Goal: Task Accomplishment & Management: Use online tool/utility

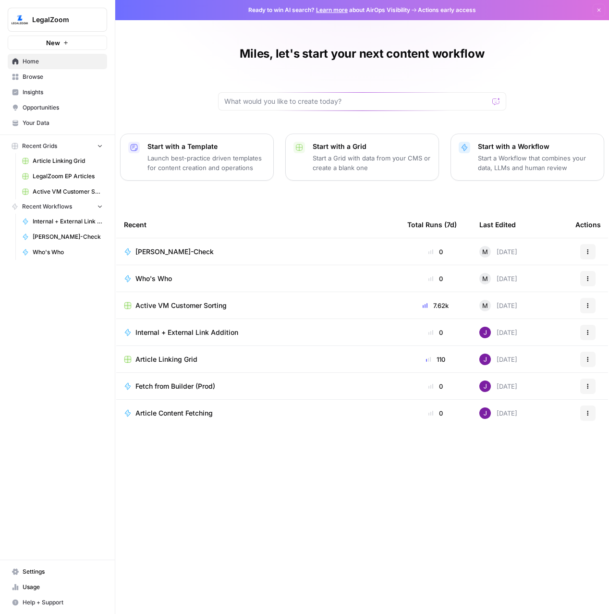
click at [355, 170] on p "Start a Grid with data from your CMS or create a blank one" at bounding box center [372, 162] width 118 height 19
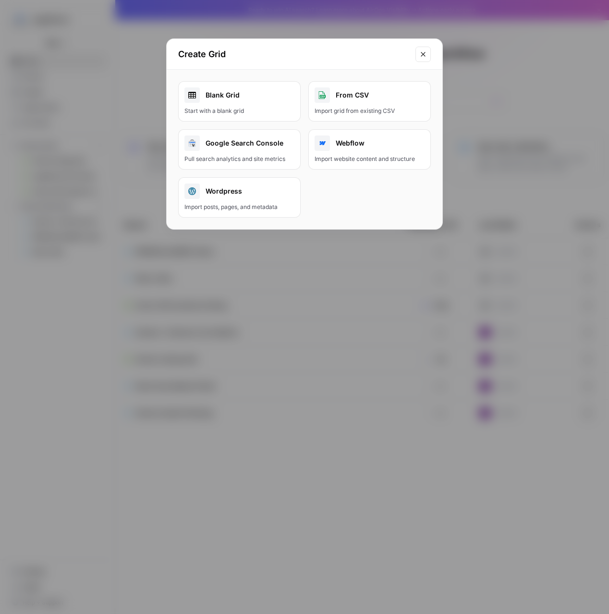
click at [253, 112] on div "Start with a blank grid" at bounding box center [239, 111] width 110 height 9
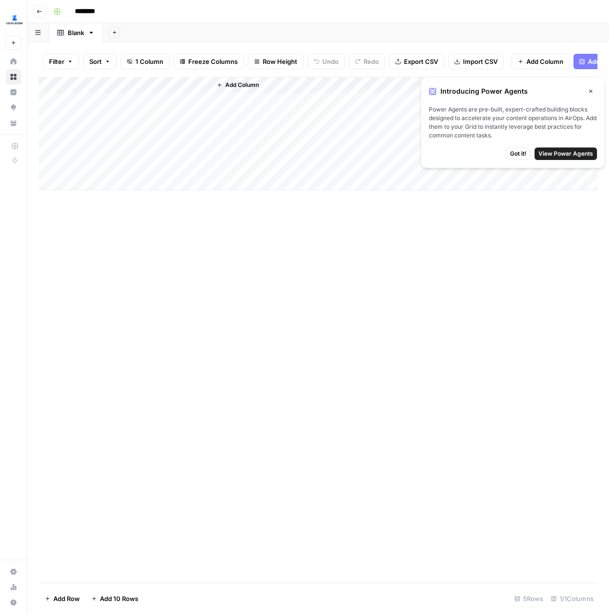
click at [517, 151] on span "Got it!" at bounding box center [518, 153] width 16 height 9
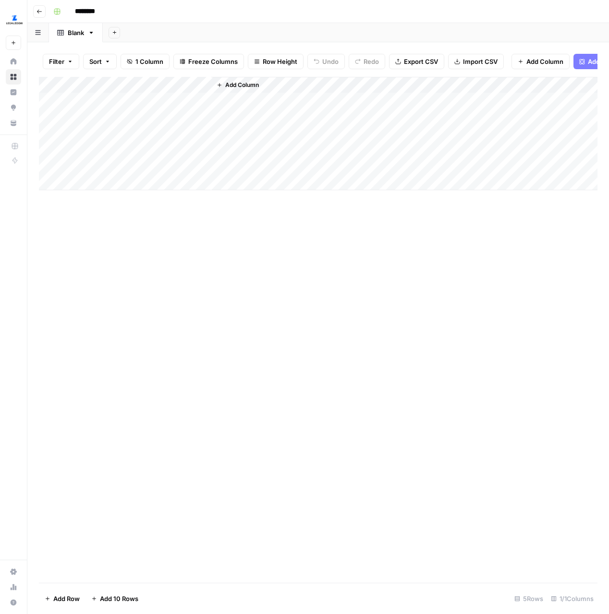
click at [253, 101] on div "Add Column" at bounding box center [404, 133] width 386 height 113
click at [300, 86] on div "Add Column" at bounding box center [404, 133] width 386 height 113
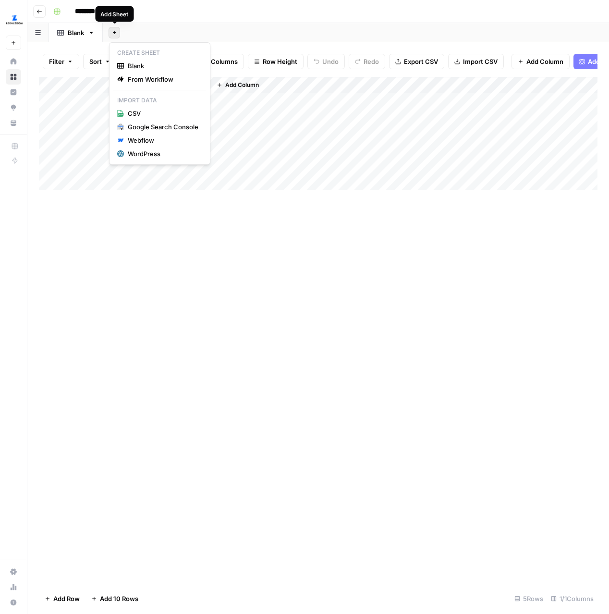
click at [115, 34] on icon "button" at bounding box center [114, 32] width 5 height 5
click at [143, 79] on span "From Workflow" at bounding box center [163, 79] width 71 height 10
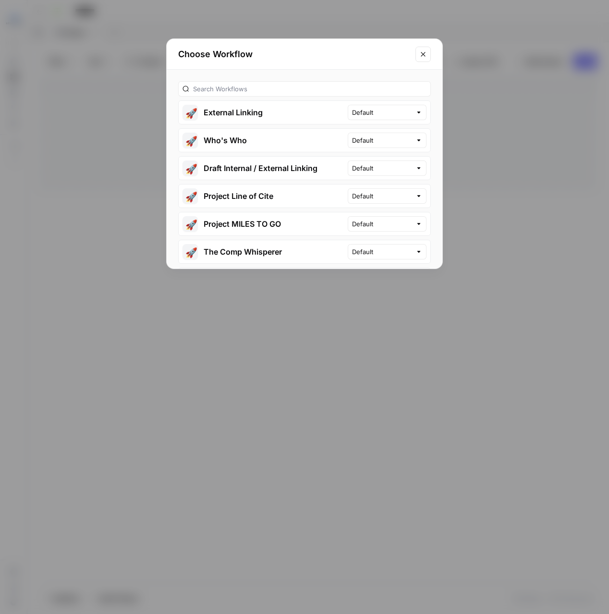
click at [421, 51] on icon "Close modal" at bounding box center [423, 54] width 8 height 8
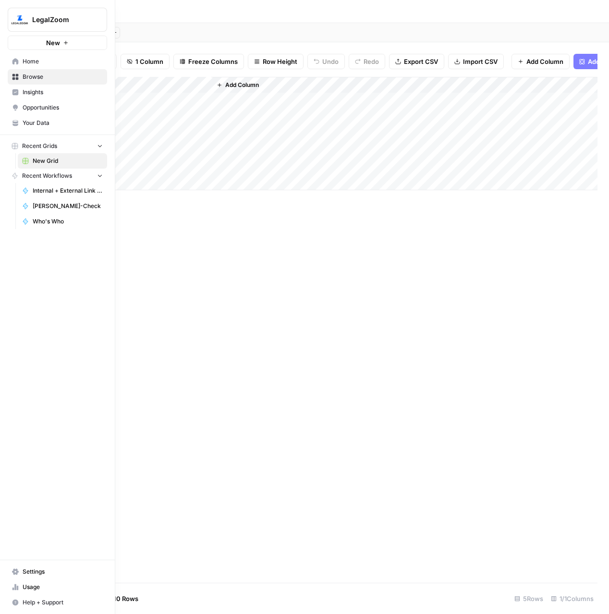
click at [53, 39] on span "New" at bounding box center [53, 43] width 14 height 10
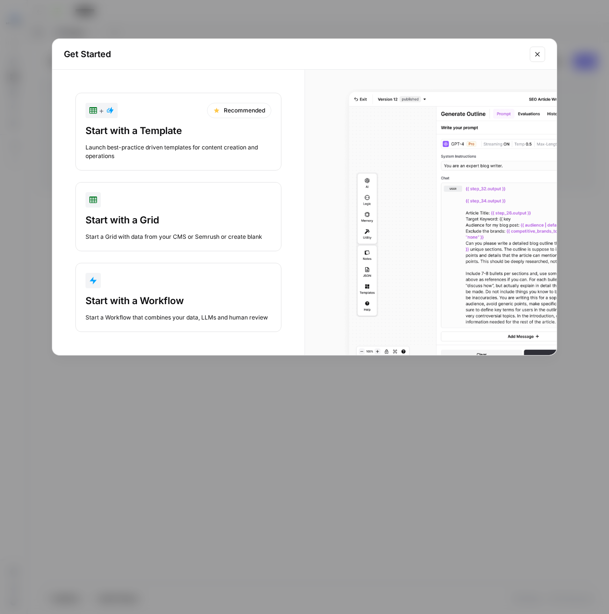
click at [155, 286] on div "button" at bounding box center [178, 280] width 186 height 15
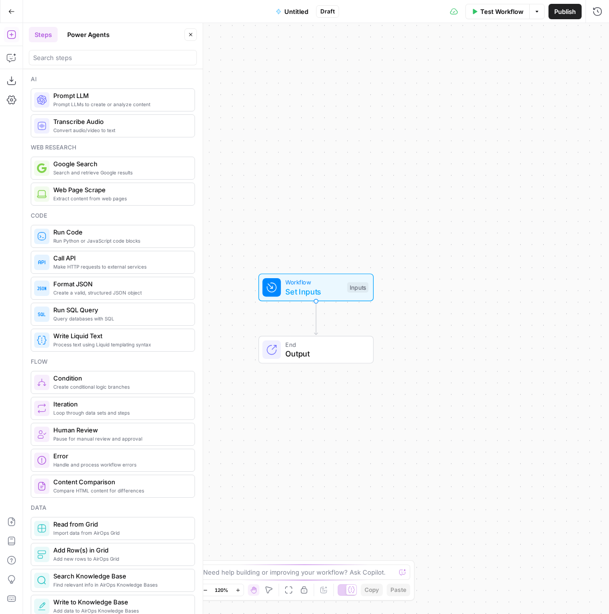
click at [192, 35] on icon "button" at bounding box center [191, 35] width 6 height 6
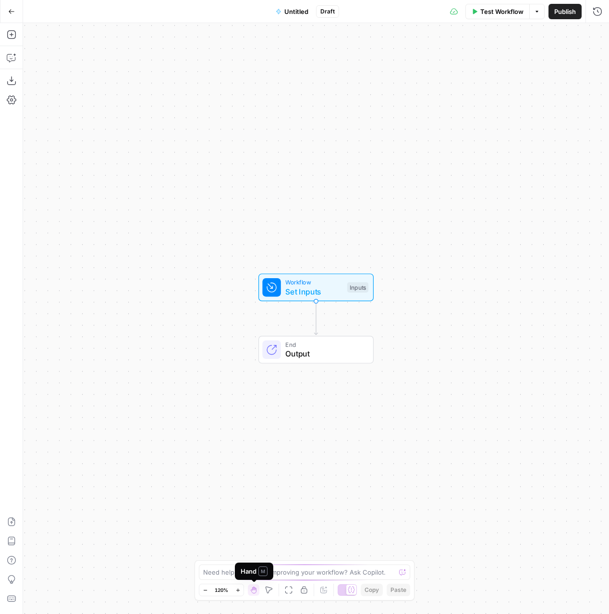
click at [255, 571] on div "Hand M" at bounding box center [254, 571] width 27 height 10
click at [321, 571] on textarea at bounding box center [299, 572] width 192 height 10
click at [8, 49] on div "Add Steps Copilot Download as JSON Settings Import JSON AirOps Academy Help Giv…" at bounding box center [11, 318] width 23 height 591
click at [13, 60] on icon "button" at bounding box center [12, 58] width 10 height 10
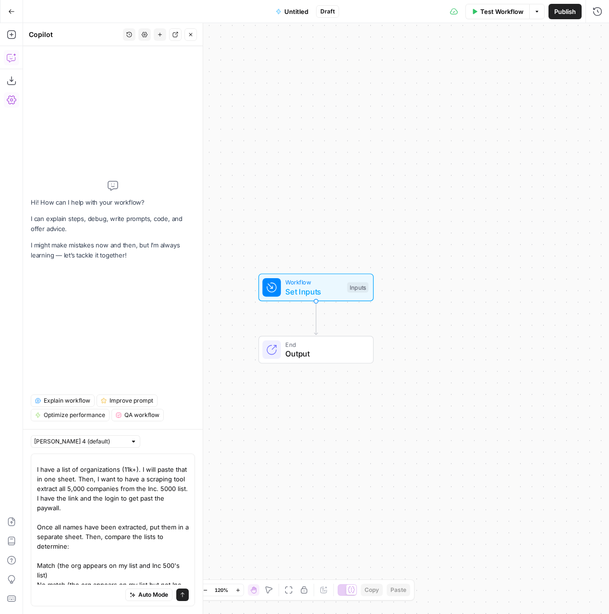
scroll to position [27, 0]
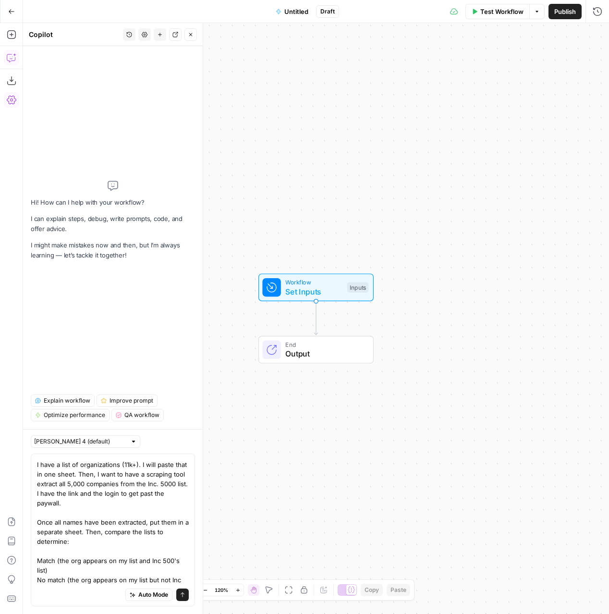
type textarea "I need help building a workflow. I will use AirOps' grid feature for this, too.…"
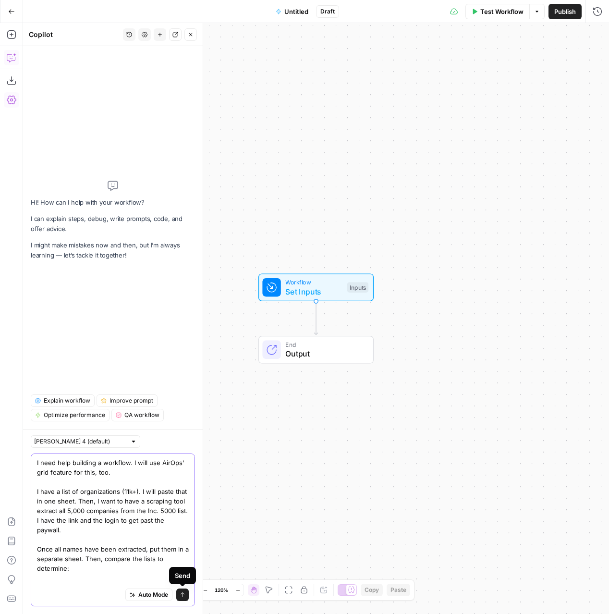
click at [183, 595] on icon "submit" at bounding box center [183, 595] width 6 height 6
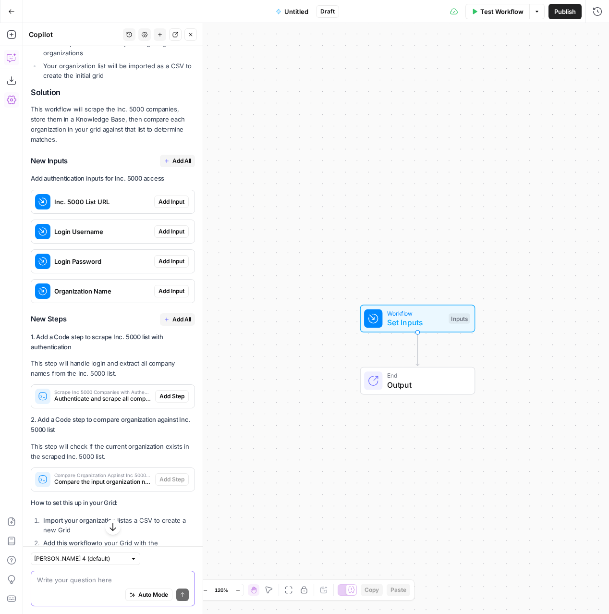
scroll to position [645, 0]
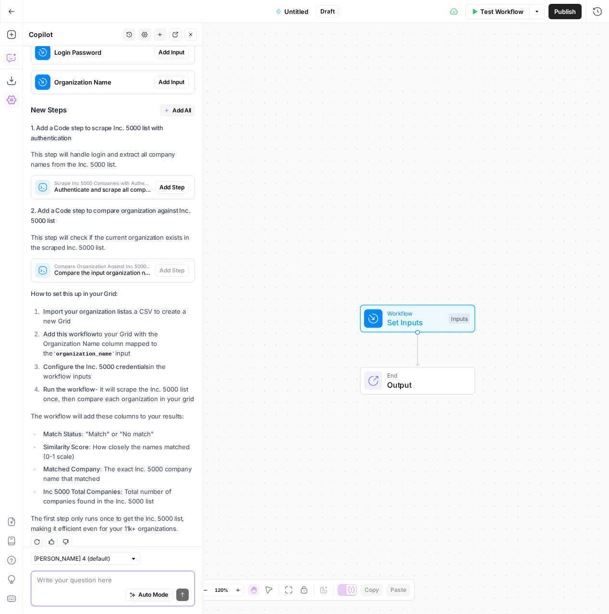
click at [74, 578] on textarea at bounding box center [113, 580] width 152 height 10
type textarea "yes, I will provide the credentials."
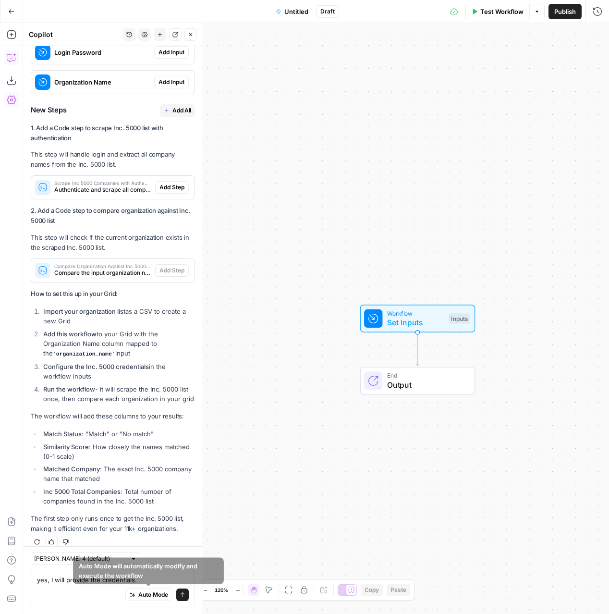
click at [148, 596] on span "Auto Mode" at bounding box center [153, 594] width 30 height 9
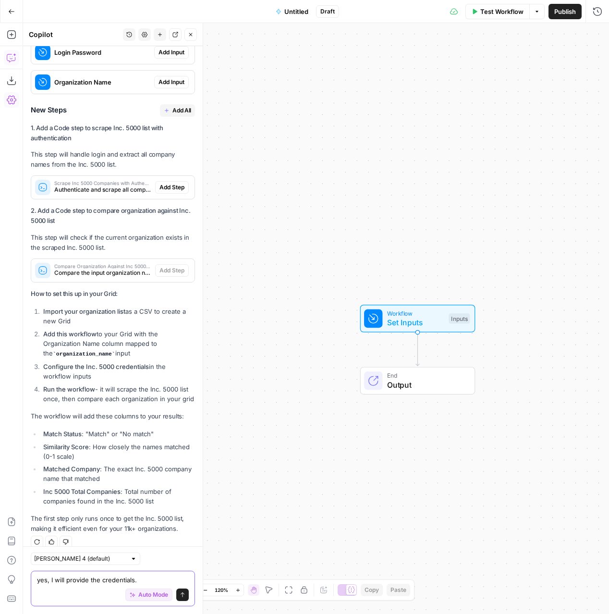
click at [181, 593] on icon "submit" at bounding box center [183, 595] width 6 height 6
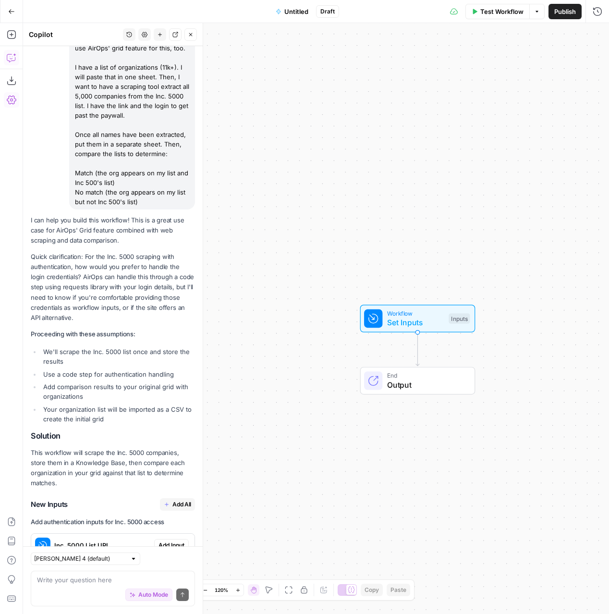
scroll to position [0, 0]
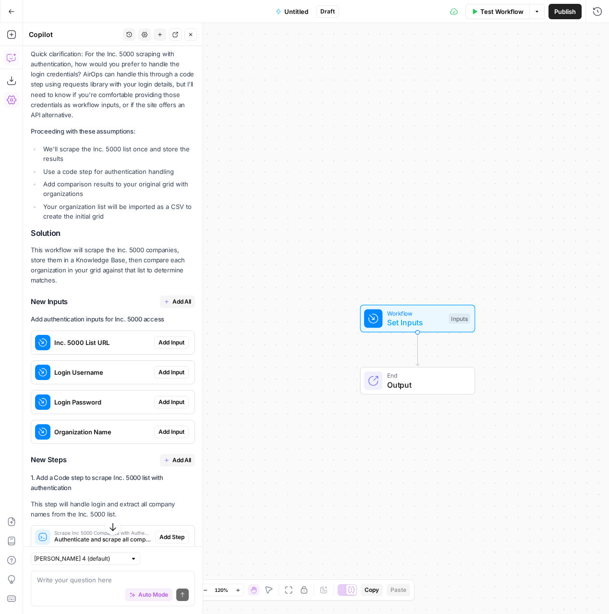
click at [172, 338] on span "Add Input" at bounding box center [171, 342] width 26 height 9
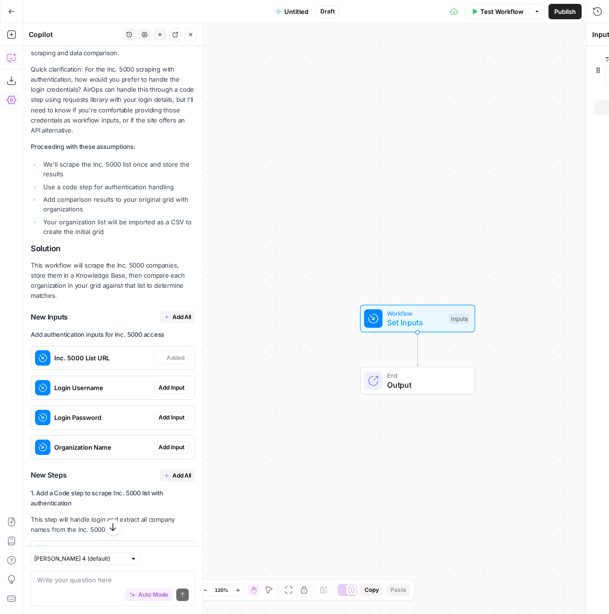
scroll to position [310, 0]
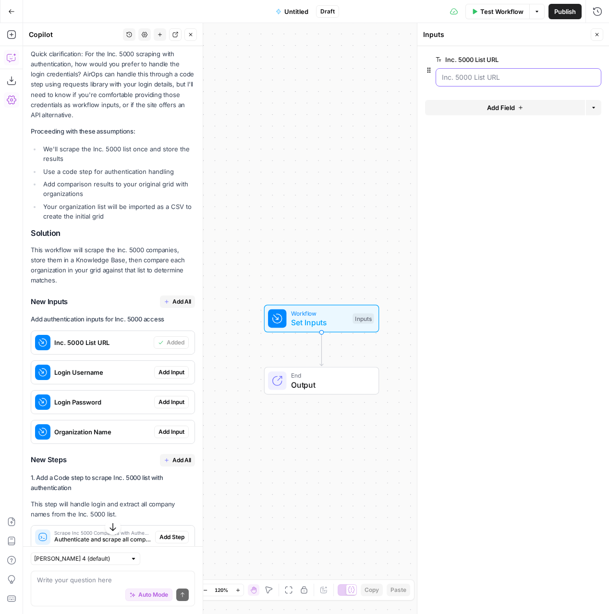
click at [506, 77] on URL "Inc. 5000 List URL" at bounding box center [518, 78] width 153 height 10
click at [568, 57] on span "edit field" at bounding box center [565, 60] width 21 height 8
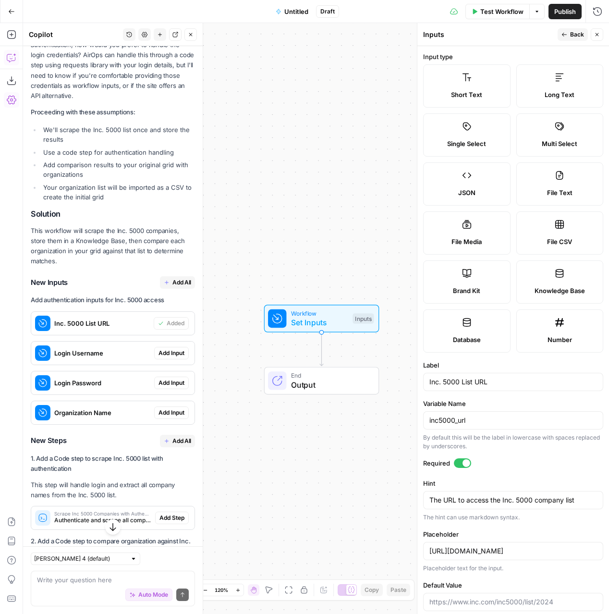
scroll to position [370, 0]
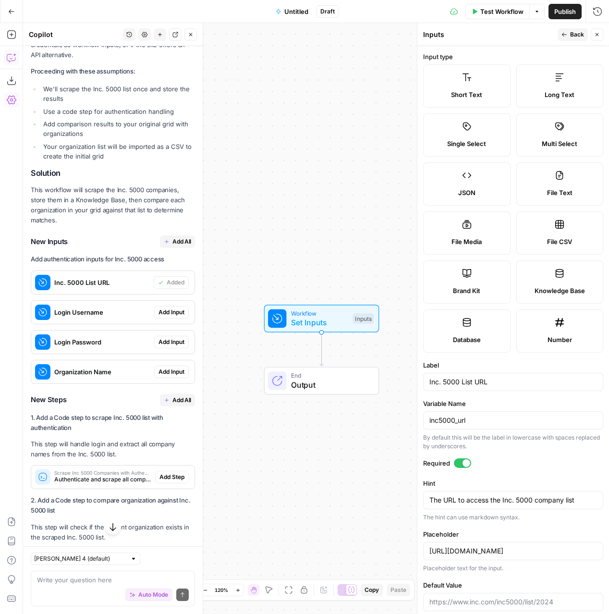
click at [162, 308] on span "Add Input" at bounding box center [171, 312] width 26 height 9
click at [181, 338] on span "Add Input" at bounding box center [171, 342] width 26 height 9
click at [182, 367] on span "Add Input" at bounding box center [171, 371] width 26 height 9
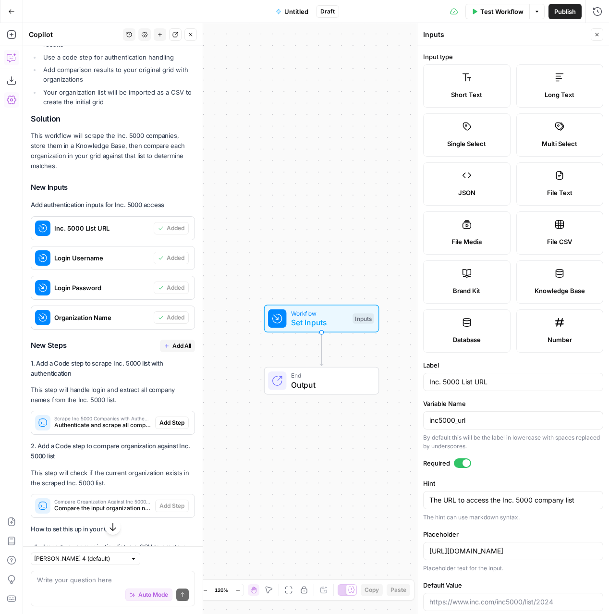
scroll to position [428, 0]
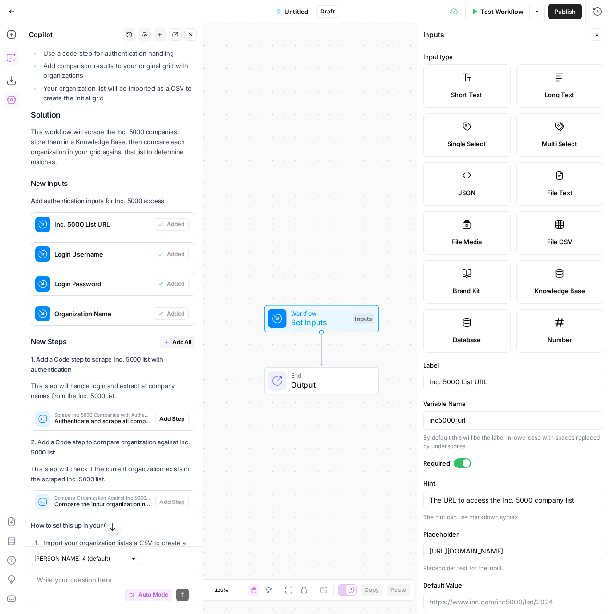
click at [177, 338] on span "Add All" at bounding box center [181, 342] width 19 height 9
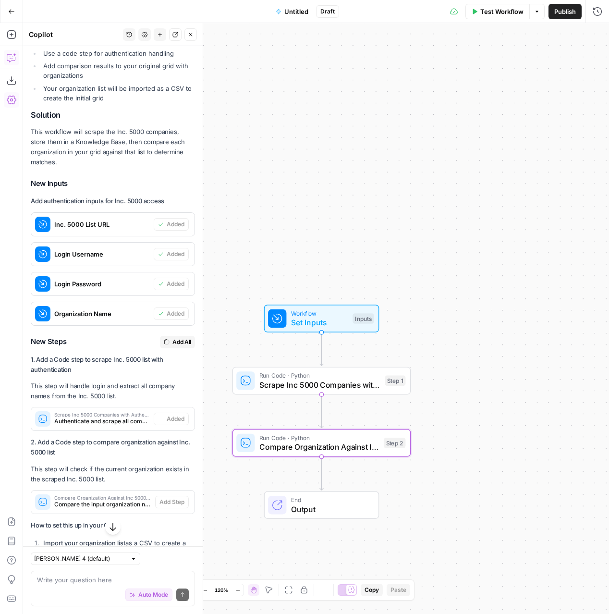
type textarea "Compare Organization Against Inc 5000 List"
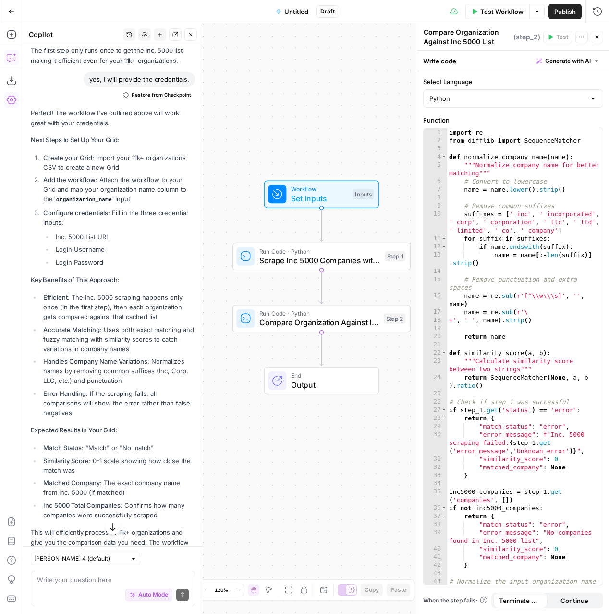
scroll to position [1162, 0]
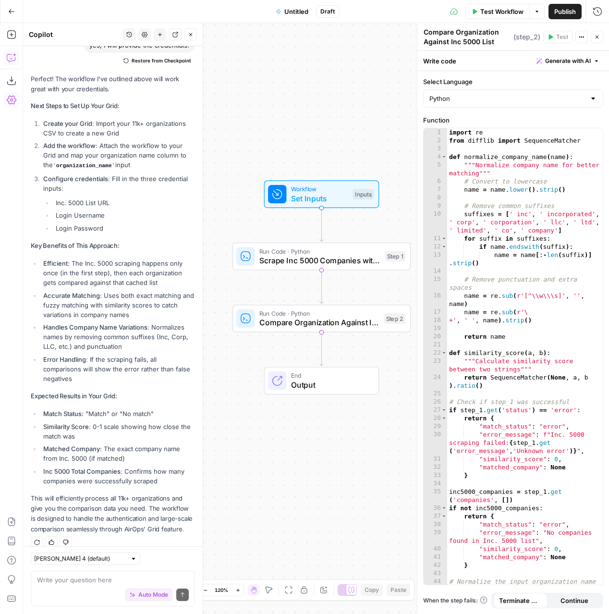
click at [290, 12] on span "Untitled" at bounding box center [296, 12] width 24 height 10
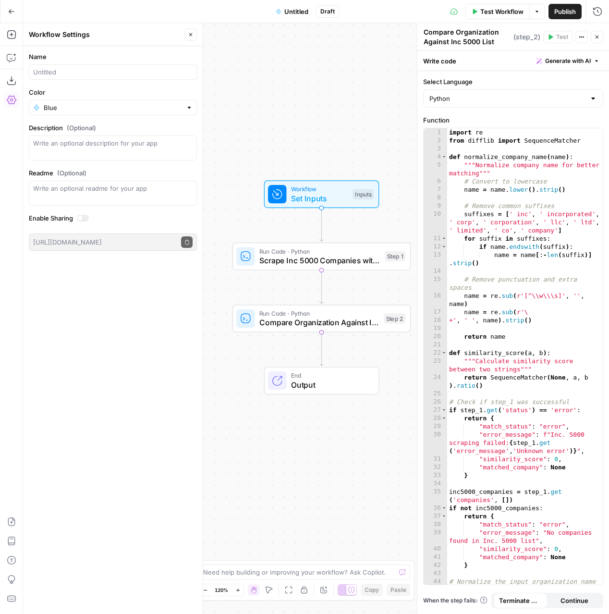
click at [134, 62] on div "Name" at bounding box center [113, 66] width 168 height 28
click at [130, 74] on input "Name" at bounding box center [112, 72] width 159 height 10
click at [54, 74] on input "Inc 500 Matching" at bounding box center [112, 72] width 159 height 10
type input "Inc 5000 Matching"
click at [191, 34] on icon "button" at bounding box center [190, 34] width 3 height 3
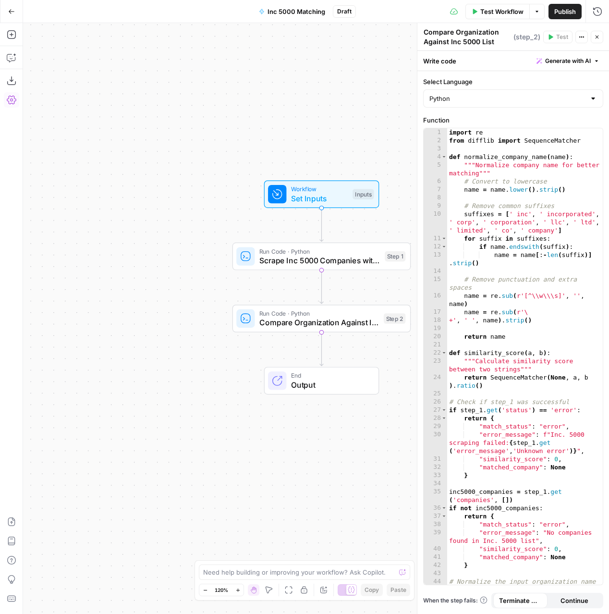
click at [564, 14] on span "Publish" at bounding box center [565, 12] width 22 height 10
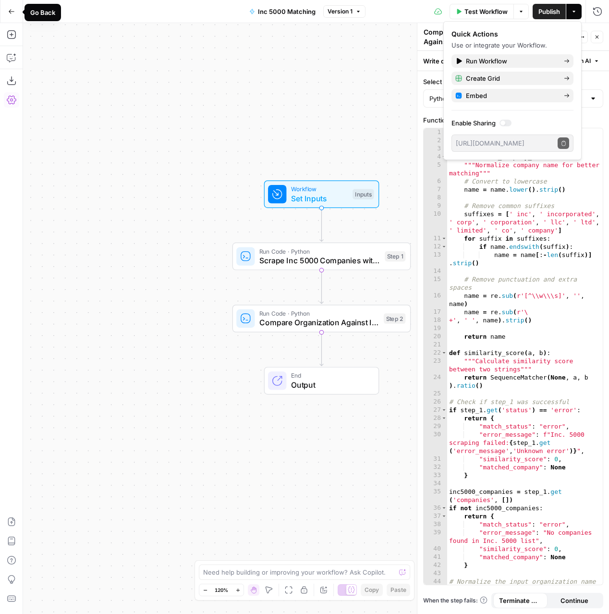
click at [11, 10] on icon "button" at bounding box center [11, 11] width 7 height 7
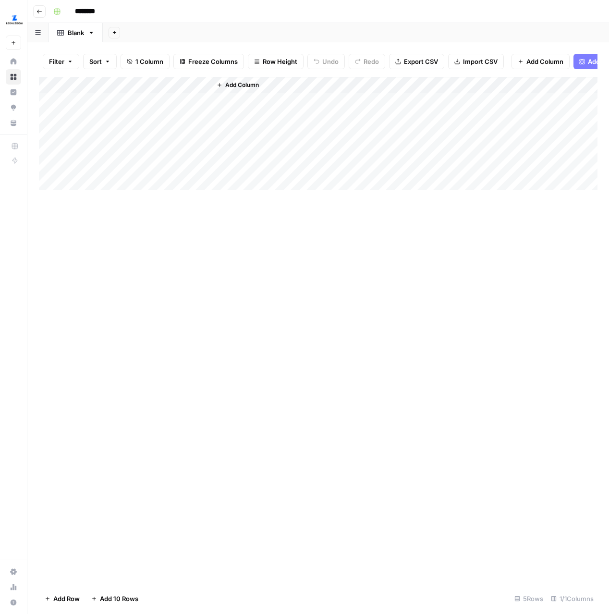
click at [97, 8] on input "********" at bounding box center [98, 11] width 54 height 15
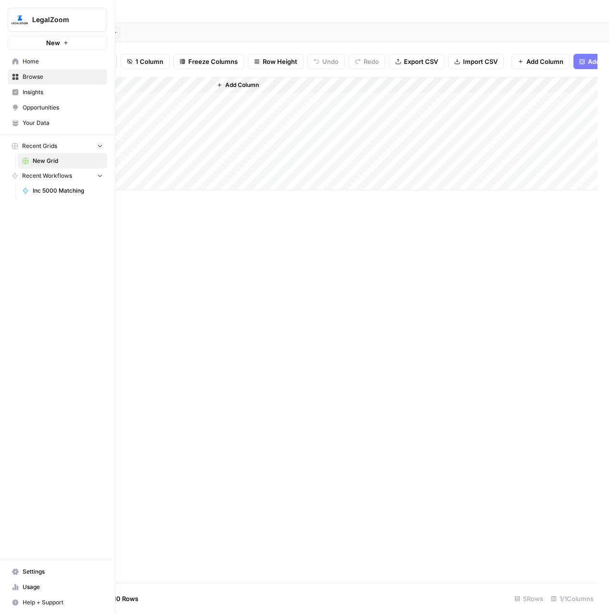
type input "**********"
click at [52, 189] on span "Inc 5000 Matching" at bounding box center [68, 190] width 70 height 9
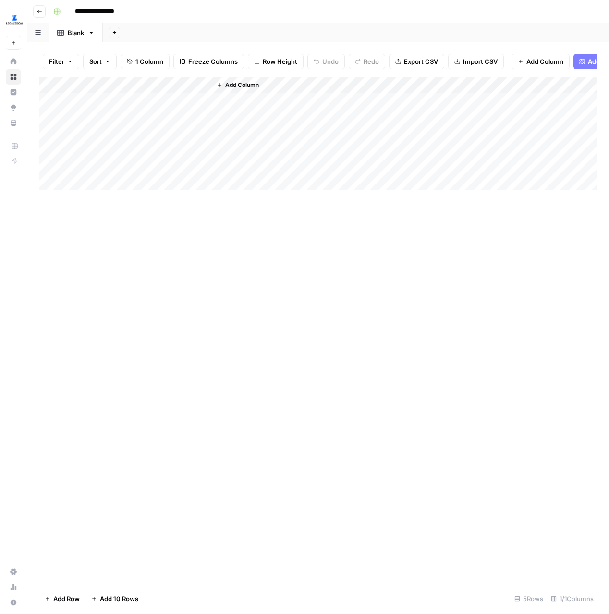
click at [102, 104] on div "Add Column" at bounding box center [318, 133] width 559 height 113
click at [109, 86] on div "Add Column" at bounding box center [318, 133] width 559 height 113
click at [172, 99] on div "Add Column" at bounding box center [318, 133] width 559 height 113
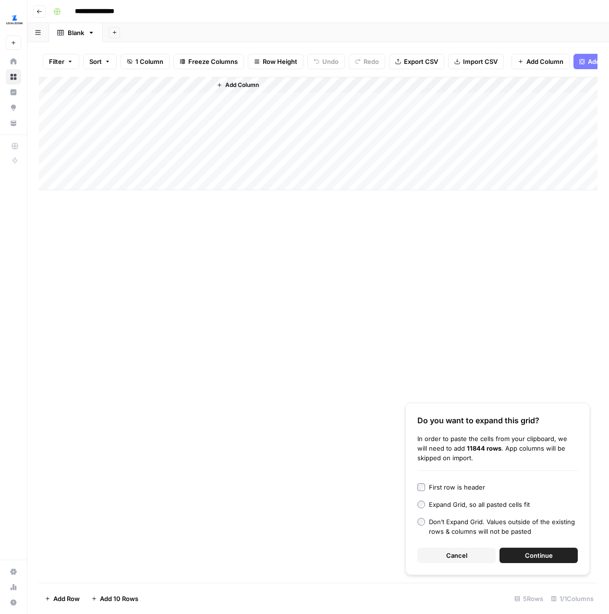
click at [535, 559] on span "Continue" at bounding box center [539, 555] width 28 height 10
click at [460, 558] on span "Cancel" at bounding box center [456, 555] width 21 height 10
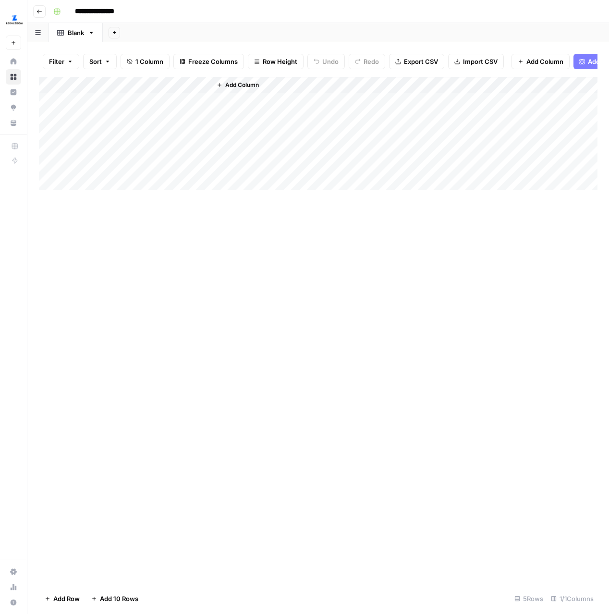
click at [154, 81] on div "Add Column" at bounding box center [318, 133] width 559 height 113
click at [181, 102] on div "Add Column" at bounding box center [318, 133] width 559 height 113
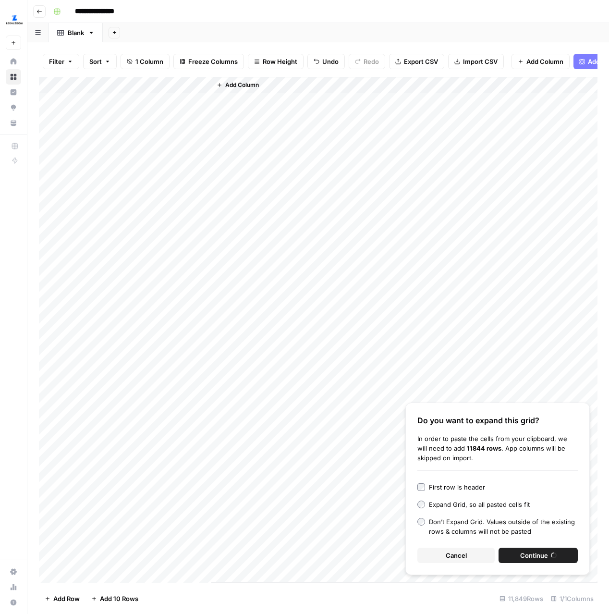
click at [423, 491] on label "First row is header" at bounding box center [497, 487] width 160 height 10
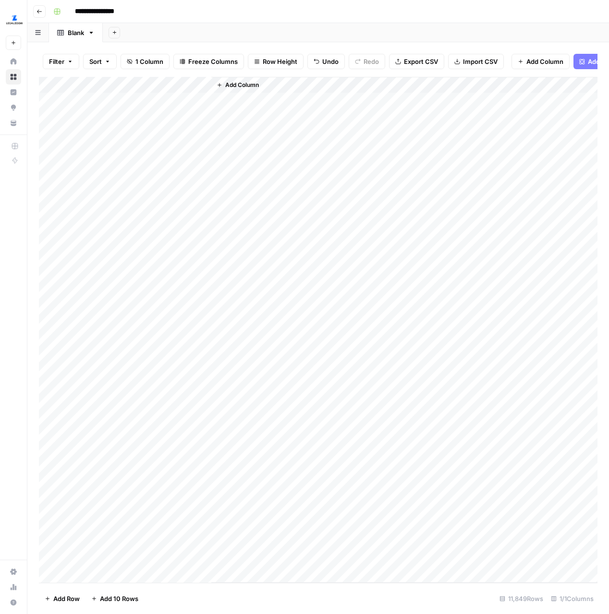
click at [305, 164] on div "Add Column" at bounding box center [404, 330] width 386 height 506
click at [158, 80] on div "Add Column" at bounding box center [318, 330] width 559 height 506
click at [258, 121] on div "Add Column" at bounding box center [404, 330] width 386 height 506
click at [171, 103] on div "Add Column" at bounding box center [318, 330] width 559 height 506
click at [231, 146] on div "Add Column" at bounding box center [404, 330] width 386 height 506
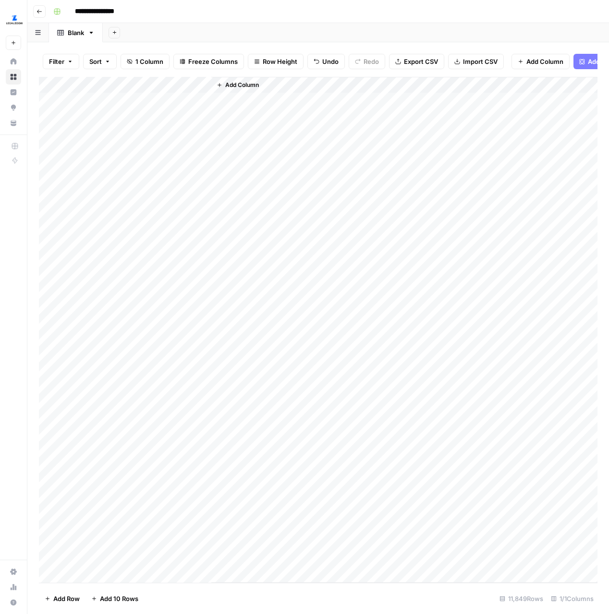
click at [166, 112] on div "Add Column" at bounding box center [318, 330] width 559 height 506
click at [137, 552] on div "Add Column" at bounding box center [318, 330] width 559 height 506
click at [183, 106] on div "Add Column" at bounding box center [318, 330] width 559 height 506
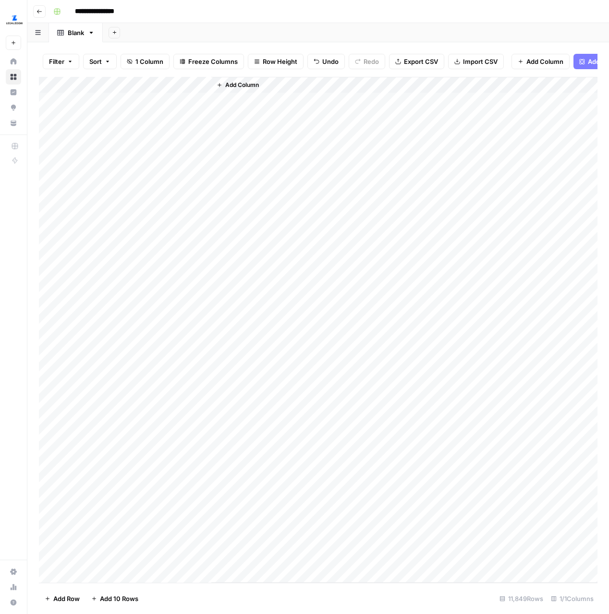
click at [253, 114] on div "Add Column" at bounding box center [404, 330] width 386 height 506
click at [265, 155] on div "Add Column" at bounding box center [404, 330] width 386 height 506
click at [226, 149] on div "Add Column" at bounding box center [404, 330] width 386 height 506
click at [256, 165] on div "Add Column" at bounding box center [404, 330] width 386 height 506
click at [215, 154] on div "Add Column" at bounding box center [404, 330] width 386 height 506
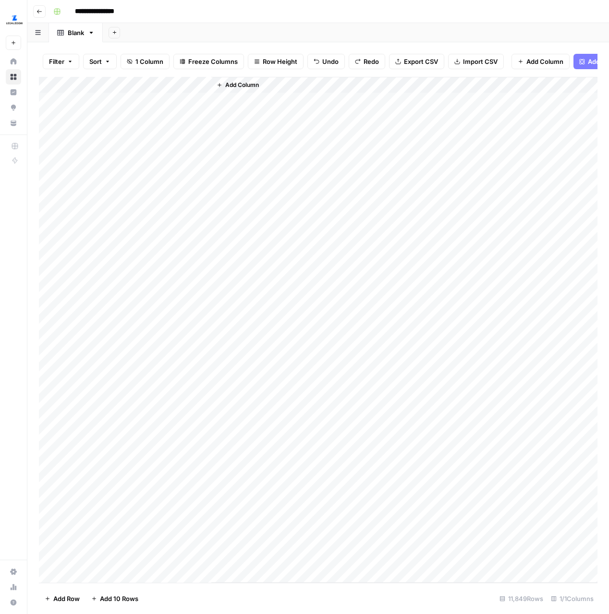
click at [177, 137] on div "Add Column" at bounding box center [318, 330] width 559 height 506
click at [138, 93] on div "Add Column" at bounding box center [318, 330] width 559 height 506
click at [171, 157] on div "Add Column" at bounding box center [318, 330] width 559 height 506
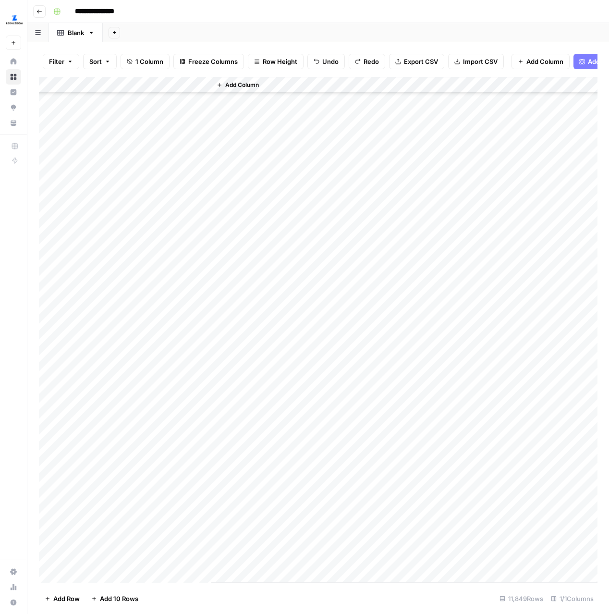
click at [335, 64] on span "Undo" at bounding box center [330, 62] width 16 height 10
click at [333, 63] on span "Undo" at bounding box center [330, 62] width 16 height 10
click at [274, 134] on div "Add Column" at bounding box center [404, 330] width 386 height 506
click at [294, 188] on div "Add Column" at bounding box center [404, 330] width 386 height 506
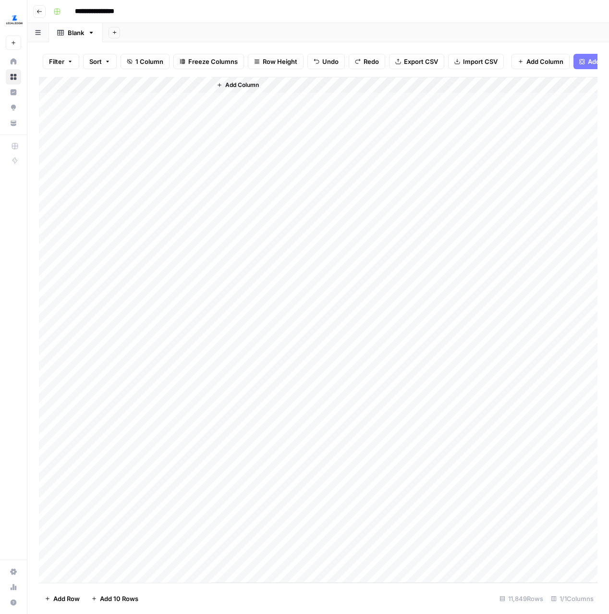
click at [264, 143] on div "Add Column" at bounding box center [404, 330] width 386 height 506
click at [243, 92] on div "Add Column" at bounding box center [404, 330] width 386 height 506
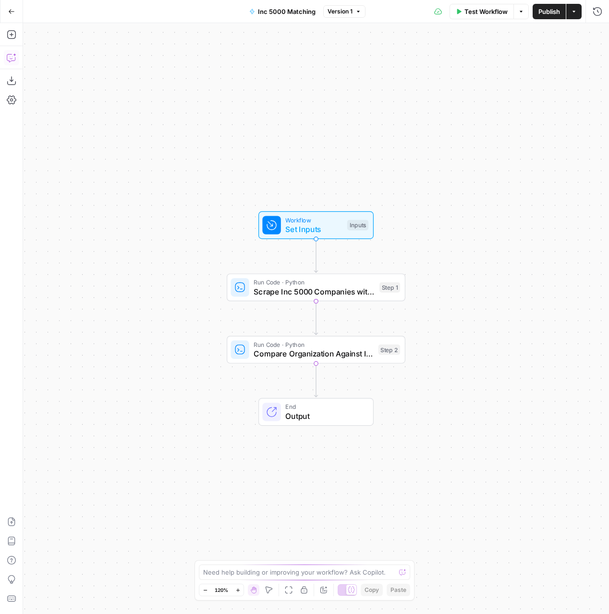
click at [11, 58] on icon "button" at bounding box center [12, 58] width 10 height 10
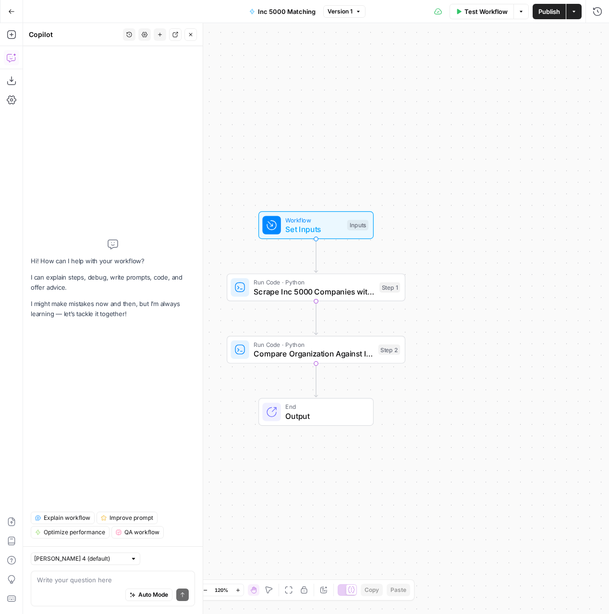
click at [126, 39] on button "History" at bounding box center [129, 34] width 12 height 12
click at [135, 66] on span "I need help building a workflow. I will use AirOps' grid feature for this, too.…" at bounding box center [128, 68] width 134 height 10
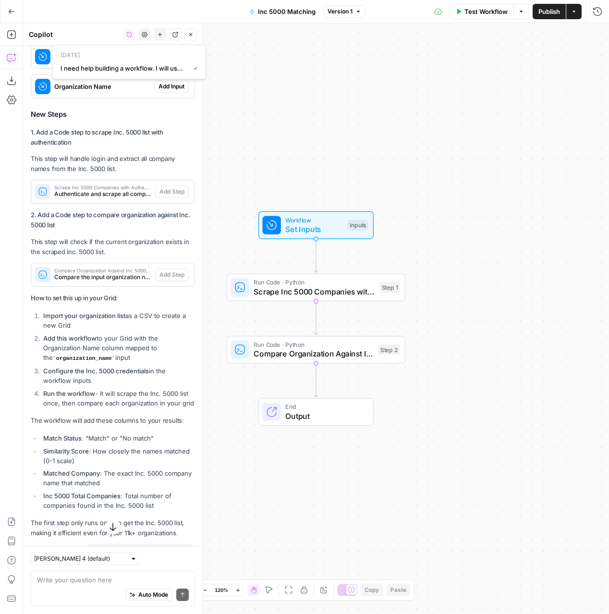
scroll to position [642, 0]
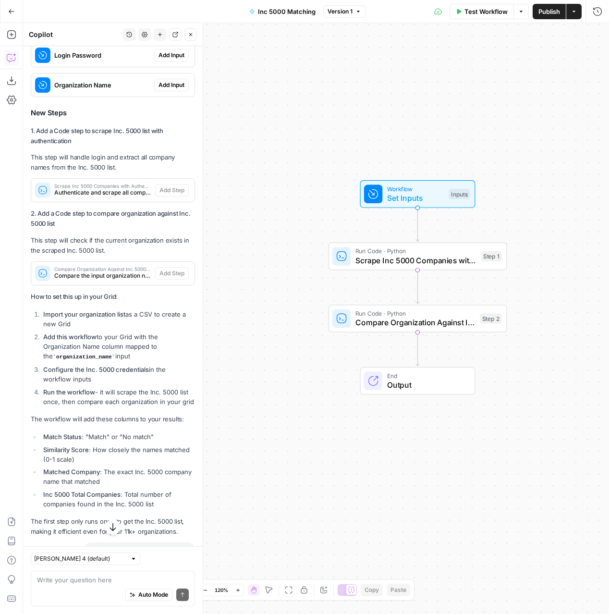
click at [99, 341] on li "Add this workflow to your Grid with the Organization Name column mapped to the …" at bounding box center [118, 347] width 154 height 30
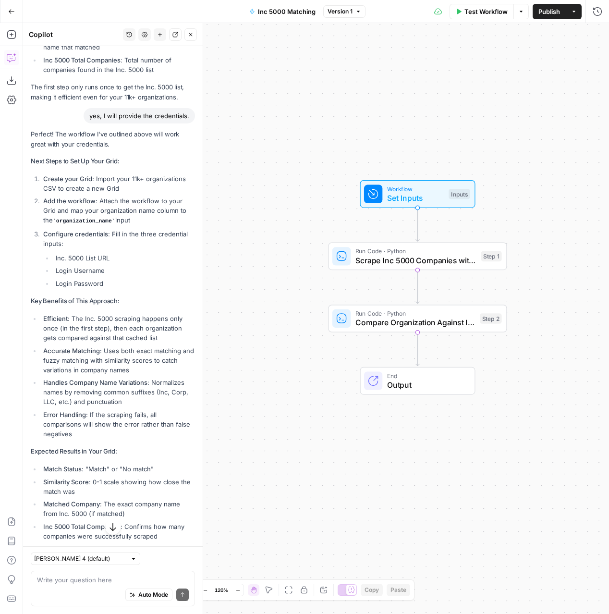
scroll to position [1072, 0]
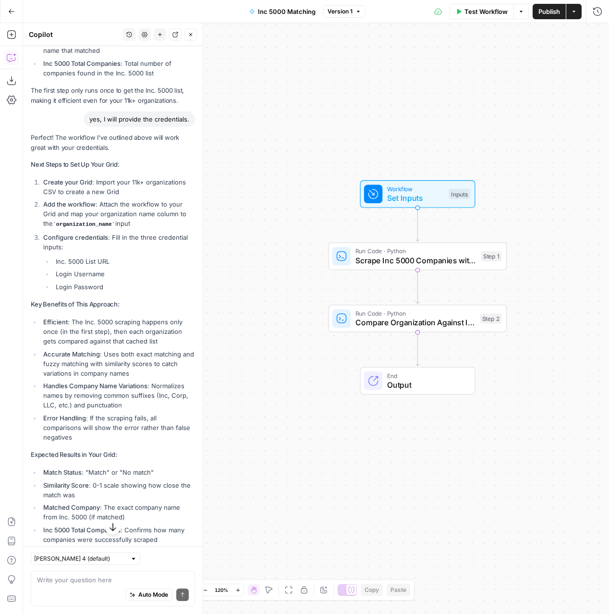
drag, startPoint x: 57, startPoint y: 212, endPoint x: 114, endPoint y: 214, distance: 57.2
click at [114, 221] on code "organization_name" at bounding box center [84, 224] width 62 height 6
copy code "organization_name"
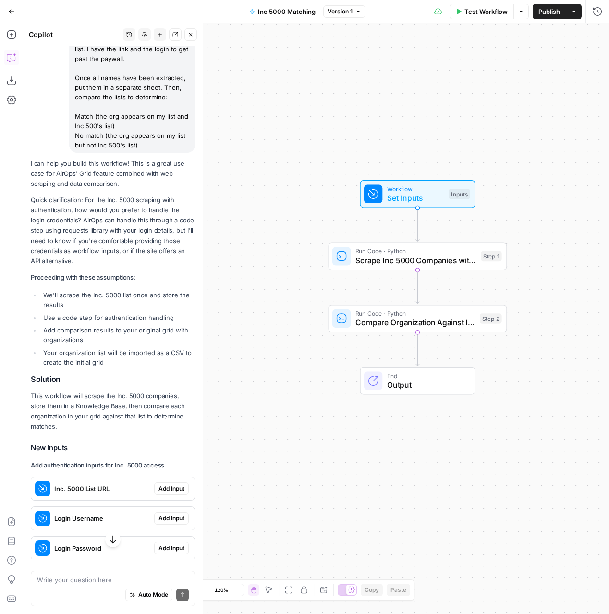
scroll to position [0, 0]
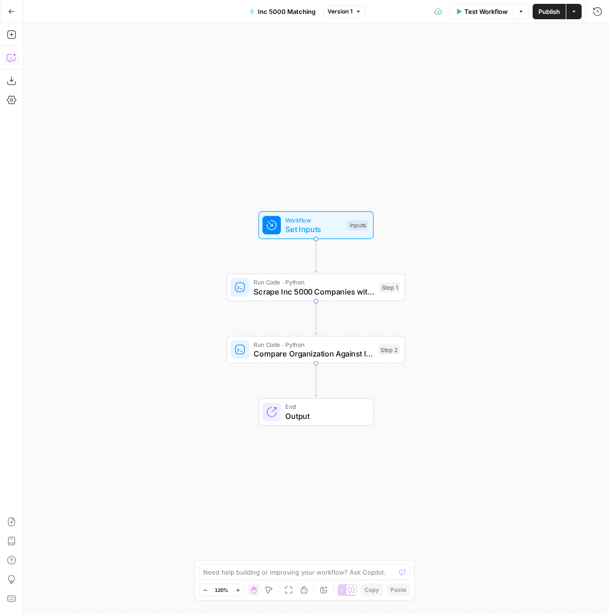
click at [12, 55] on icon "button" at bounding box center [12, 58] width 10 height 10
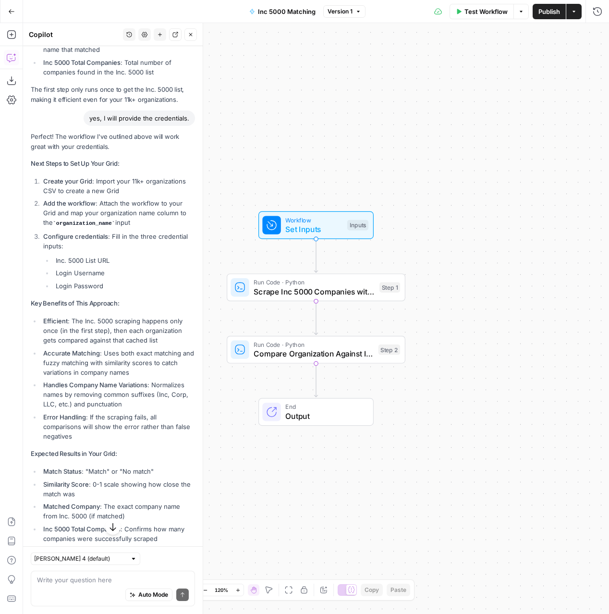
scroll to position [1131, 0]
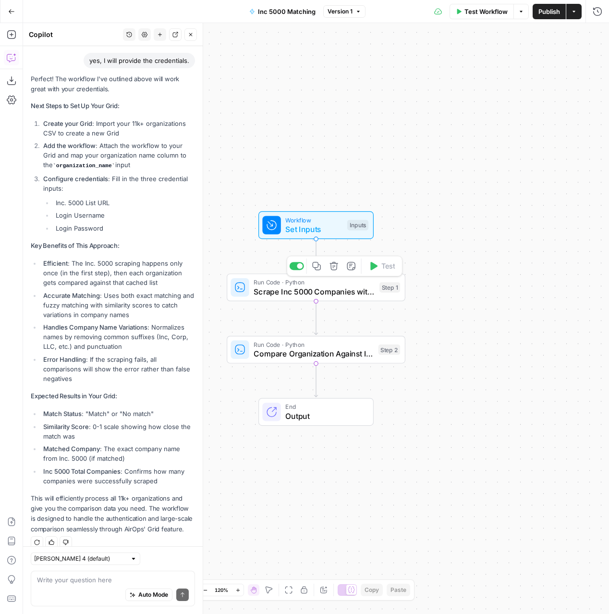
click at [304, 286] on span "Scrape Inc 5000 Companies with Authentication" at bounding box center [314, 292] width 121 height 12
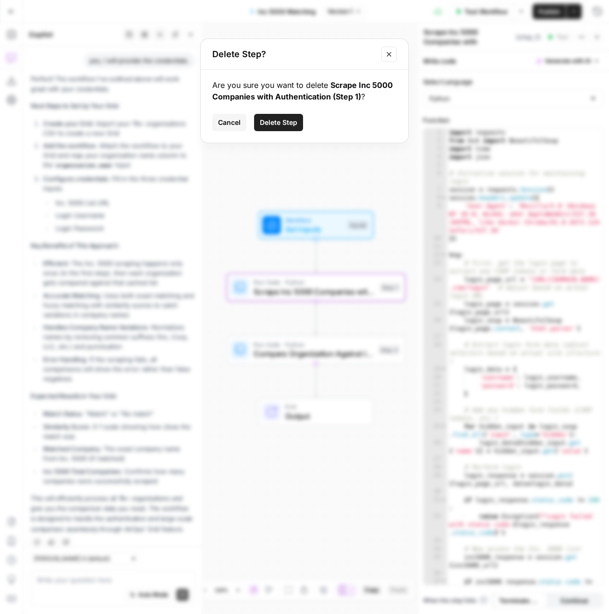
click at [293, 115] on button "Delete Step" at bounding box center [278, 122] width 49 height 17
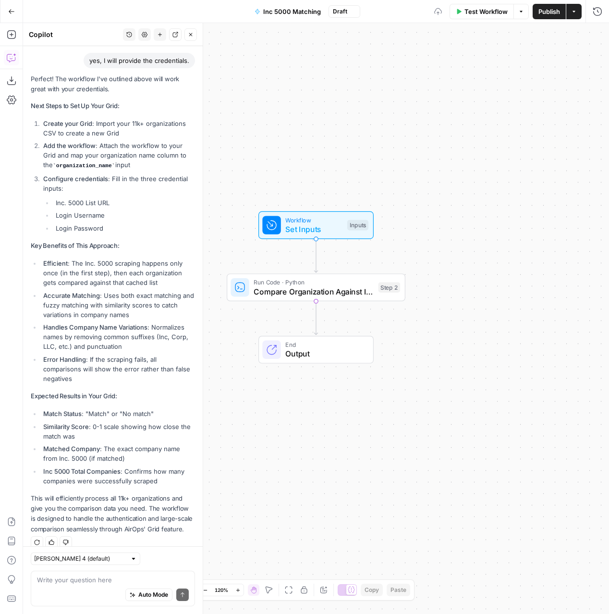
click at [328, 295] on span "Compare Organization Against Inc 5000 List" at bounding box center [314, 292] width 120 height 12
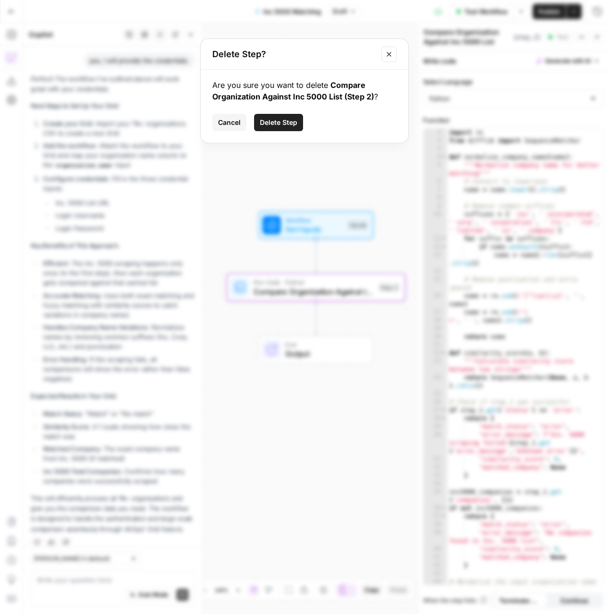
click at [290, 125] on span "Delete Step" at bounding box center [278, 123] width 37 height 10
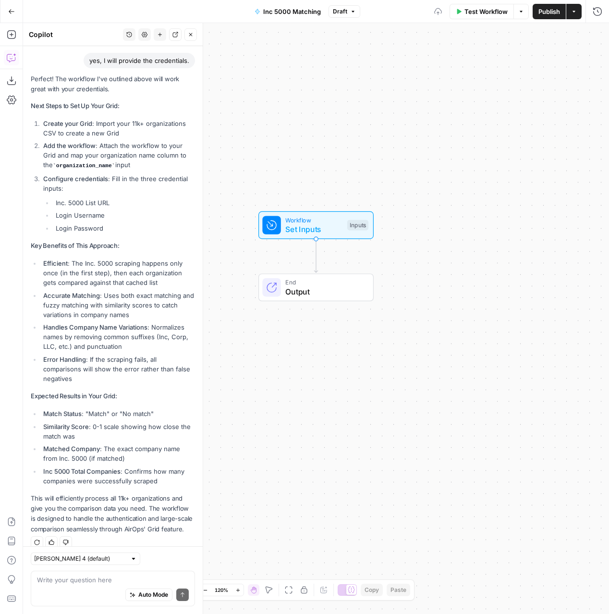
click at [335, 292] on span "Output" at bounding box center [324, 292] width 78 height 12
click at [329, 228] on span "Set Inputs" at bounding box center [313, 229] width 57 height 12
click at [596, 60] on icon "button" at bounding box center [595, 59] width 5 height 5
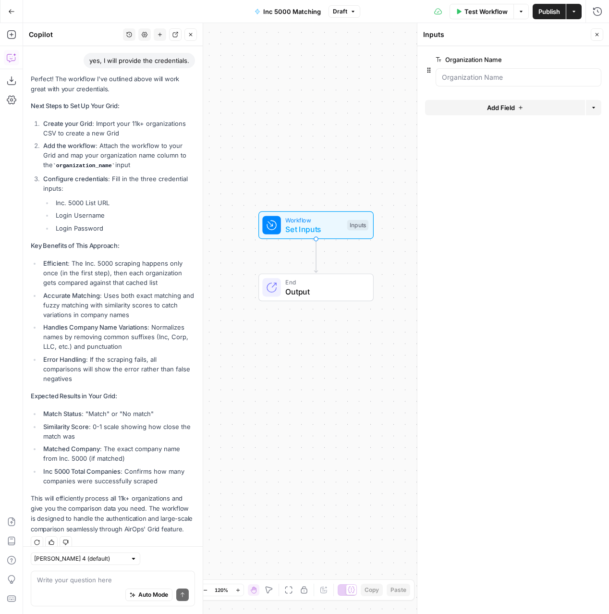
click at [596, 60] on icon "button" at bounding box center [595, 59] width 5 height 5
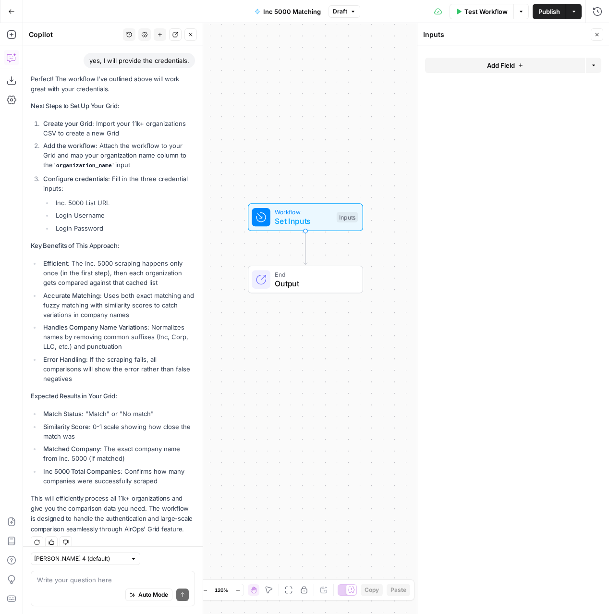
click at [297, 280] on span "Output" at bounding box center [314, 284] width 78 height 12
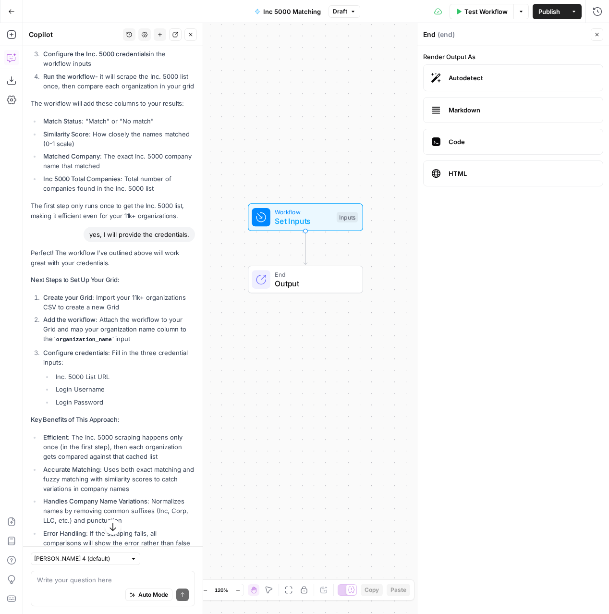
scroll to position [1079, 0]
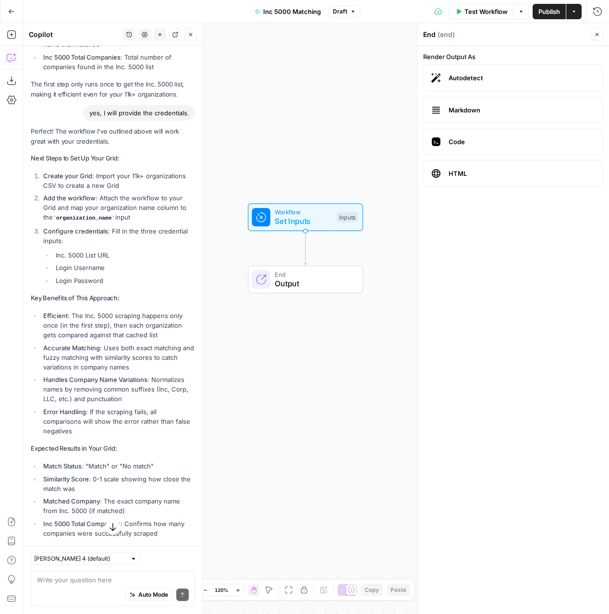
click at [165, 37] on button "New chat" at bounding box center [160, 34] width 12 height 12
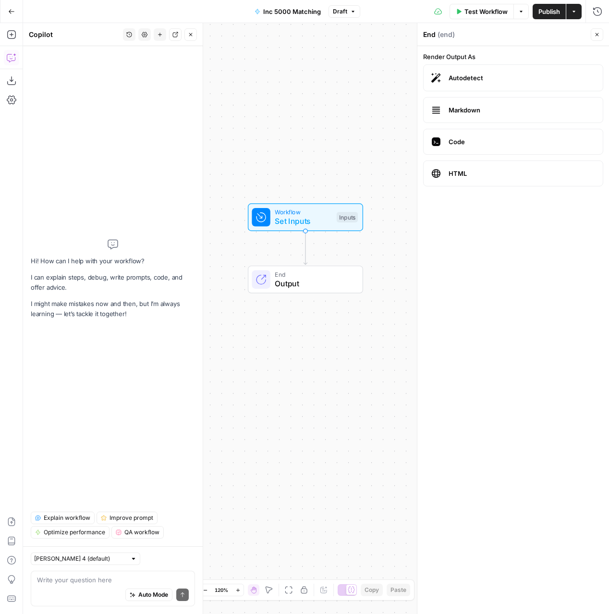
click at [57, 586] on div "Auto Mode Send" at bounding box center [113, 594] width 152 height 21
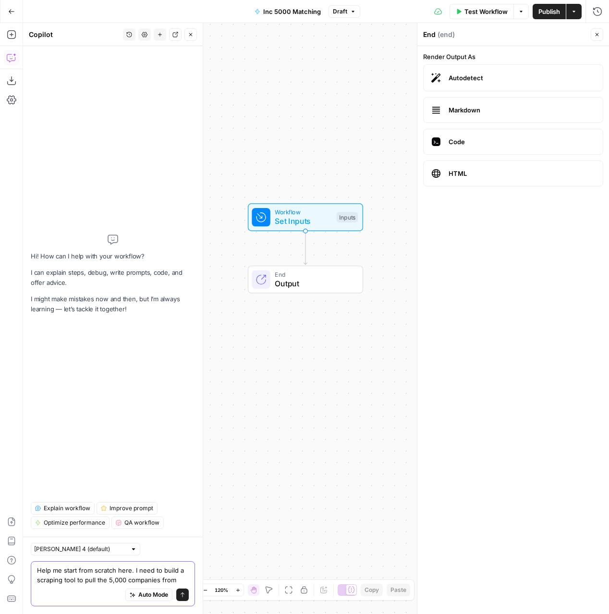
paste textarea "https://www.inc.com/inc5000/2024"
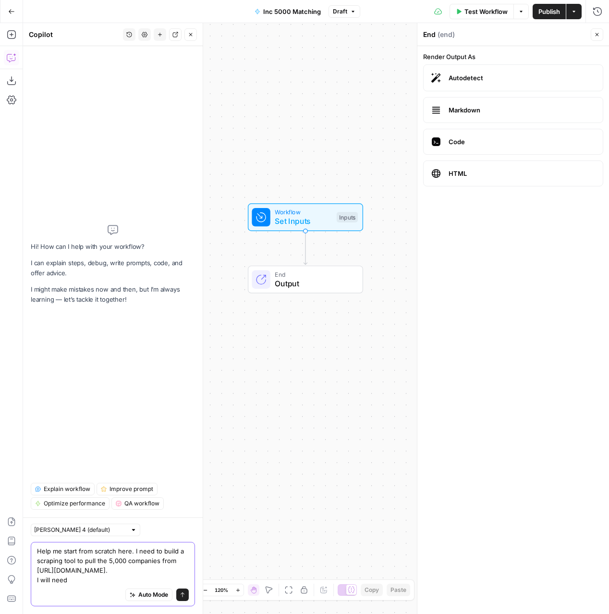
drag, startPoint x: 73, startPoint y: 579, endPoint x: 33, endPoint y: 579, distance: 40.3
click at [33, 579] on div "Help me start from scratch here. I need to build a scraping tool to pull the 5,…" at bounding box center [113, 574] width 164 height 64
paste textarea "username: mackenzie.nicholas@finnpartners.com password: prhpsKU5$#GF7mq#"
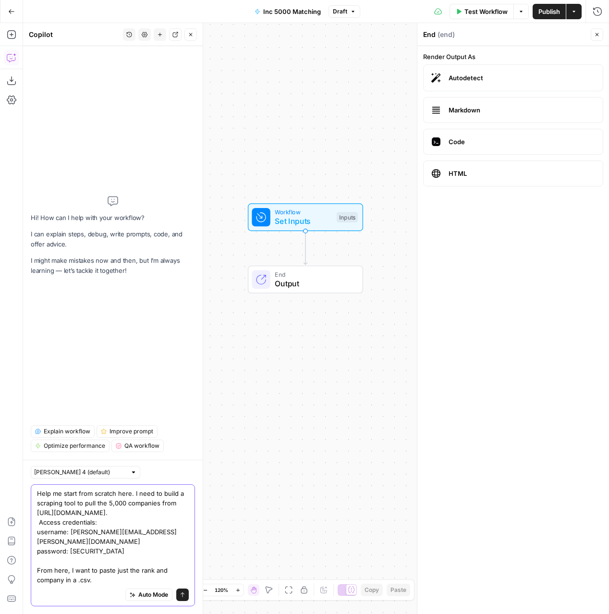
type textarea "Help me start from scratch here. I need to build a scraping tool to pull the 5,…"
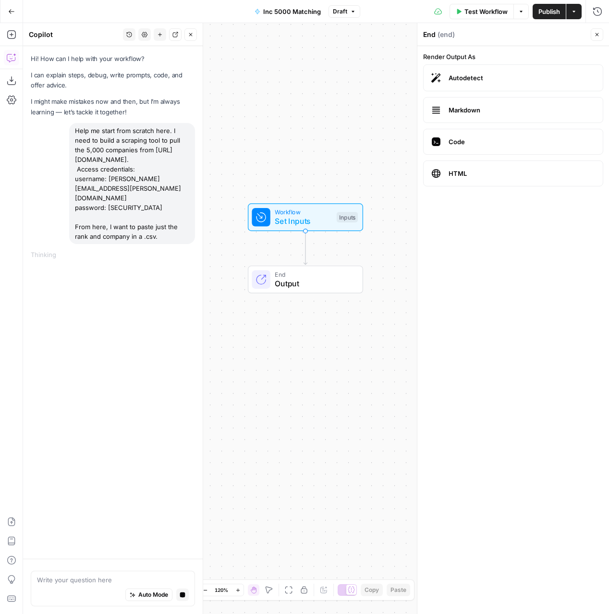
click at [596, 36] on icon "button" at bounding box center [597, 35] width 6 height 6
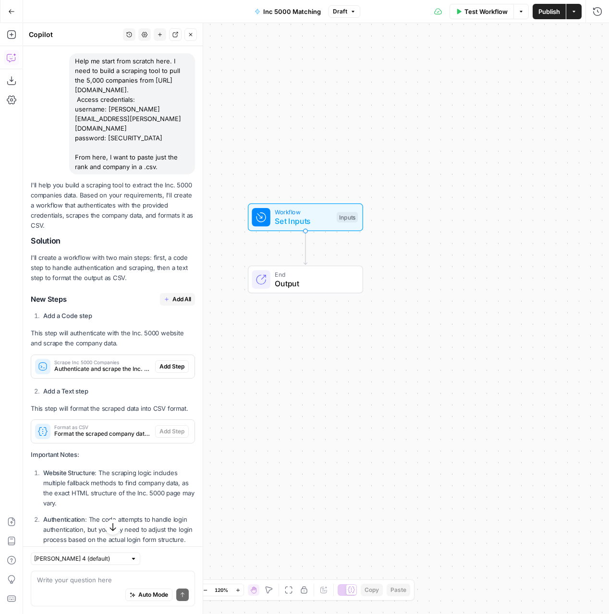
scroll to position [71, 0]
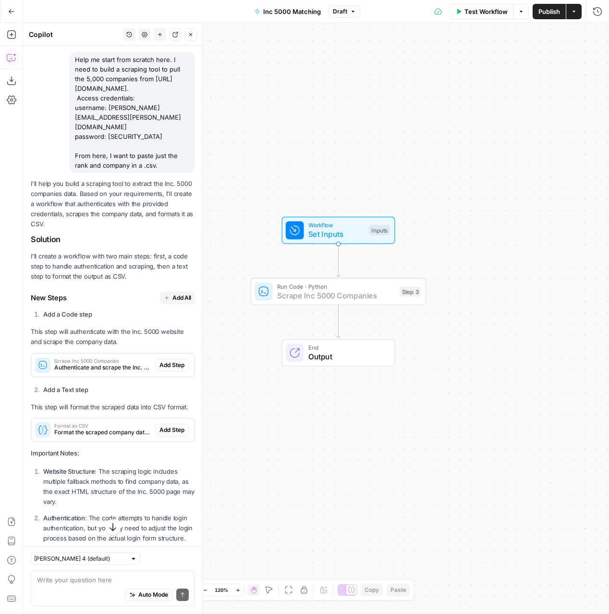
click at [172, 361] on span "Add Step" at bounding box center [171, 365] width 25 height 9
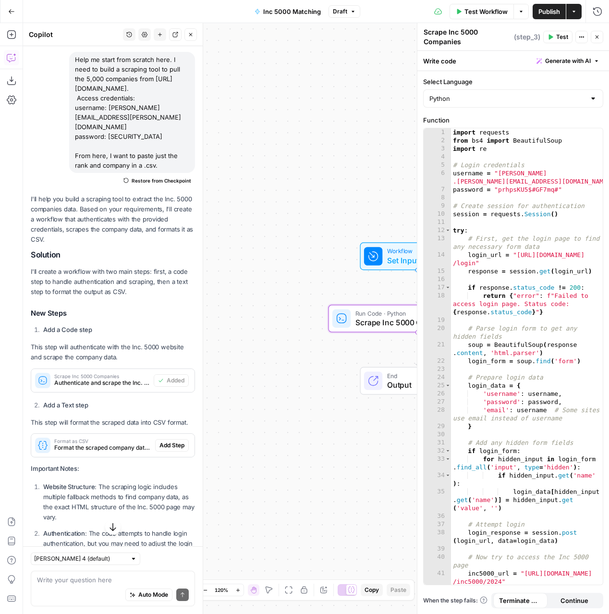
scroll to position [126, 0]
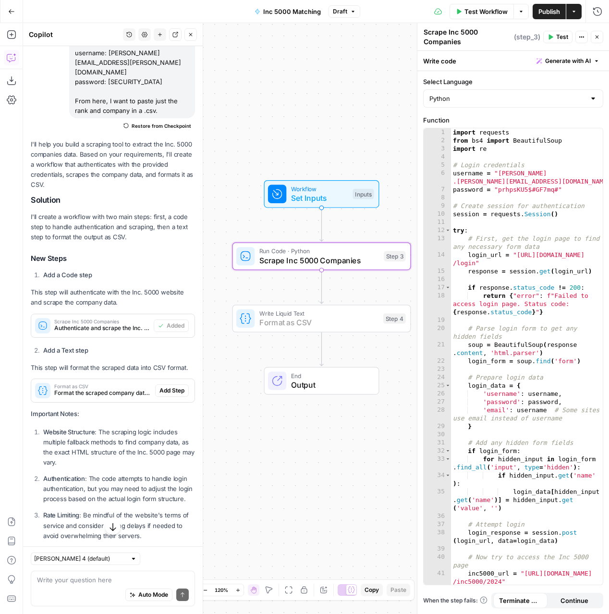
click at [173, 386] on span "Add Step" at bounding box center [171, 390] width 25 height 9
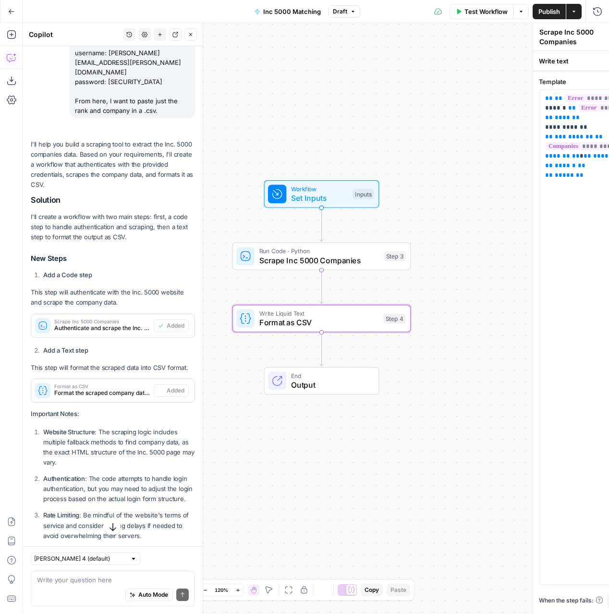
type textarea "Format as CSV"
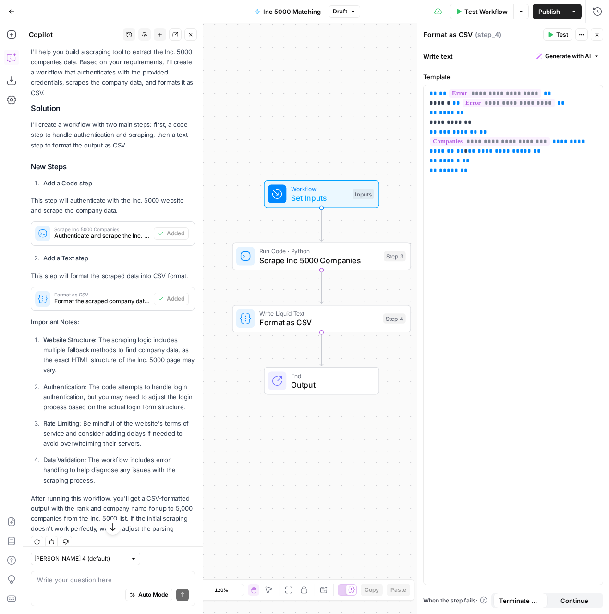
scroll to position [721, 0]
click at [475, 9] on span "Test Workflow" at bounding box center [485, 12] width 43 height 10
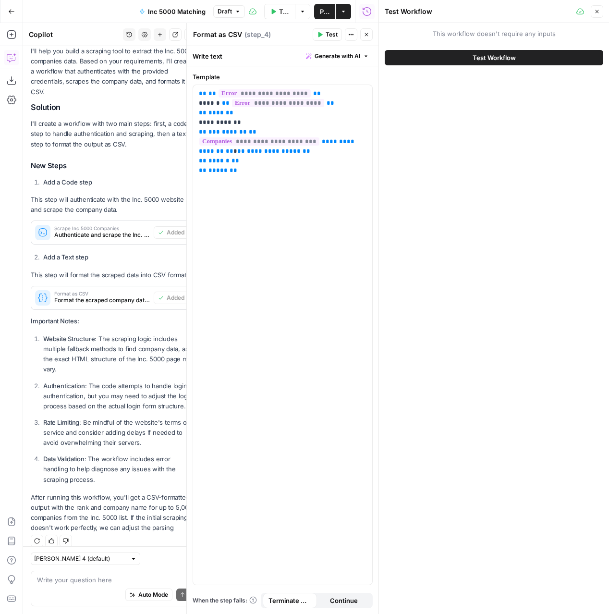
click at [473, 59] on span "Test Workflow" at bounding box center [494, 58] width 43 height 10
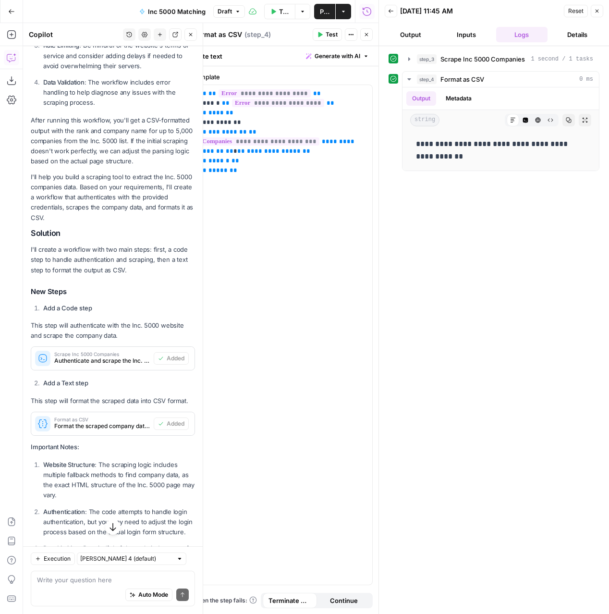
scroll to position [721, 0]
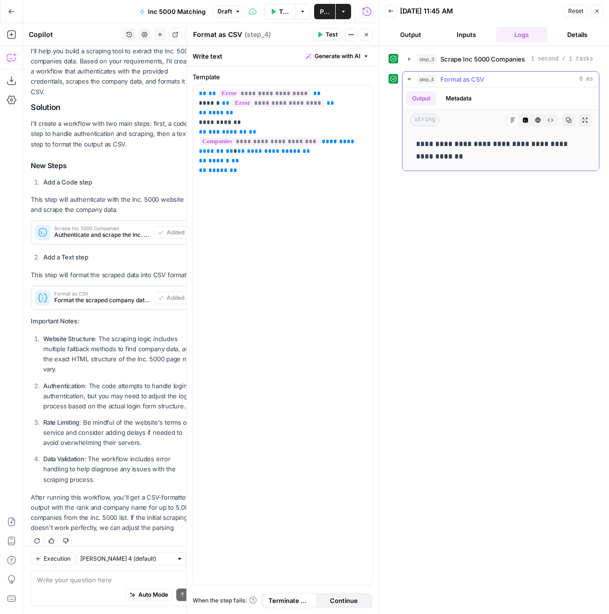
click at [410, 78] on icon "button" at bounding box center [408, 79] width 3 height 2
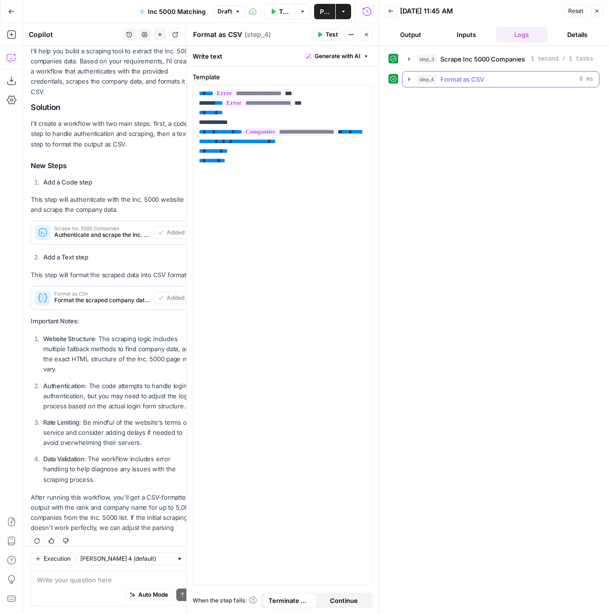
click at [410, 78] on icon "button" at bounding box center [409, 79] width 8 height 8
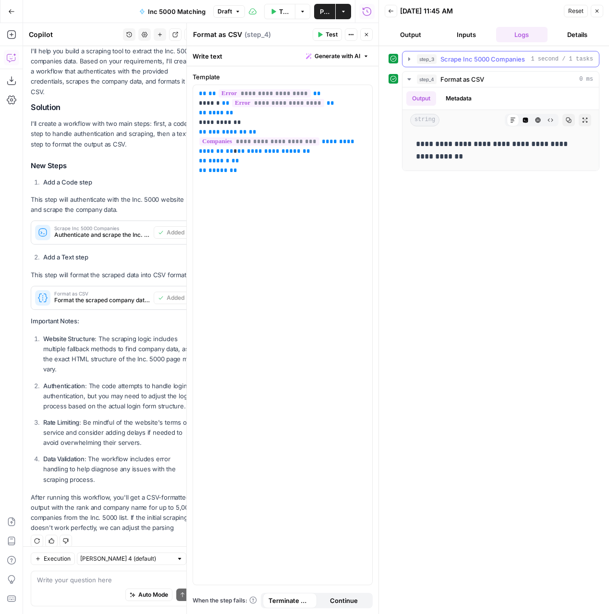
click at [409, 54] on button "step_3 Scrape Inc 5000 Companies 1 second / 1 tasks" at bounding box center [500, 58] width 196 height 15
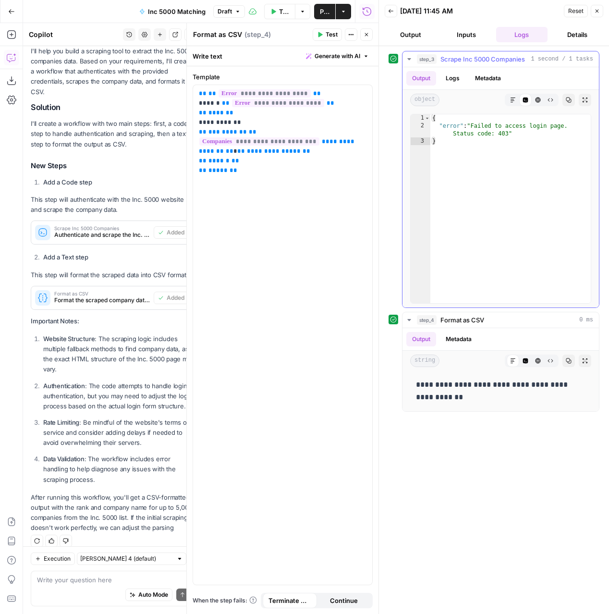
click at [409, 55] on icon "button" at bounding box center [409, 59] width 8 height 8
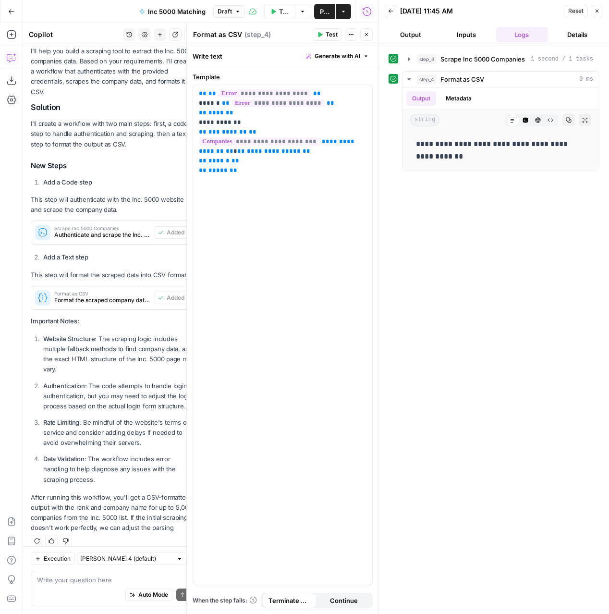
click at [366, 35] on icon "button" at bounding box center [366, 34] width 3 height 3
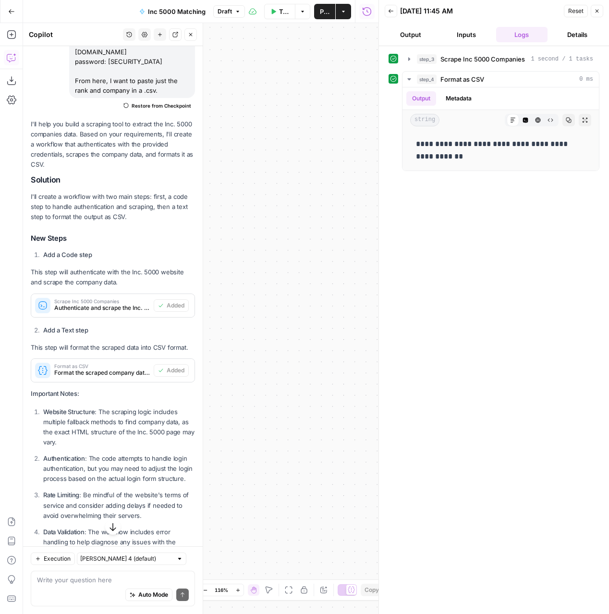
scroll to position [224, 0]
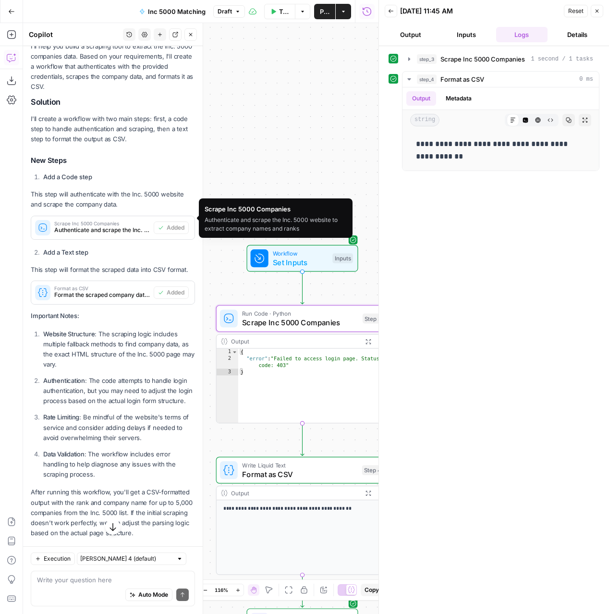
click at [80, 221] on span "Scrape Inc 5000 Companies" at bounding box center [102, 223] width 96 height 5
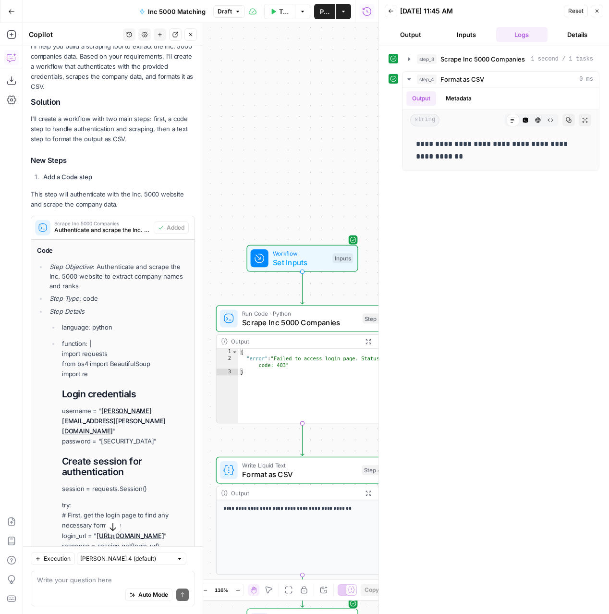
click at [459, 31] on button "Inputs" at bounding box center [466, 34] width 52 height 15
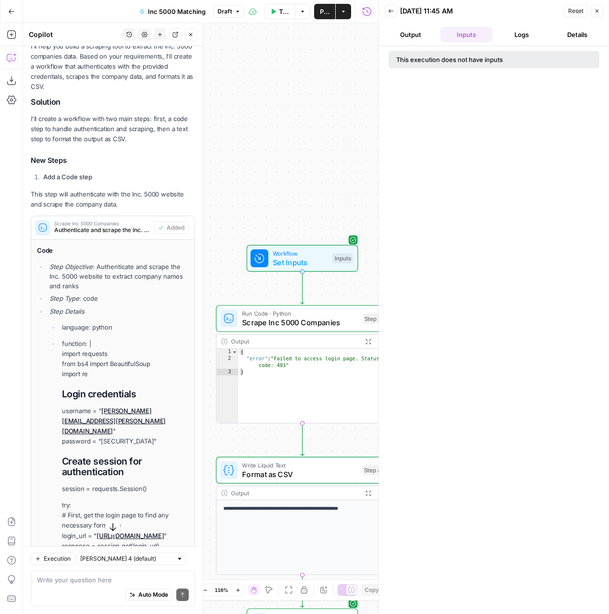
click at [422, 29] on button "Output" at bounding box center [411, 34] width 52 height 15
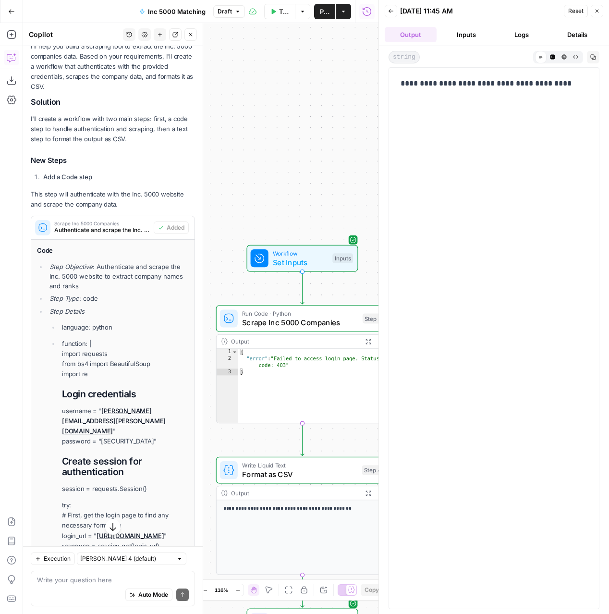
click at [534, 29] on button "Logs" at bounding box center [522, 34] width 52 height 15
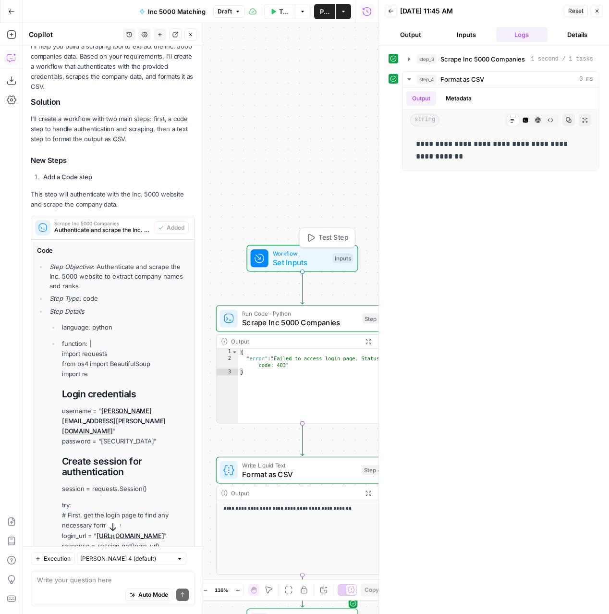
click at [263, 318] on span "Scrape Inc 5000 Companies" at bounding box center [300, 322] width 116 height 11
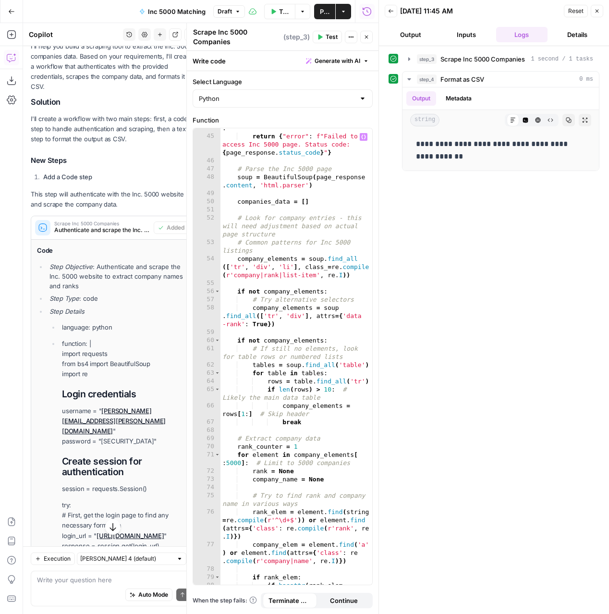
scroll to position [369, 0]
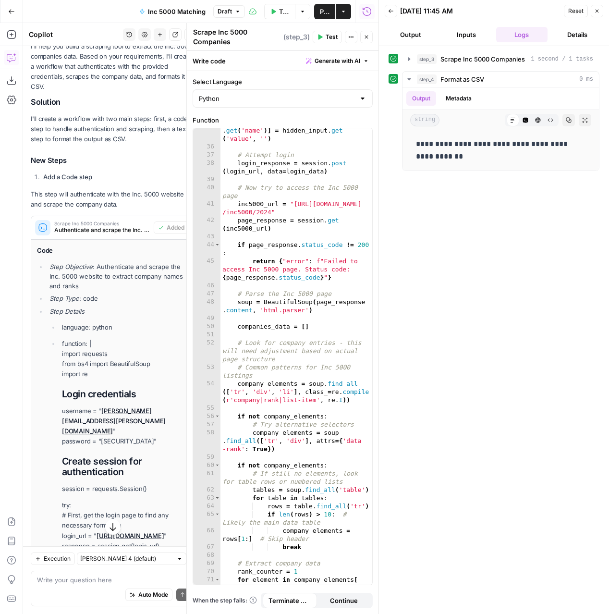
click at [595, 12] on icon "button" at bounding box center [597, 11] width 6 height 6
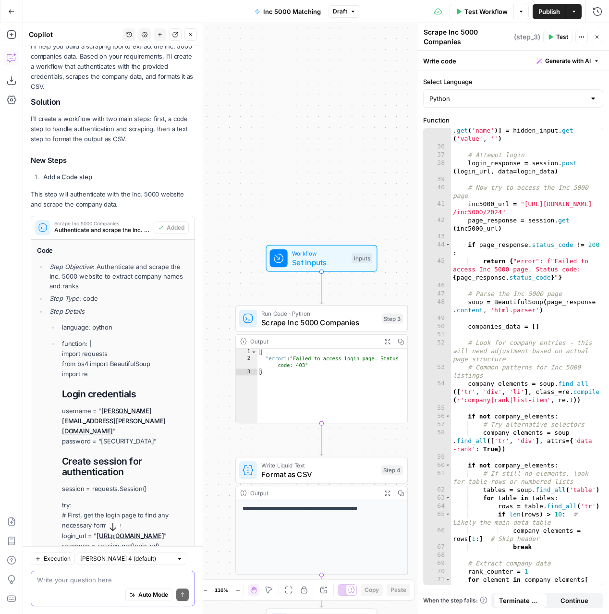
click at [69, 581] on textarea at bounding box center [113, 580] width 152 height 10
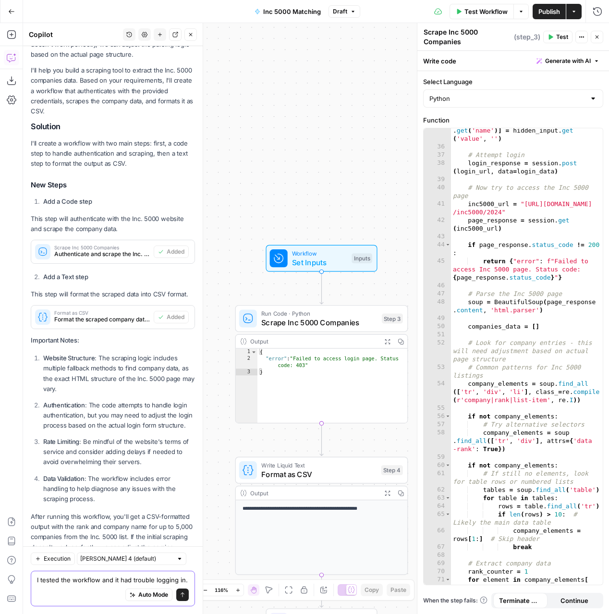
scroll to position [1886, 0]
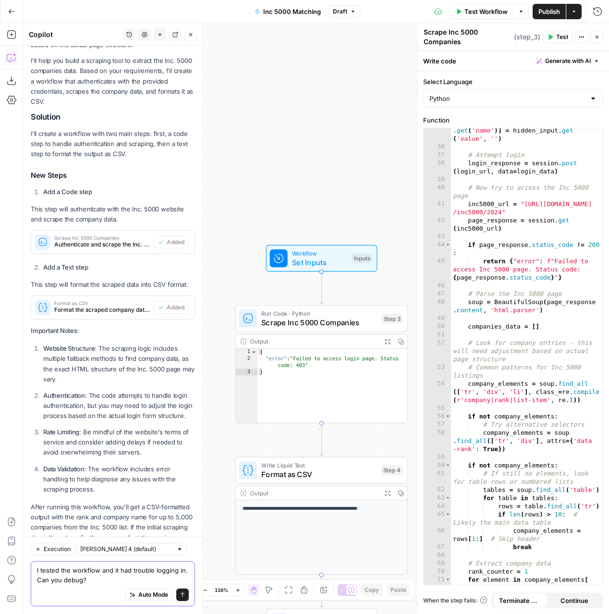
type textarea "I tested the workflow and it had trouble logging in. Can you debug?"
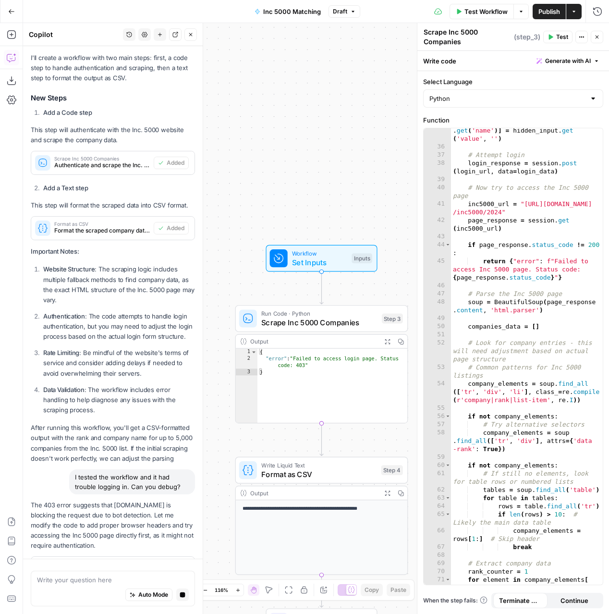
scroll to position [1994, 0]
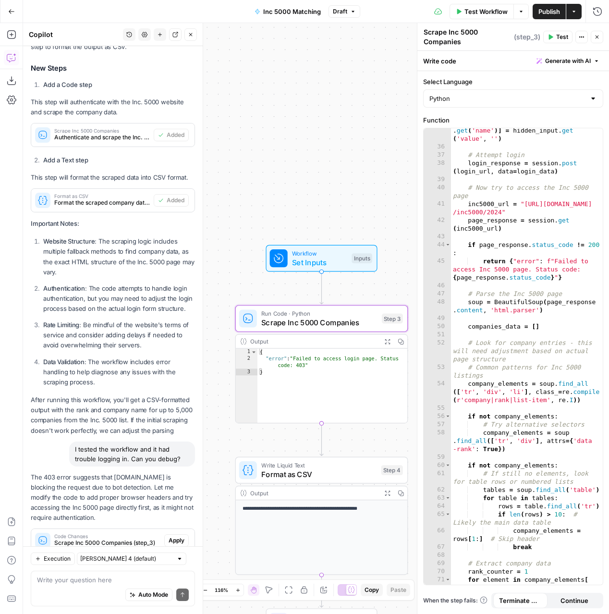
click at [170, 536] on span "Apply" at bounding box center [177, 540] width 16 height 9
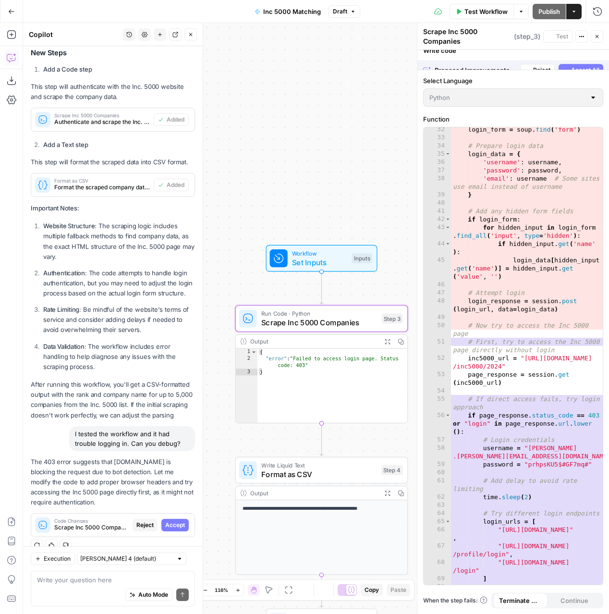
scroll to position [1978, 0]
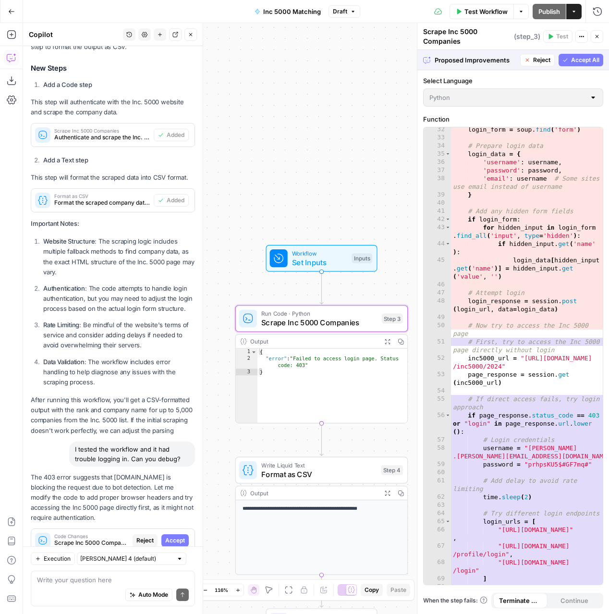
click at [174, 536] on span "Accept" at bounding box center [175, 540] width 20 height 9
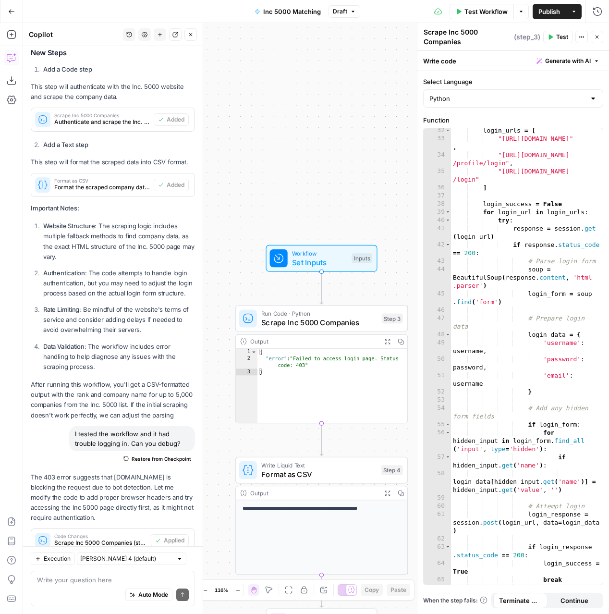
click at [597, 35] on icon "button" at bounding box center [597, 37] width 6 height 6
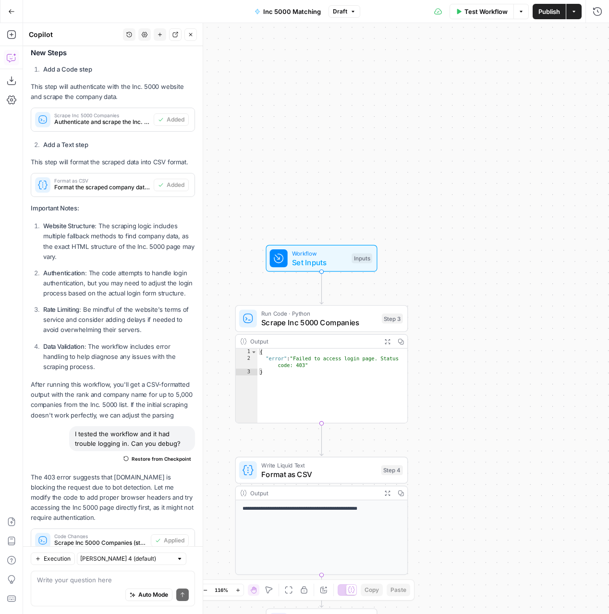
click at [476, 17] on button "Test Workflow" at bounding box center [482, 11] width 64 height 15
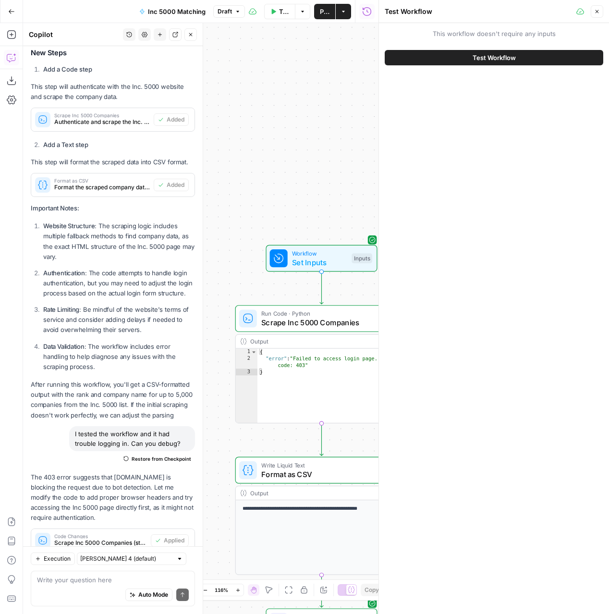
click at [504, 55] on span "Test Workflow" at bounding box center [494, 58] width 43 height 10
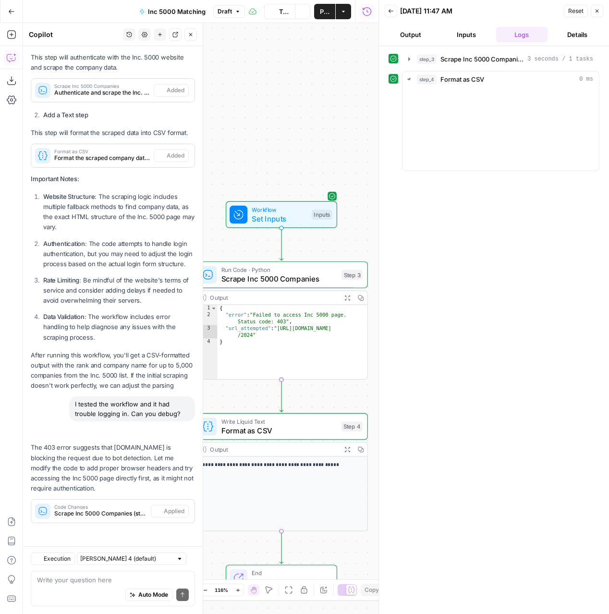
scroll to position [854, 0]
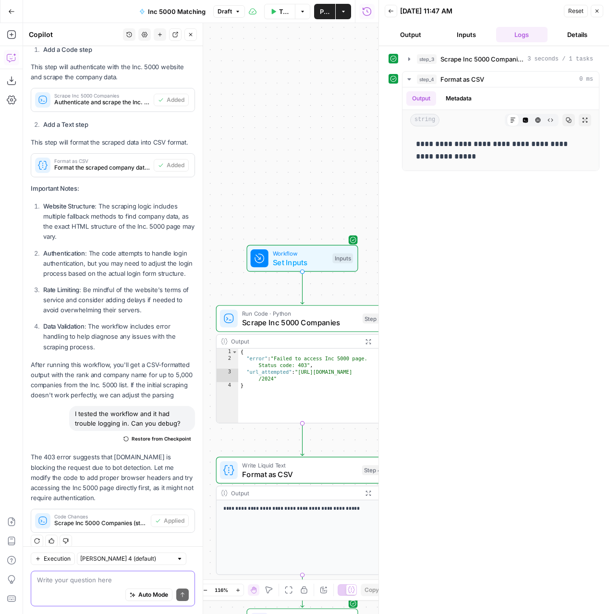
click at [140, 597] on span "Auto Mode" at bounding box center [153, 594] width 30 height 9
click at [91, 579] on textarea at bounding box center [113, 580] width 152 height 10
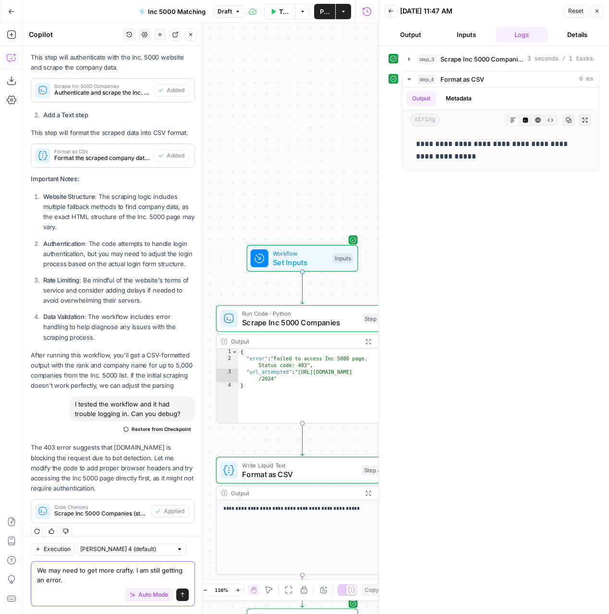
type textarea "We may need to get more crafty. I am still getting an error."
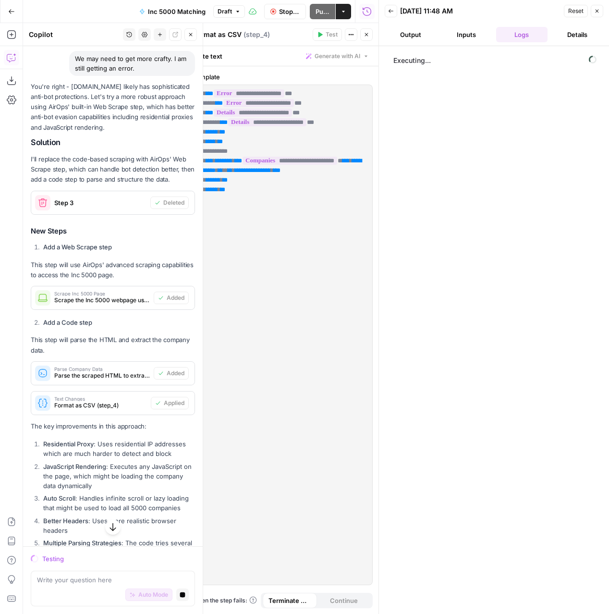
scroll to position [1385, 0]
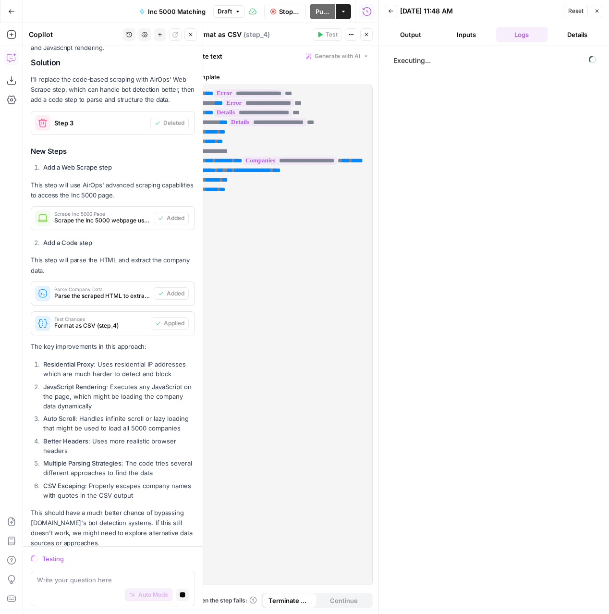
click at [409, 37] on button "Output" at bounding box center [411, 34] width 52 height 15
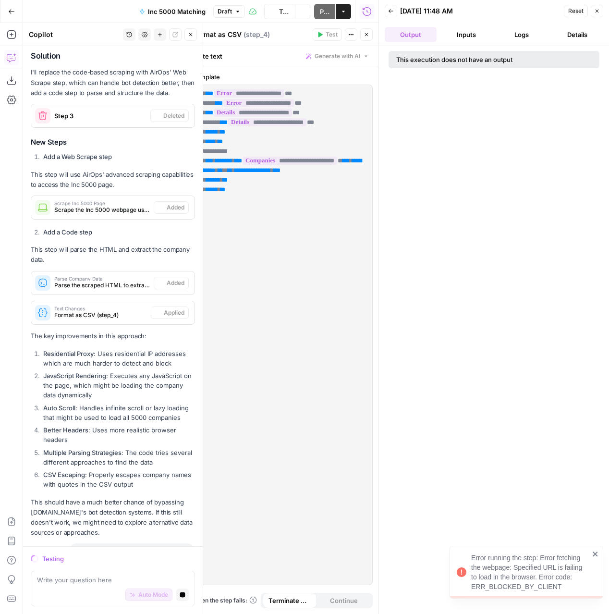
scroll to position [1449, 0]
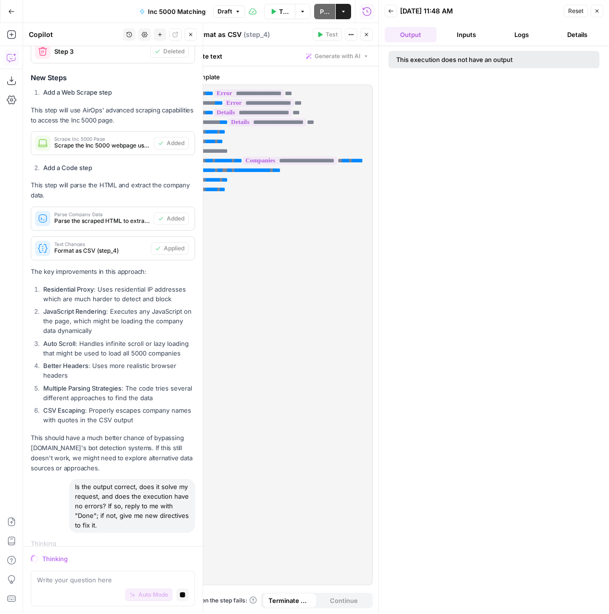
click at [477, 32] on button "Inputs" at bounding box center [466, 34] width 52 height 15
click at [523, 36] on button "Logs" at bounding box center [522, 34] width 52 height 15
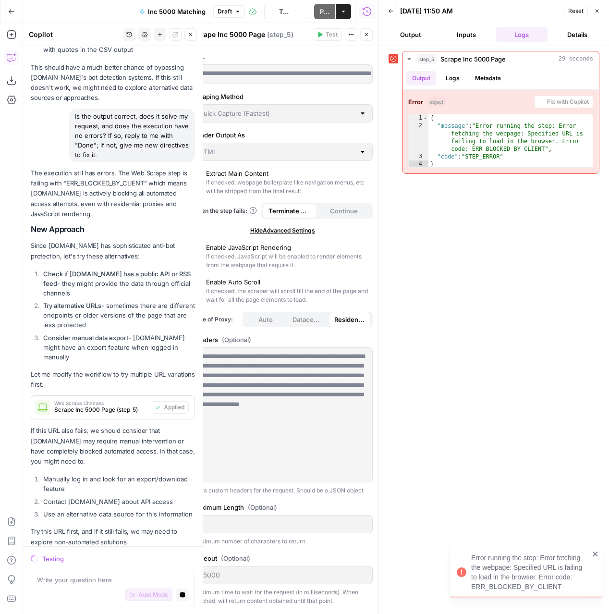
scroll to position [1884, 0]
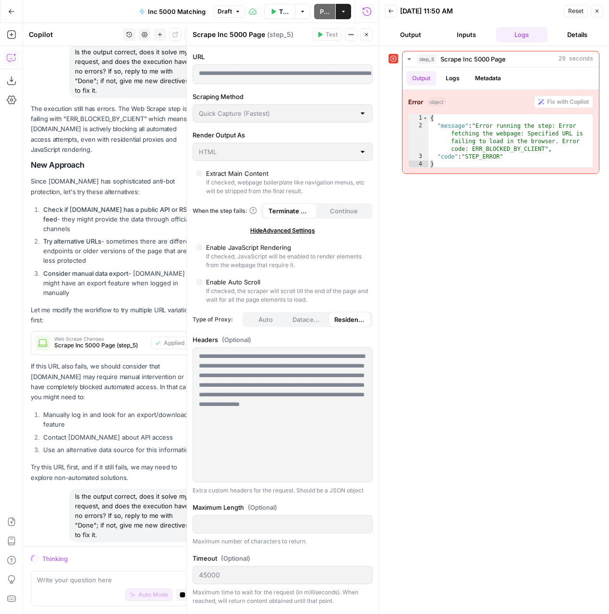
click at [406, 32] on button "Output" at bounding box center [411, 34] width 52 height 15
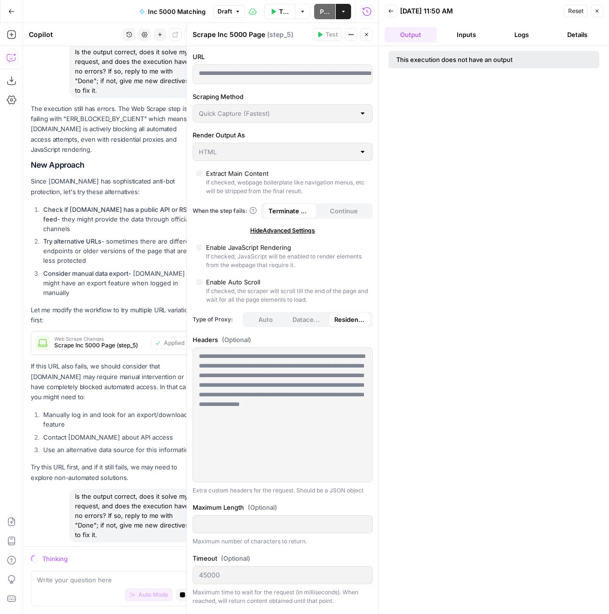
click at [394, 14] on button "Back" at bounding box center [391, 11] width 12 height 12
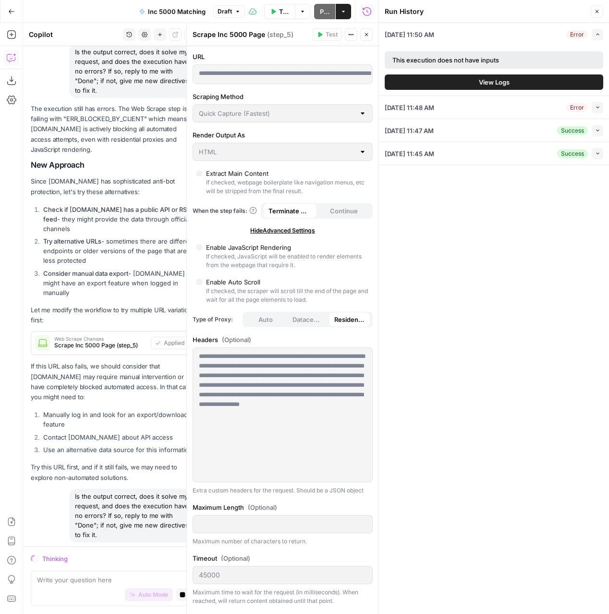
scroll to position [2089, 0]
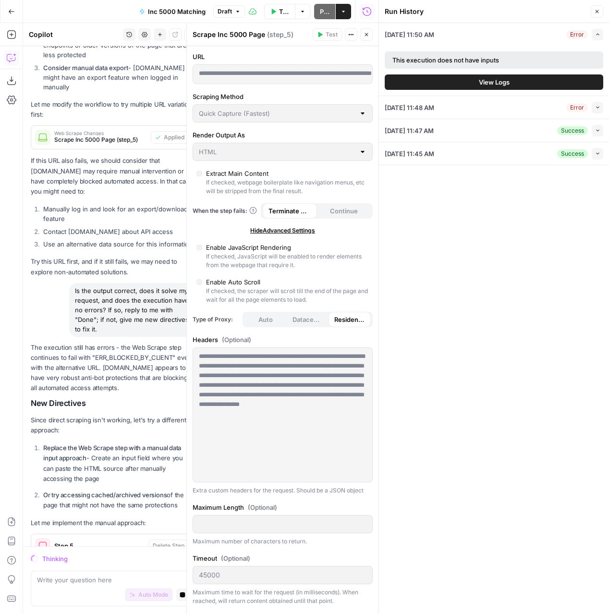
click at [599, 129] on icon "button" at bounding box center [597, 130] width 5 height 5
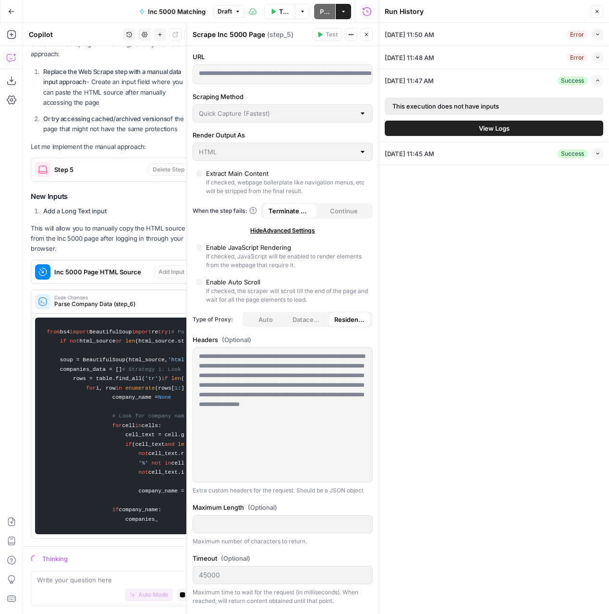
click at [599, 11] on icon "button" at bounding box center [597, 12] width 6 height 6
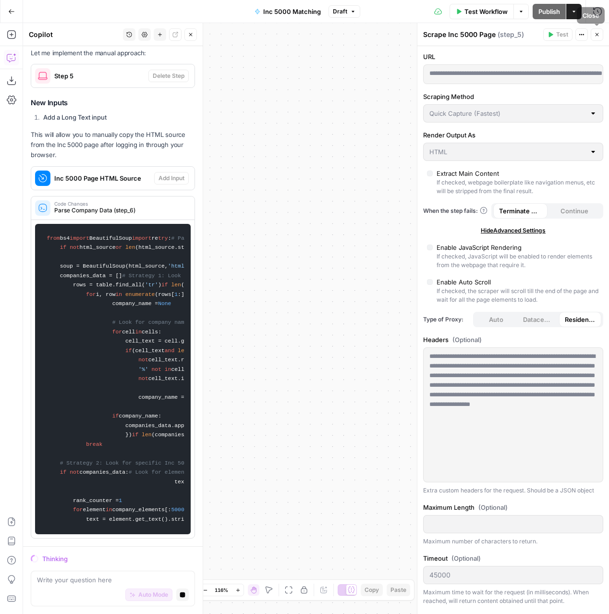
click at [600, 34] on button "Close" at bounding box center [597, 34] width 12 height 12
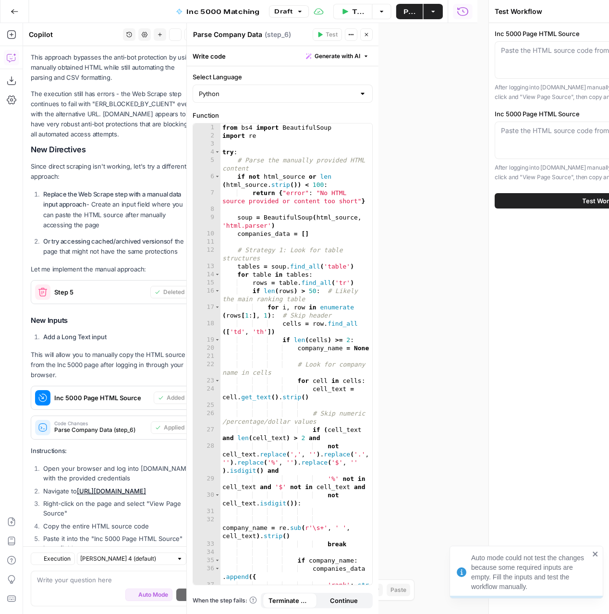
scroll to position [2976, 0]
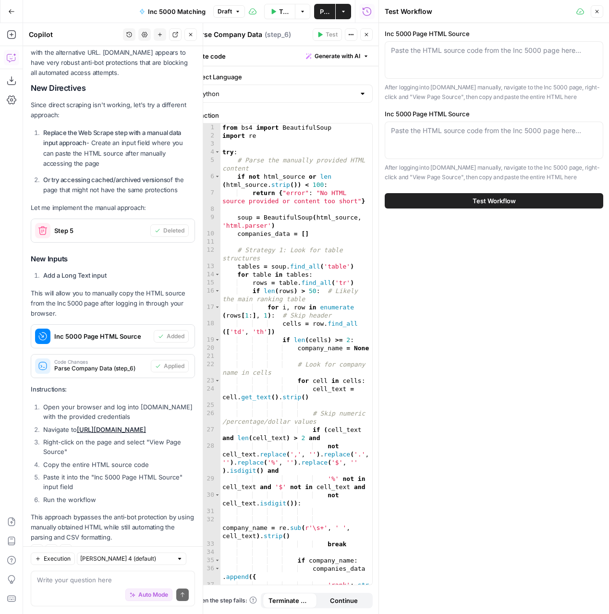
click at [146, 426] on link "[URL][DOMAIN_NAME]" at bounding box center [111, 430] width 69 height 8
click at [439, 65] on div "Paste the HTML source code from the Inc 5000 page here..." at bounding box center [494, 59] width 219 height 37
paste textarea "<!doctype html> <html lang="en"> <head> <title data-react-helmet="true">Inc. 50…"
type textarea "<!doctype html> <html lang="en"> <head> <title data-react-helmet="true">Inc. 50…"
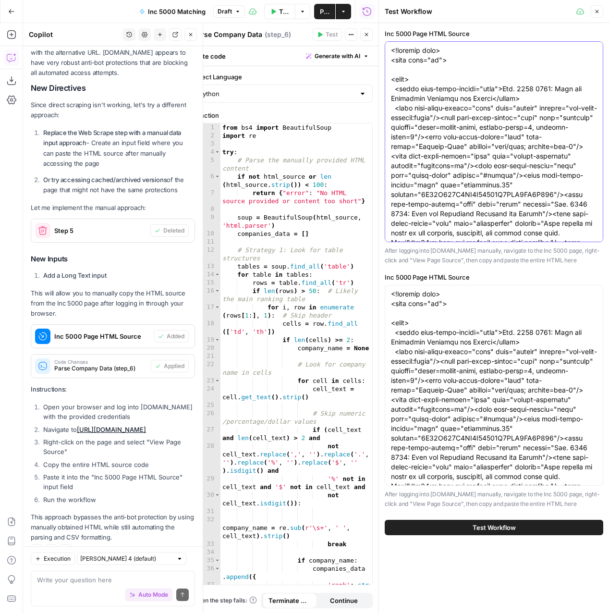
type textarea "<!doctype html> <html lang="en"> <head> <title data-react-helmet="true">Inc. 50…"
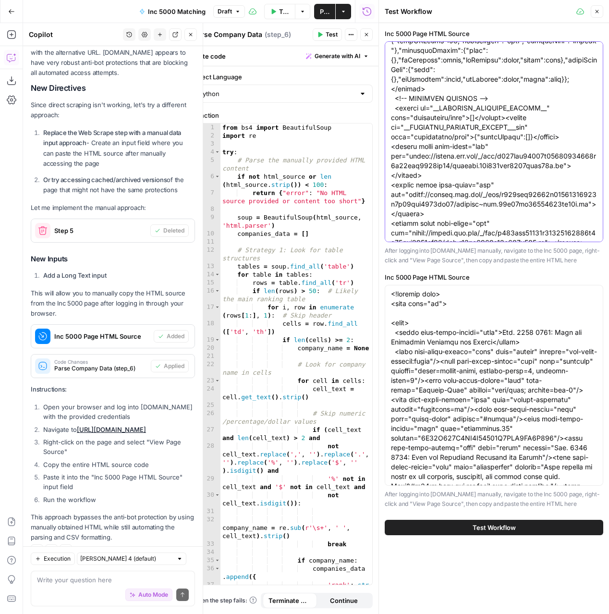
type textarea "<!doctype html> <html lang="en"> <head> <title data-react-helmet="true">Inc. 50…"
click at [444, 531] on button "Test Workflow" at bounding box center [494, 527] width 219 height 15
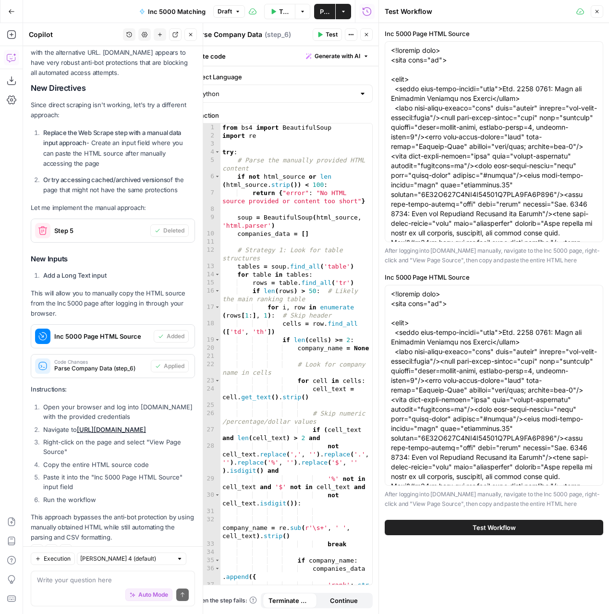
click at [53, 487] on div "The execution still has errors - the Web Scrape step continues to fail with "ER…" at bounding box center [113, 284] width 164 height 515
click at [51, 582] on textarea at bounding box center [113, 580] width 152 height 10
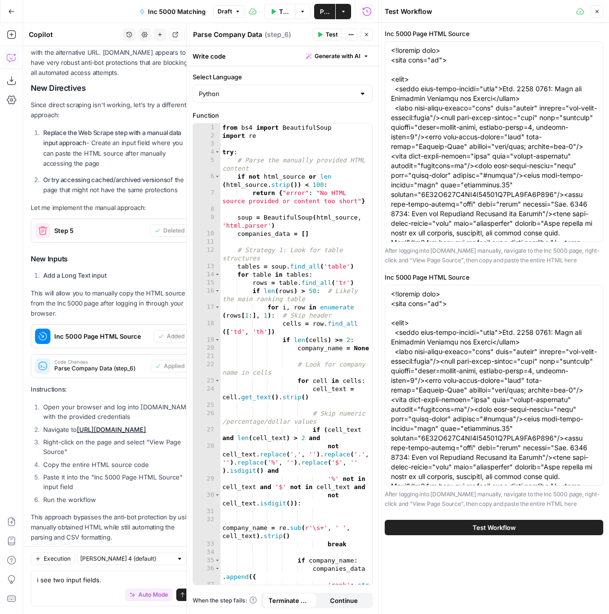
click at [491, 526] on span "Test Workflow" at bounding box center [494, 528] width 43 height 10
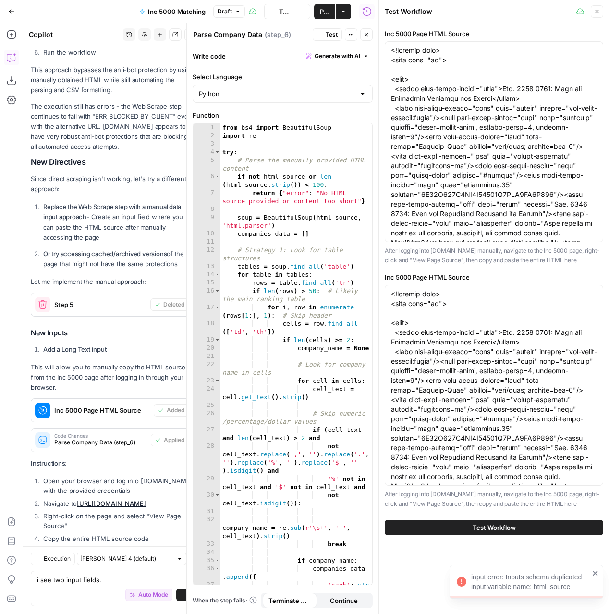
scroll to position [2976, 0]
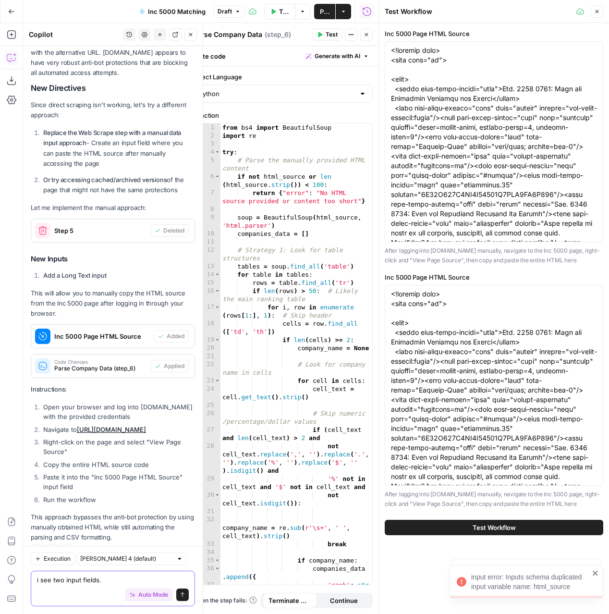
click at [111, 583] on textarea "i see two input fields." at bounding box center [113, 580] width 152 height 10
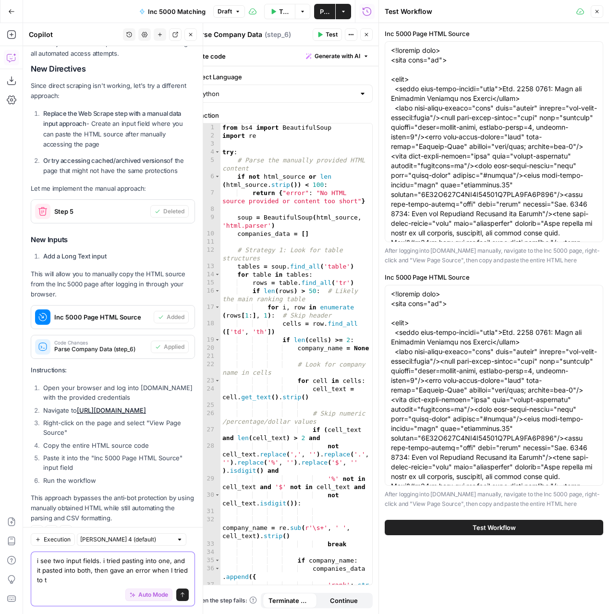
scroll to position [2995, 0]
type textarea "i see two input fields. i tried pasting into one, and it pasted into both, then…"
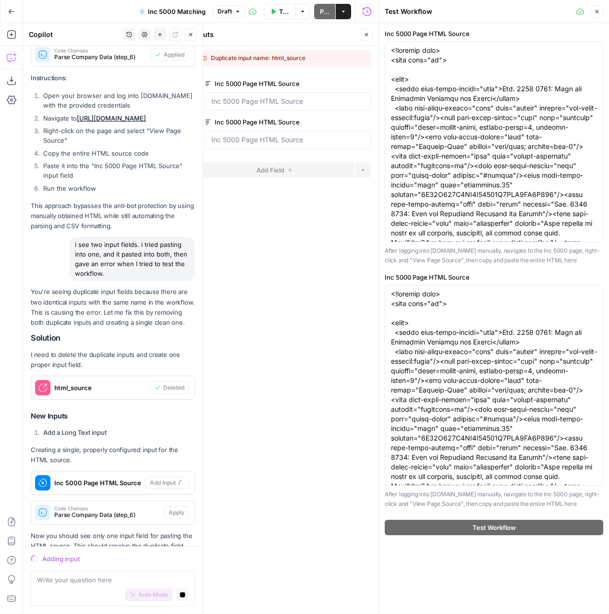
scroll to position [3245, 0]
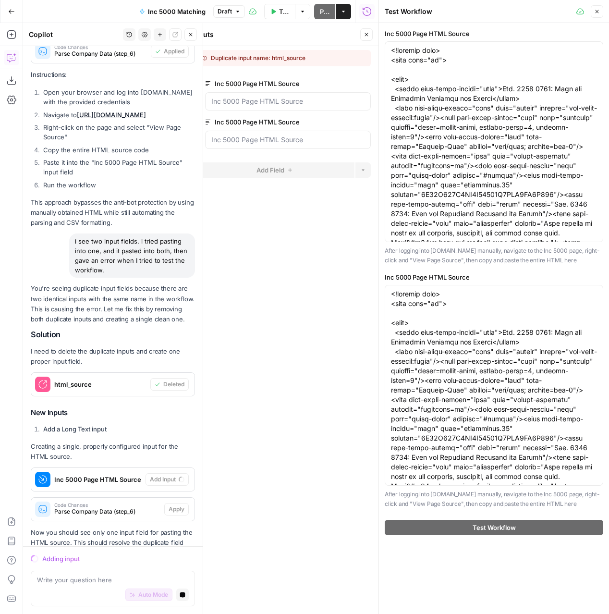
click at [597, 10] on icon "button" at bounding box center [597, 12] width 6 height 6
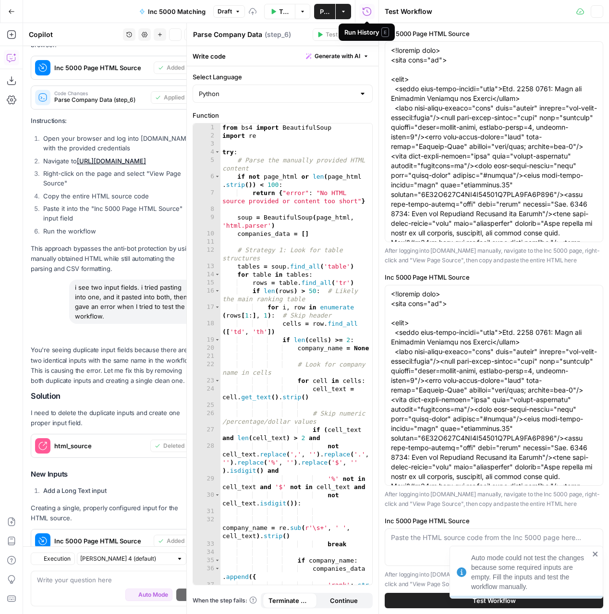
scroll to position [3322, 0]
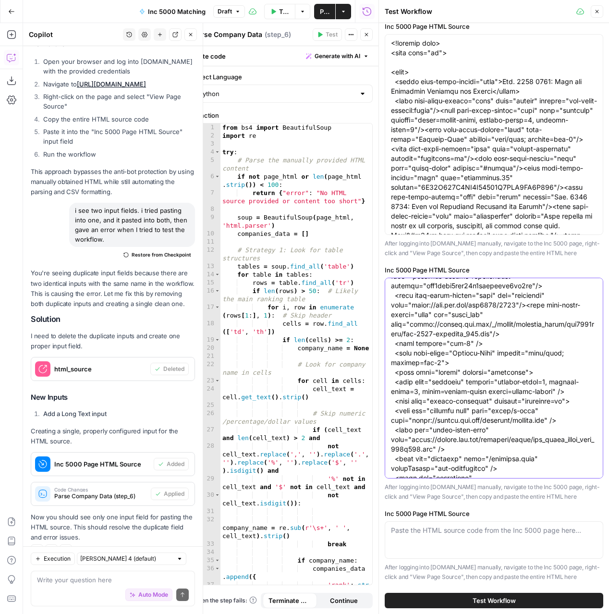
scroll to position [0, 0]
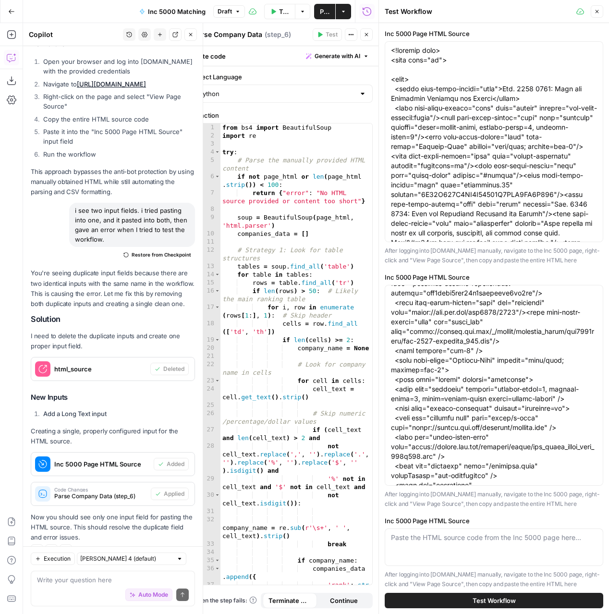
click at [601, 9] on button "Close" at bounding box center [597, 11] width 12 height 12
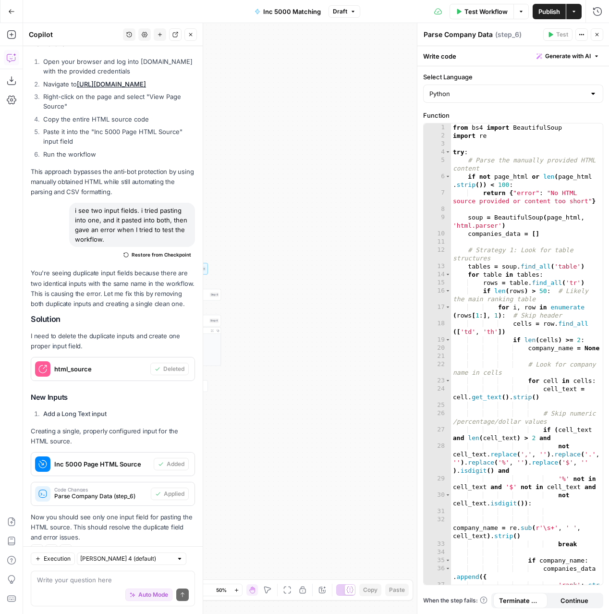
click at [353, 268] on div "**********" at bounding box center [316, 318] width 586 height 591
click at [600, 29] on button "Close" at bounding box center [597, 34] width 12 height 12
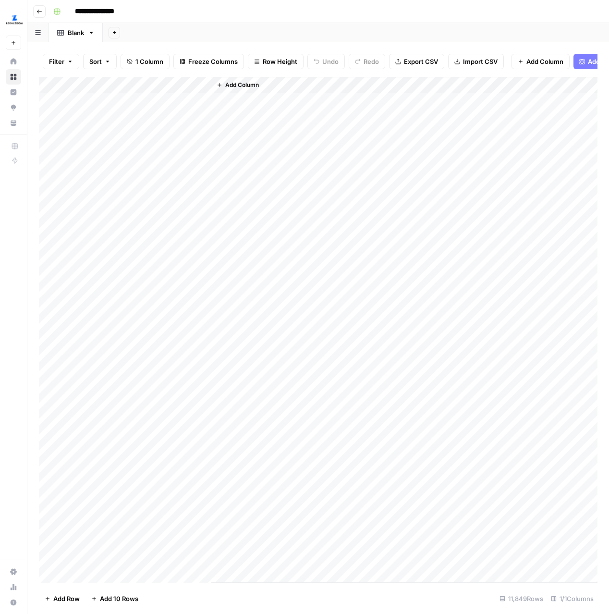
click at [153, 100] on div "Add Column" at bounding box center [318, 330] width 559 height 506
click at [168, 119] on div "Add Column" at bounding box center [318, 330] width 559 height 506
click at [159, 100] on div "Add Column" at bounding box center [318, 330] width 559 height 506
click at [297, 232] on div "Add Column" at bounding box center [404, 330] width 386 height 506
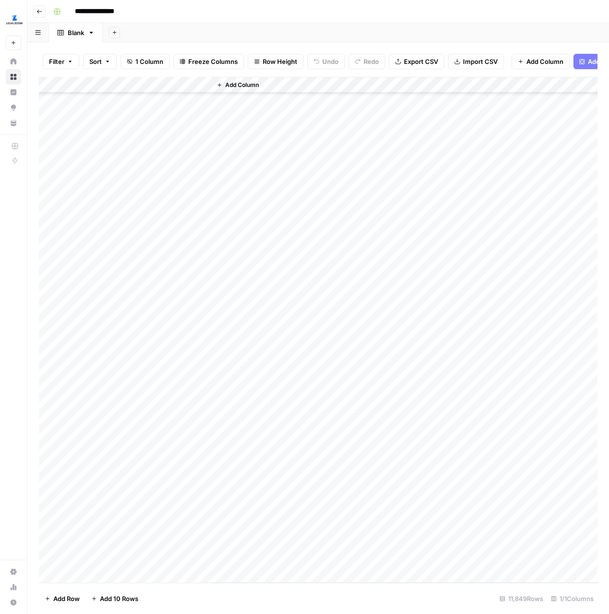
scroll to position [0, 0]
click at [164, 95] on div "Add Column" at bounding box center [318, 330] width 559 height 506
click at [156, 114] on div "Add Column" at bounding box center [318, 330] width 559 height 506
click at [153, 101] on div "Add Column" at bounding box center [318, 330] width 559 height 506
click at [173, 127] on div "Add Column" at bounding box center [318, 330] width 559 height 506
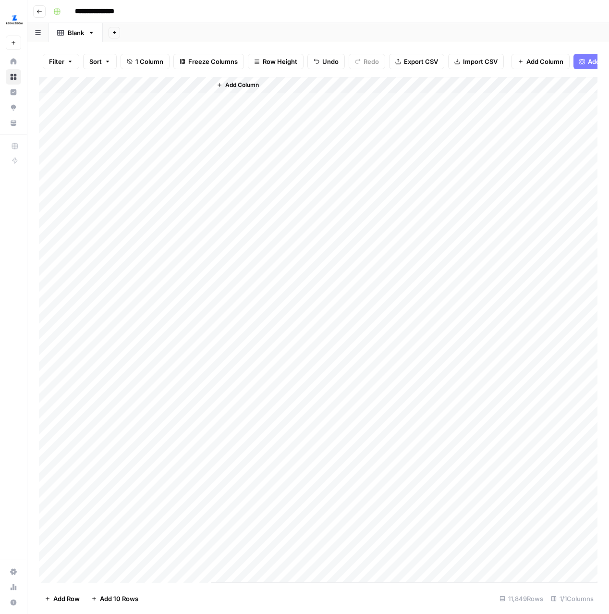
click at [154, 100] on div "Add Column" at bounding box center [318, 330] width 559 height 506
click at [37, 11] on icon "button" at bounding box center [40, 12] width 6 height 6
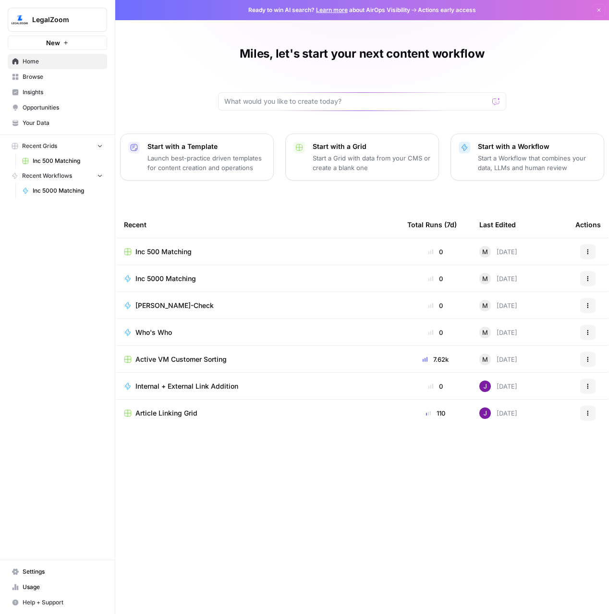
click at [179, 252] on span "Inc 500 Matching" at bounding box center [163, 252] width 56 height 10
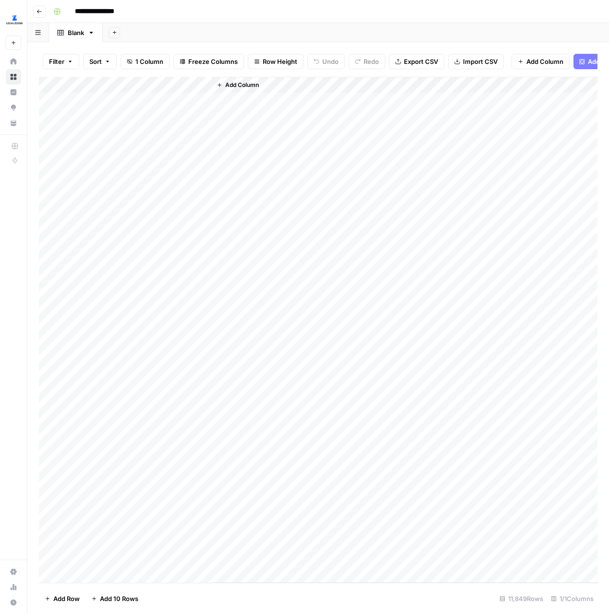
click at [107, 89] on div "Add Column" at bounding box center [318, 330] width 559 height 506
click at [119, 107] on input "Title" at bounding box center [129, 108] width 97 height 10
paste input "organization_name"
paste input "text"
type input "organization_name"
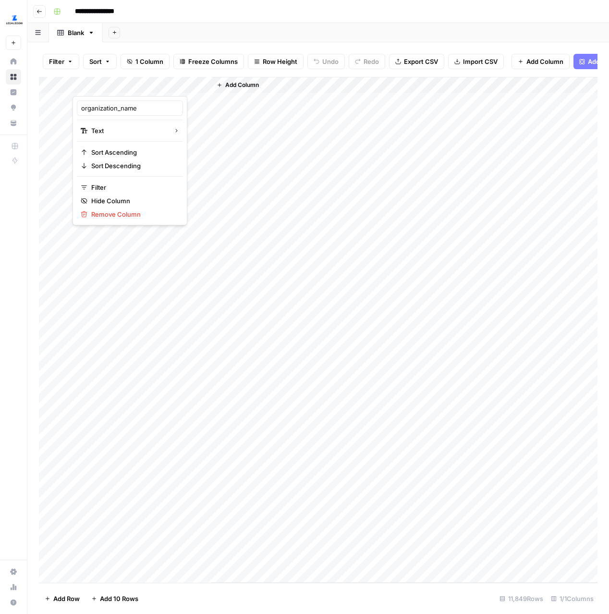
click at [282, 127] on div "Add Column" at bounding box center [404, 330] width 386 height 506
click at [288, 159] on div "Add Column" at bounding box center [404, 330] width 386 height 506
click at [233, 165] on div "Add Column" at bounding box center [404, 330] width 386 height 506
click at [105, 82] on div "Add Column" at bounding box center [318, 330] width 559 height 506
click at [107, 103] on input "Title" at bounding box center [129, 108] width 97 height 10
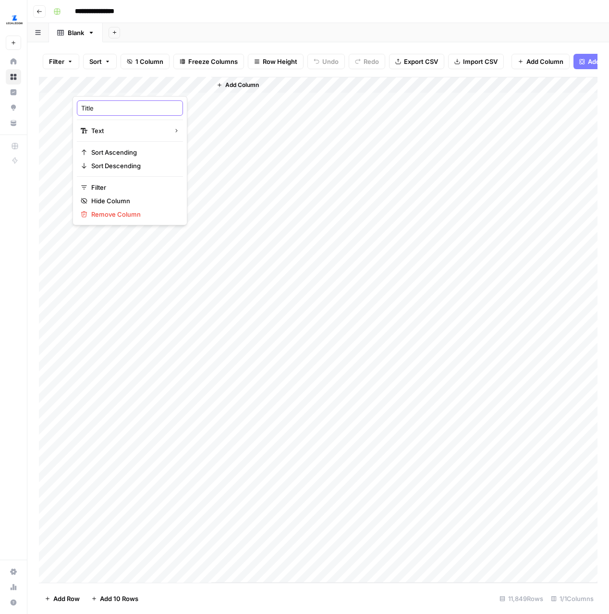
paste input "organization_nam"
type input "organization_name"
click at [246, 116] on div "Add Column" at bounding box center [404, 330] width 386 height 506
click at [260, 147] on div "Add Column" at bounding box center [404, 330] width 386 height 506
click at [123, 98] on div "Add Column" at bounding box center [318, 330] width 559 height 506
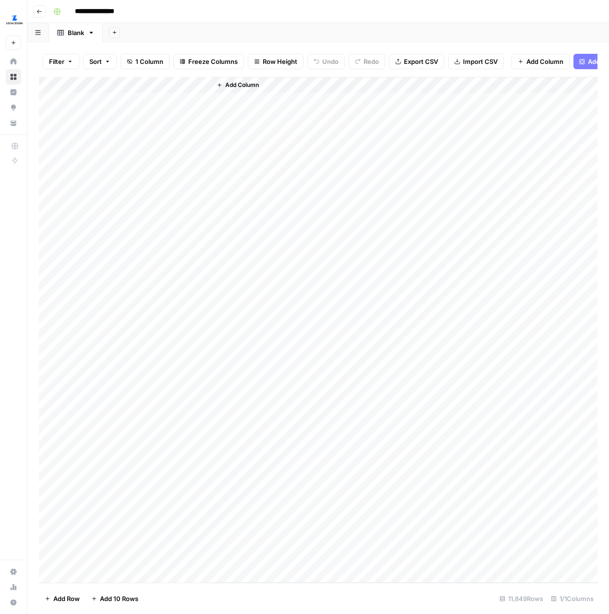
click at [146, 139] on div "Add Column" at bounding box center [318, 330] width 559 height 506
click at [57, 82] on div "Add Column" at bounding box center [318, 330] width 559 height 506
click at [94, 36] on icon "button" at bounding box center [91, 32] width 7 height 7
click at [58, 11] on icon "button" at bounding box center [57, 12] width 6 height 6
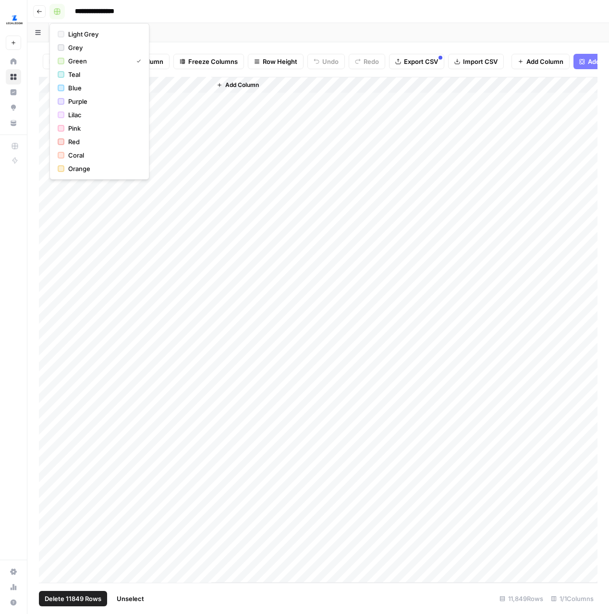
click at [58, 11] on icon "button" at bounding box center [57, 12] width 6 height 6
click at [222, 122] on div "Add Column" at bounding box center [404, 330] width 386 height 506
click at [168, 89] on div "Add Column" at bounding box center [318, 330] width 559 height 506
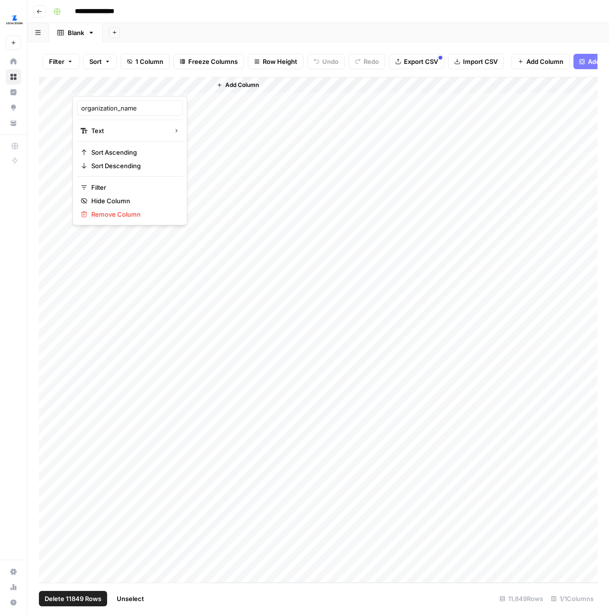
click at [202, 85] on div at bounding box center [142, 86] width 139 height 19
click at [260, 126] on div "Add Column" at bounding box center [404, 330] width 386 height 506
click at [268, 167] on div "Add Column" at bounding box center [404, 330] width 386 height 506
click at [55, 85] on div "Add Column" at bounding box center [318, 330] width 559 height 506
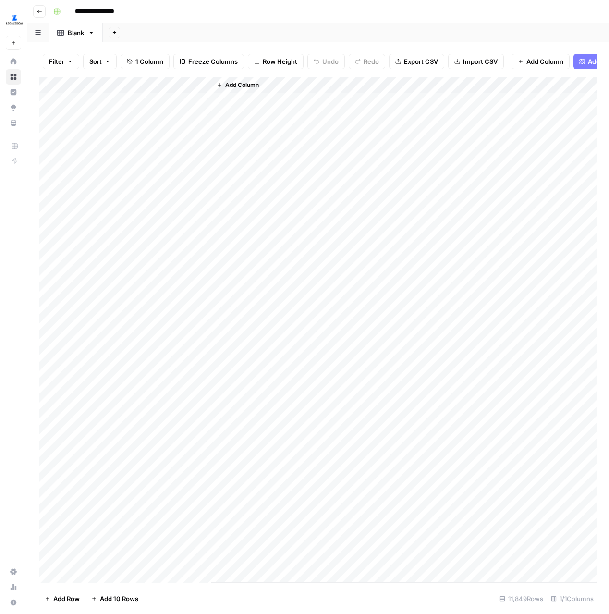
click at [202, 85] on div "Add Column" at bounding box center [318, 330] width 559 height 506
click at [205, 85] on div at bounding box center [142, 86] width 139 height 19
click at [245, 87] on span "Add Column" at bounding box center [242, 85] width 34 height 9
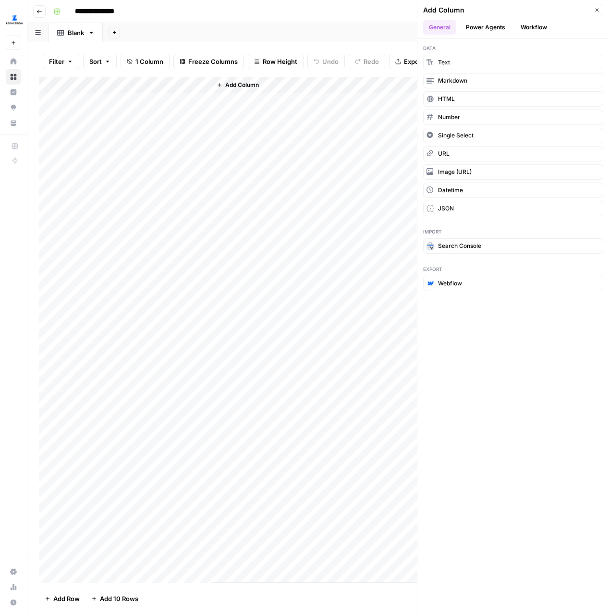
click at [524, 27] on button "Workflow" at bounding box center [534, 27] width 38 height 14
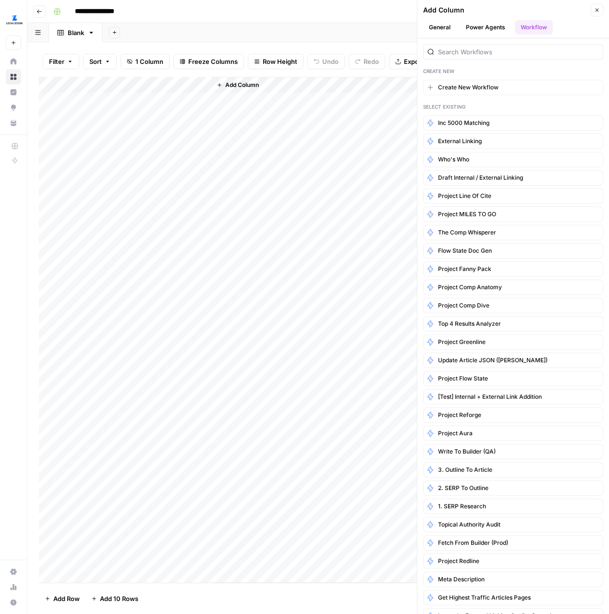
click at [344, 152] on div "Add Column" at bounding box center [404, 330] width 386 height 506
click at [596, 10] on icon "button" at bounding box center [597, 10] width 3 height 3
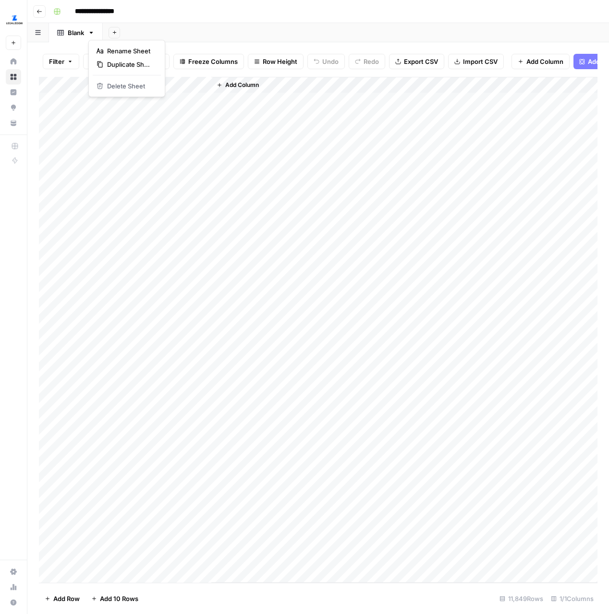
click at [91, 35] on icon "button" at bounding box center [91, 32] width 7 height 7
click at [61, 36] on div "Blank" at bounding box center [70, 33] width 27 height 10
click at [41, 33] on button "button" at bounding box center [38, 32] width 22 height 19
click at [174, 85] on div "Add Column" at bounding box center [318, 330] width 559 height 506
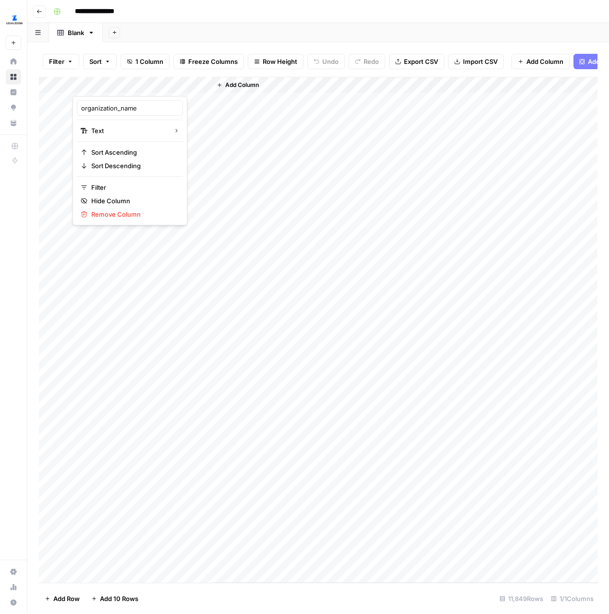
click at [201, 84] on div at bounding box center [142, 86] width 139 height 19
click at [204, 85] on div at bounding box center [142, 86] width 139 height 19
click at [282, 84] on div "Add Column" at bounding box center [404, 330] width 386 height 506
click at [228, 85] on span "Add Column" at bounding box center [242, 85] width 34 height 9
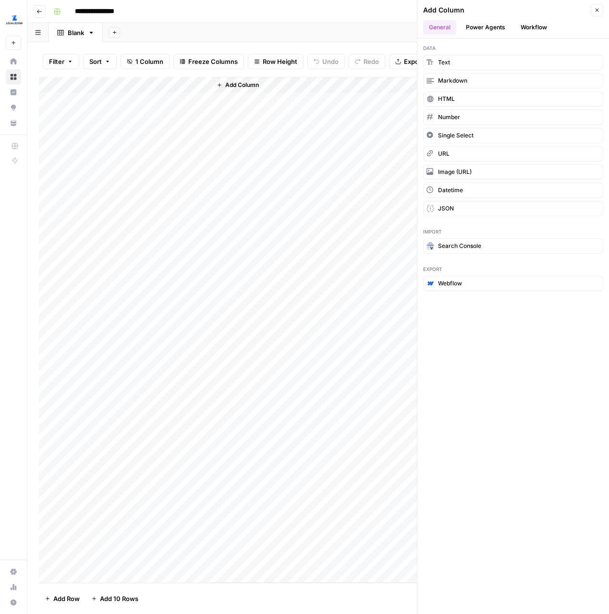
click at [535, 26] on button "Workflow" at bounding box center [534, 27] width 38 height 14
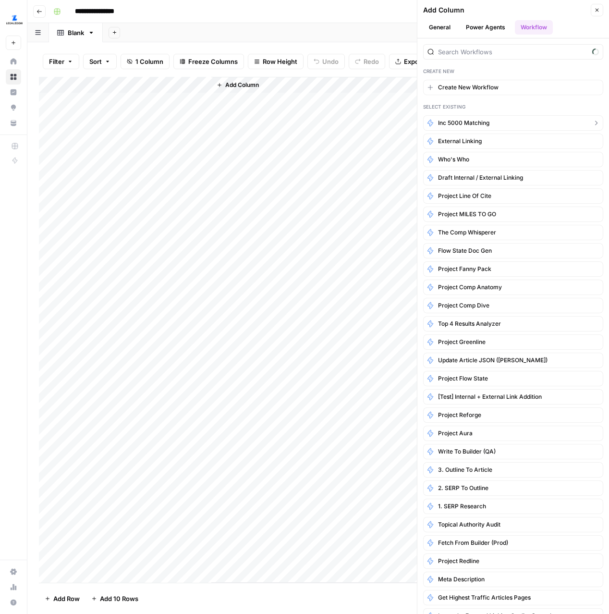
click at [481, 122] on span "Inc 5000 Matching" at bounding box center [463, 123] width 51 height 9
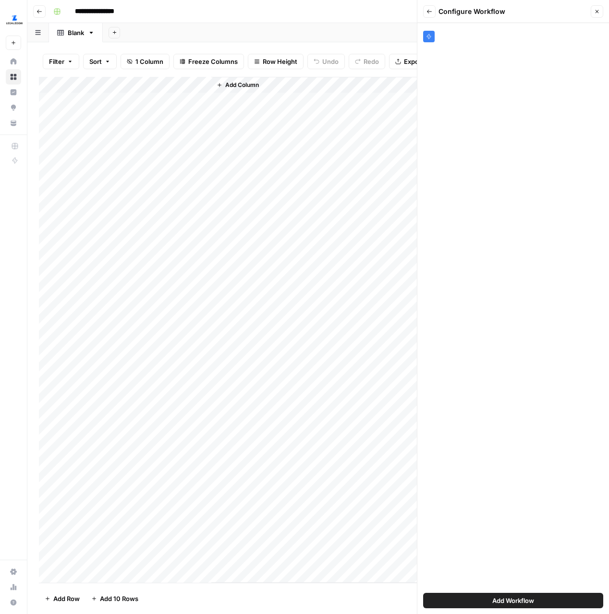
click at [430, 10] on icon "button" at bounding box center [429, 12] width 6 height 6
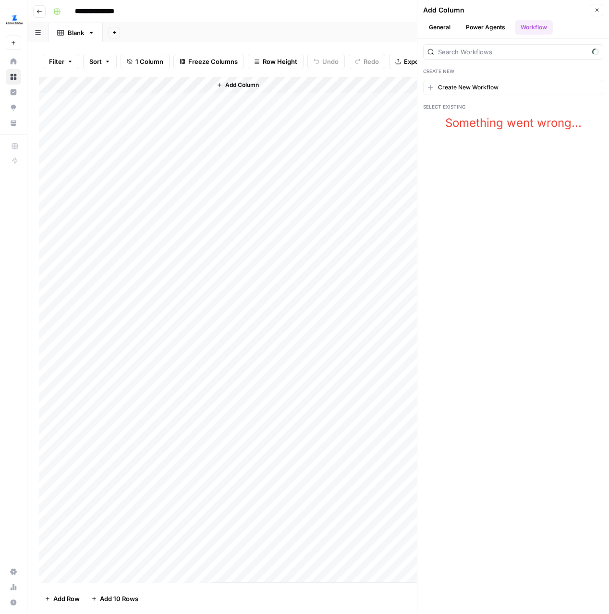
click at [599, 13] on button "Close" at bounding box center [597, 10] width 12 height 12
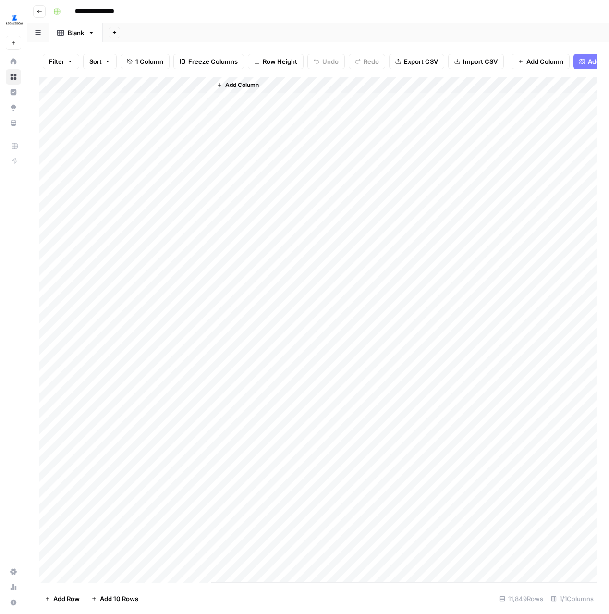
click at [367, 85] on div "Add Column" at bounding box center [404, 330] width 386 height 506
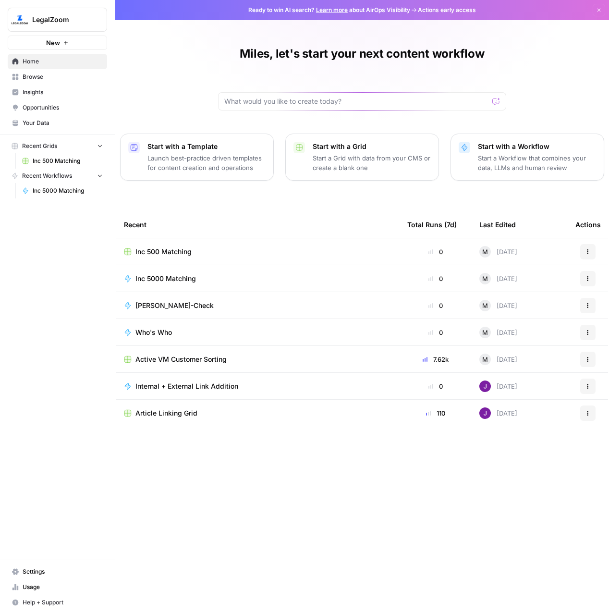
click at [176, 250] on span "Inc 500 Matching" at bounding box center [163, 252] width 56 height 10
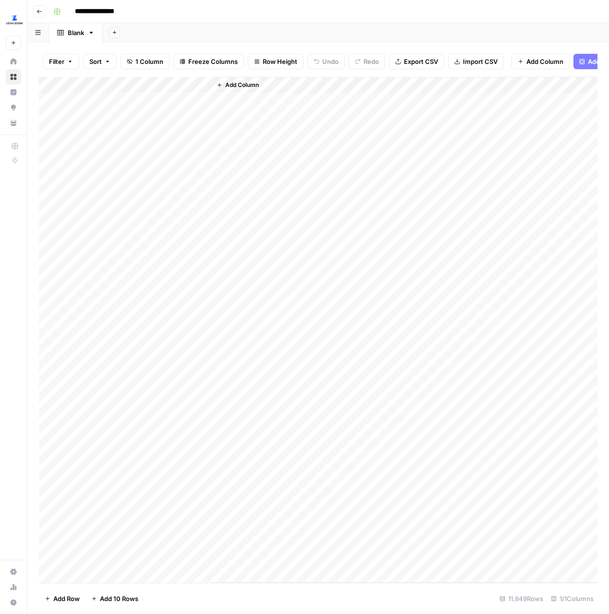
click at [234, 84] on span "Add Column" at bounding box center [242, 85] width 34 height 9
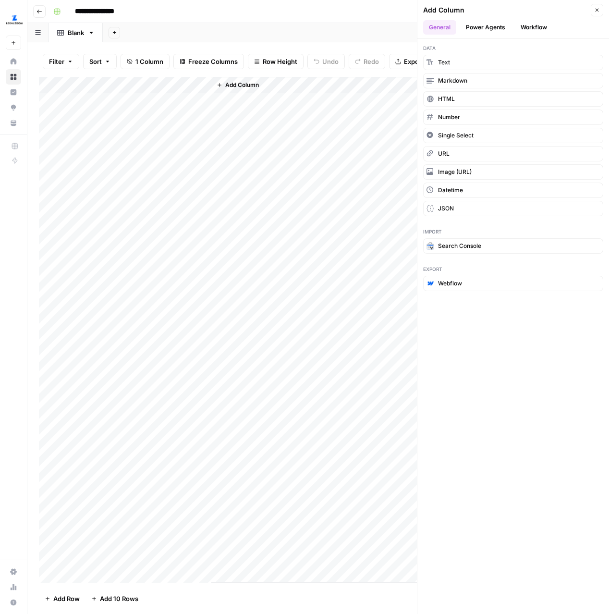
click at [534, 25] on button "Workflow" at bounding box center [534, 27] width 38 height 14
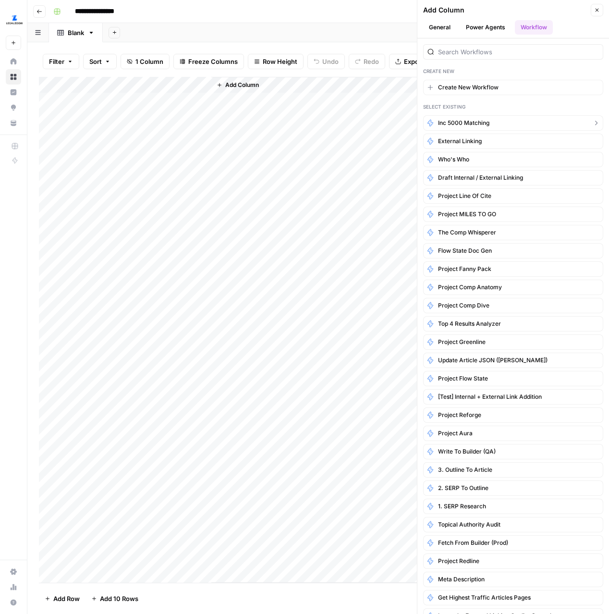
click at [483, 126] on span "Inc 5000 Matching" at bounding box center [463, 123] width 51 height 9
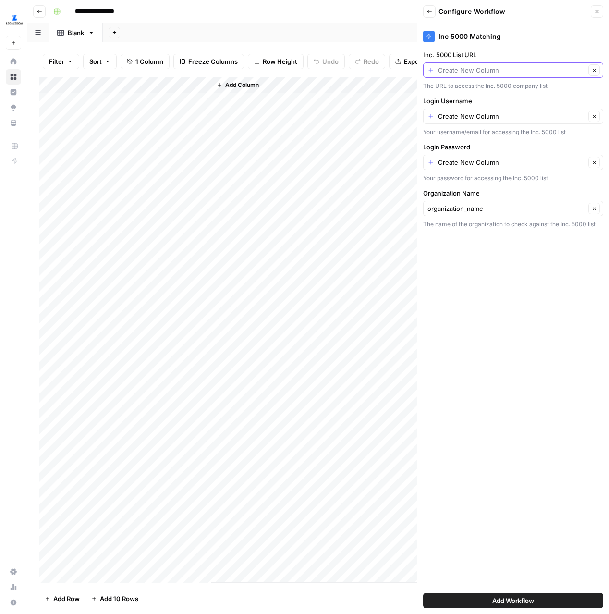
click at [450, 69] on input "Inc. 5000 List URL" at bounding box center [511, 70] width 147 height 10
click at [489, 70] on input "Inc. 5000 List URL" at bounding box center [511, 70] width 147 height 10
type input "Create New Column"
click at [550, 38] on div "Inc 5000 Matching" at bounding box center [513, 37] width 180 height 12
click at [487, 210] on input "Organization Name" at bounding box center [506, 209] width 158 height 10
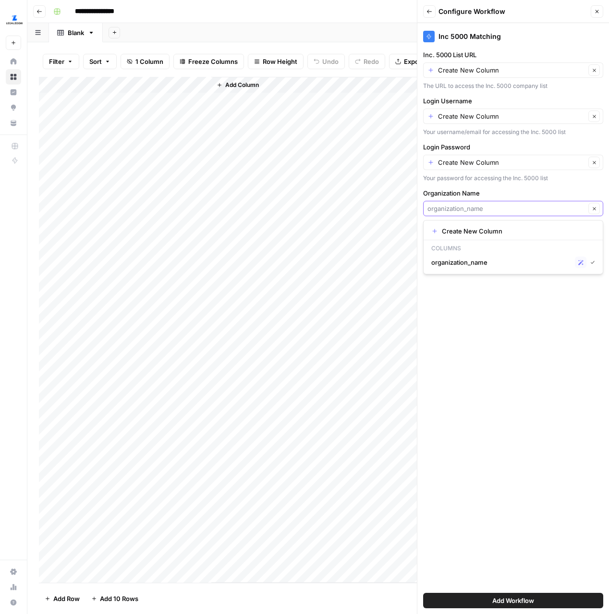
click at [490, 209] on input "Organization Name" at bounding box center [506, 209] width 158 height 10
click at [489, 260] on span "organization_name" at bounding box center [501, 262] width 140 height 10
type input "organization_name"
click at [502, 207] on input "Organization Name" at bounding box center [506, 209] width 158 height 10
click at [478, 261] on span "organization_name" at bounding box center [501, 262] width 140 height 10
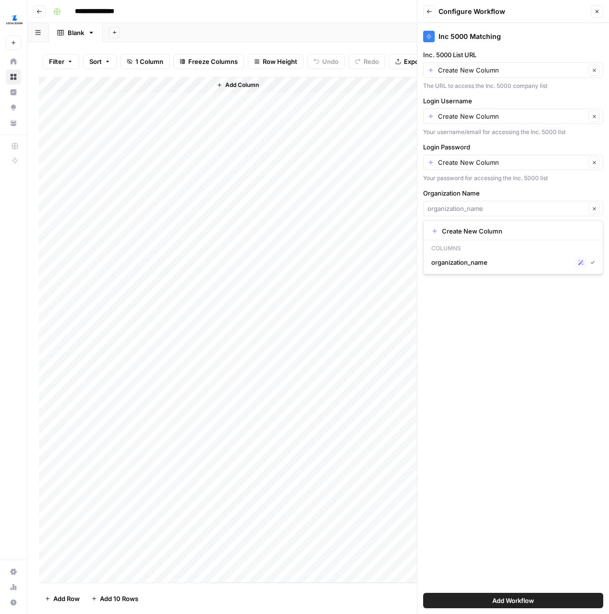
type input "organization_name"
click at [515, 68] on input "Inc. 5000 List URL" at bounding box center [511, 70] width 147 height 10
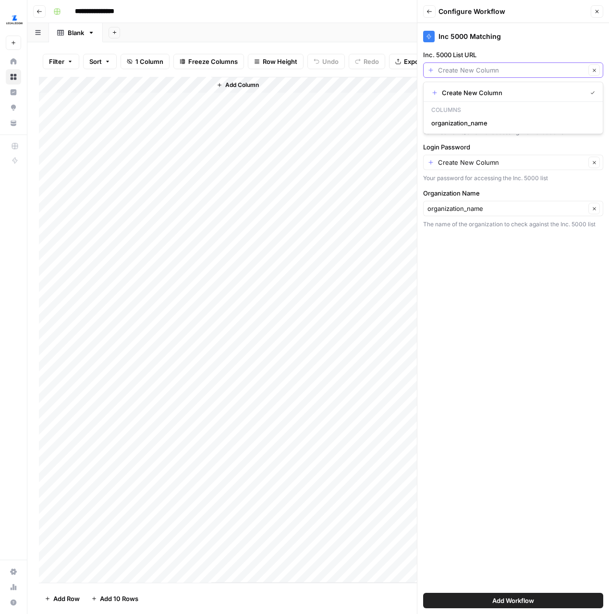
paste input "https://www.inc.com/inc5000/2024"
type input "Create New Column"
click at [565, 43] on div "Inc 5000 Matching" at bounding box center [513, 33] width 180 height 21
click at [489, 114] on input "Login Username" at bounding box center [511, 116] width 147 height 10
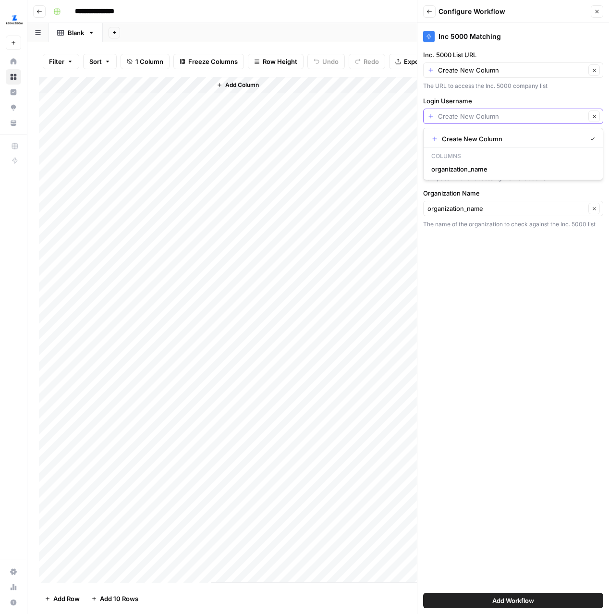
paste input "mackenzie.nicholas@finnpartners.com"
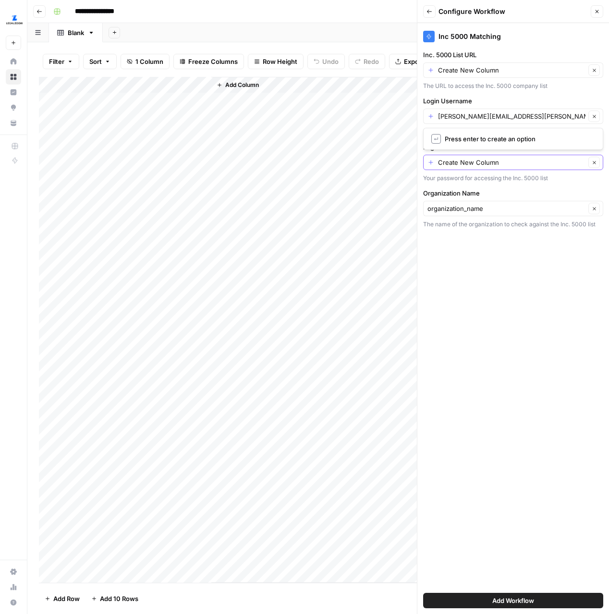
type input "Create New Column"
click at [491, 166] on input "Login Password" at bounding box center [511, 163] width 147 height 10
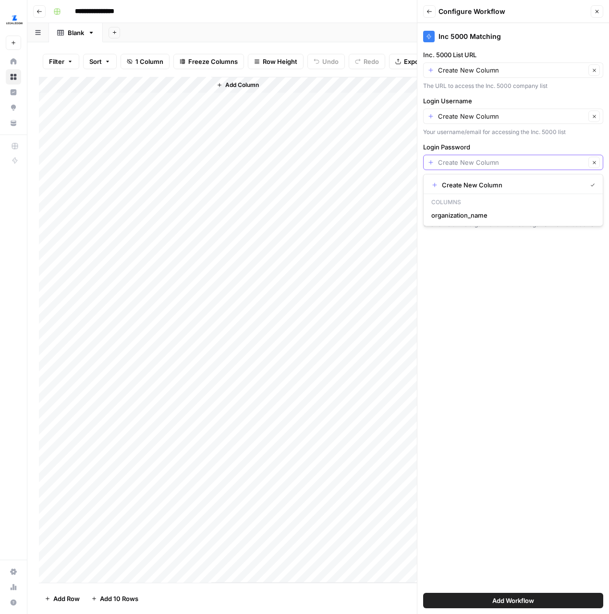
paste input "prhpsKU5$#GF7mq#"
type input "Create New Column"
click at [490, 324] on div "Inc 5000 Matching Inc. 5000 List URL Create New Column Clear The URL to access …" at bounding box center [513, 318] width 192 height 591
click at [430, 13] on icon "button" at bounding box center [429, 12] width 6 height 6
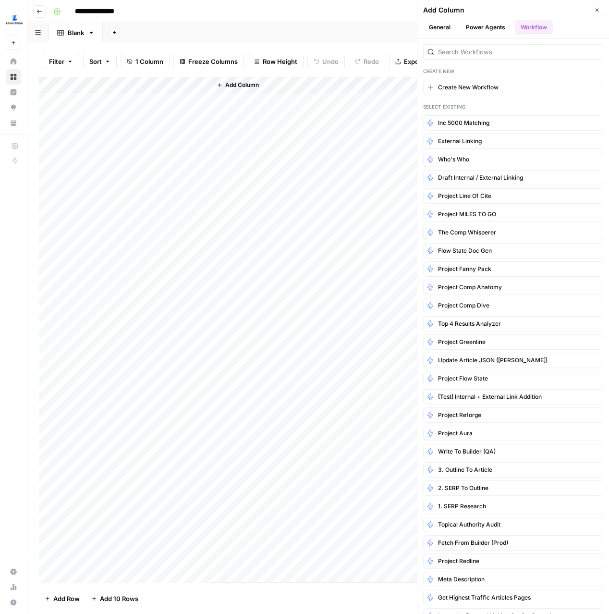
click at [593, 4] on button "Close" at bounding box center [597, 10] width 12 height 12
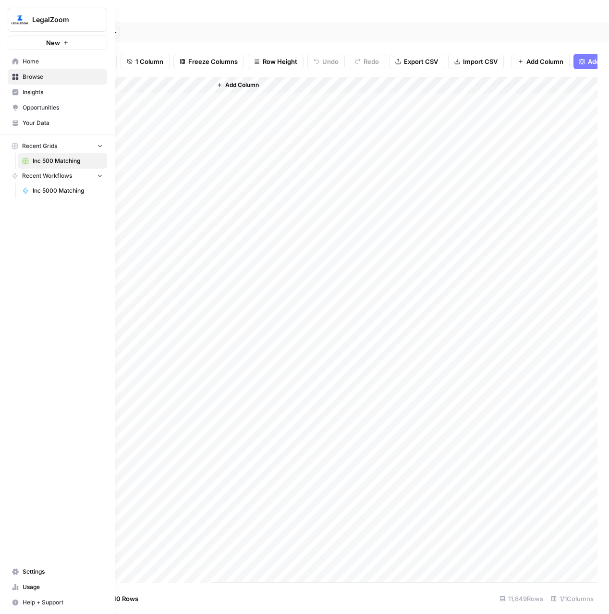
click at [33, 117] on link "Your Data" at bounding box center [57, 122] width 99 height 15
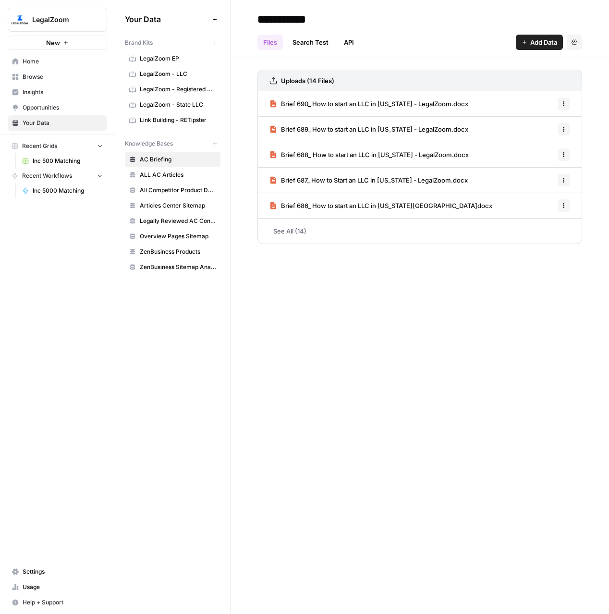
click at [68, 57] on span "Home" at bounding box center [63, 61] width 80 height 9
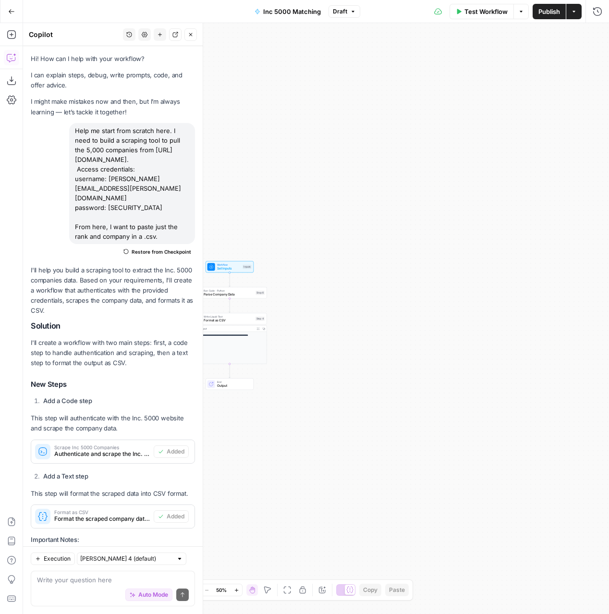
scroll to position [3322, 0]
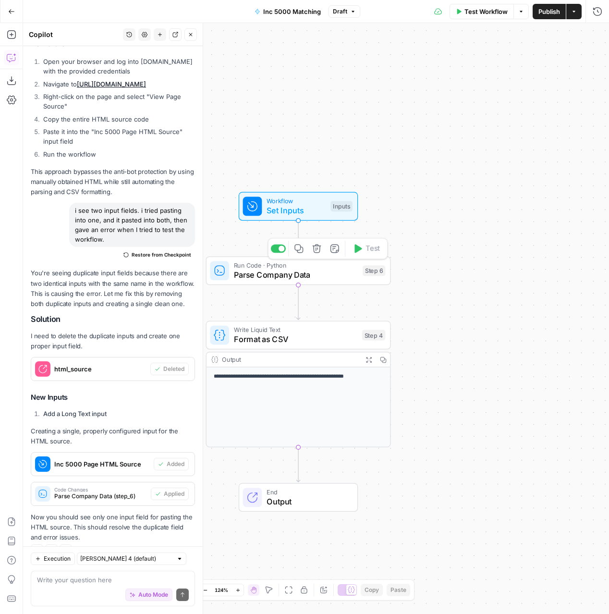
click at [378, 276] on div "Step 6" at bounding box center [374, 270] width 23 height 11
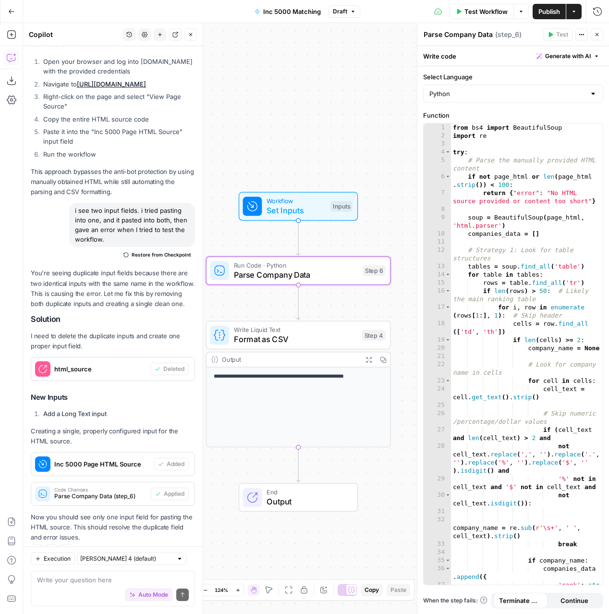
click at [501, 35] on span "( step_6 )" at bounding box center [508, 35] width 26 height 10
click at [584, 35] on span "Actions" at bounding box center [584, 35] width 0 height 0
click at [582, 34] on icon "button" at bounding box center [581, 34] width 1 height 1
click at [509, 32] on span "( step_6 )" at bounding box center [508, 35] width 26 height 10
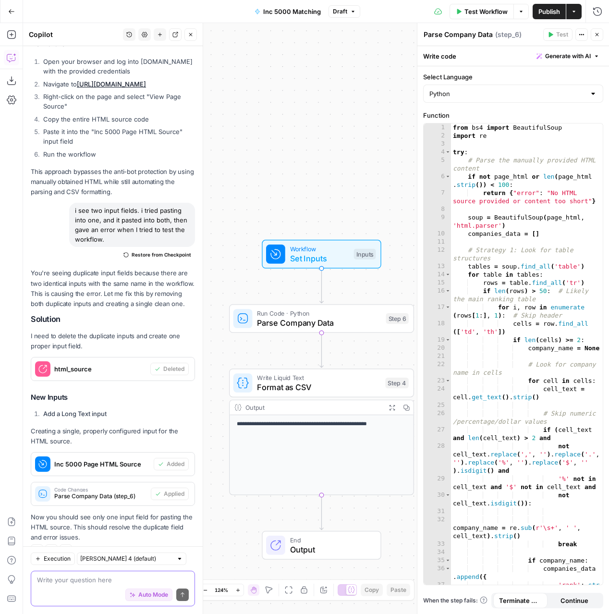
click at [84, 575] on textarea at bounding box center [113, 580] width 152 height 10
type textarea "This page"
click at [139, 596] on span "Auto Mode" at bounding box center [153, 594] width 30 height 9
click at [125, 588] on button "Auto Mode" at bounding box center [148, 594] width 47 height 12
click at [121, 580] on textarea "This page" at bounding box center [113, 580] width 152 height 10
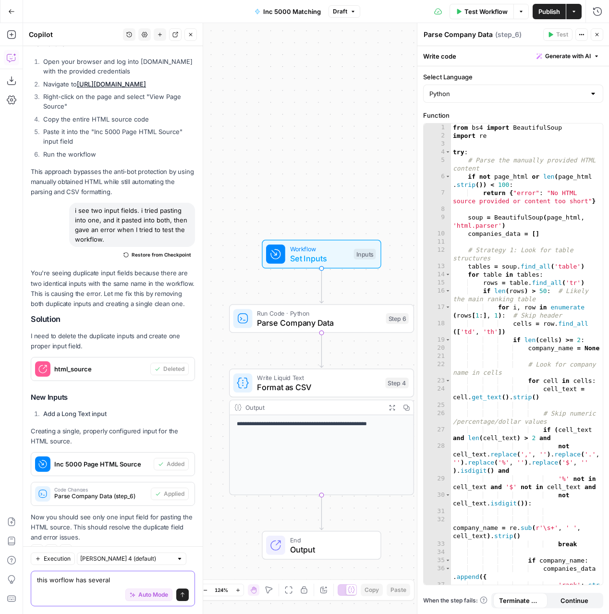
click at [59, 584] on textarea "this worflow has several" at bounding box center [113, 580] width 152 height 10
click at [122, 579] on textarea "this workflow has several" at bounding box center [113, 580] width 152 height 10
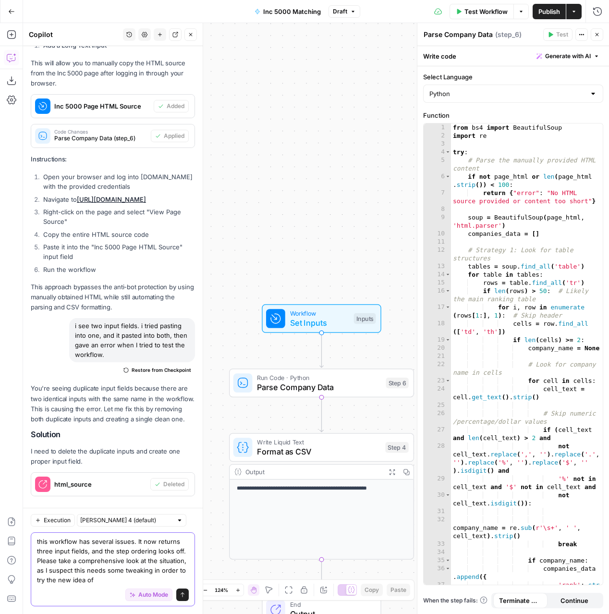
scroll to position [3205, 0]
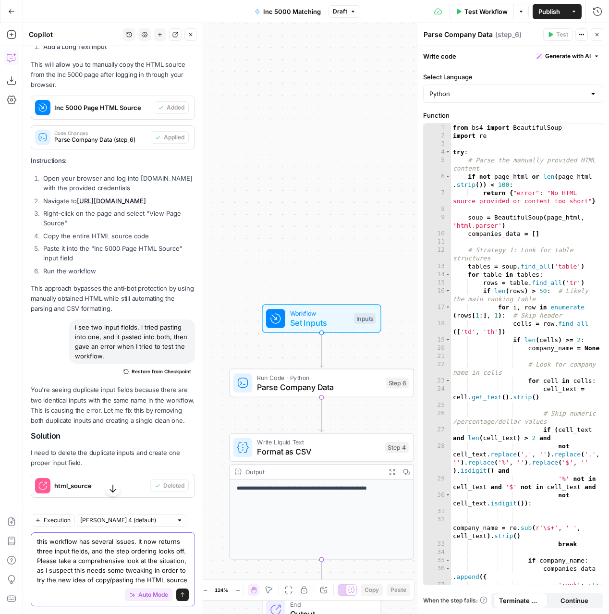
type textarea "this workflow has several issues. It now returns three input fields, and the st…"
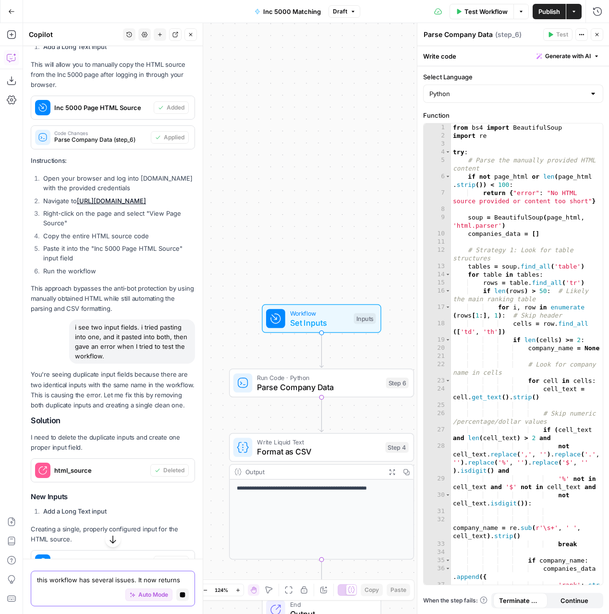
scroll to position [3305, 0]
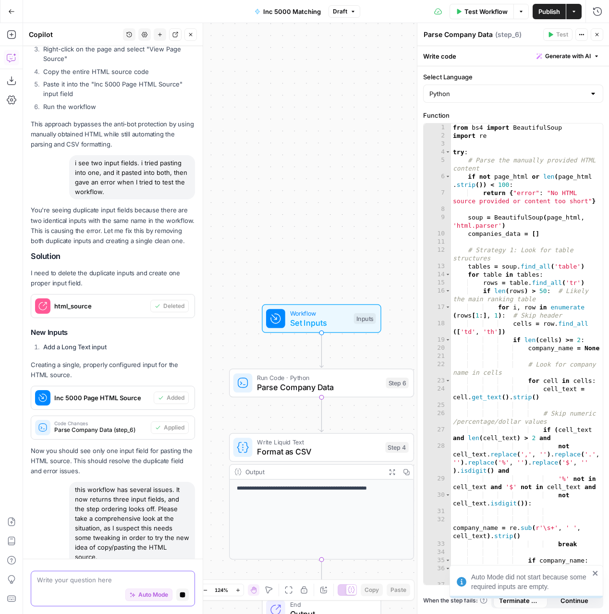
click at [139, 596] on span "Auto Mode" at bounding box center [153, 594] width 30 height 9
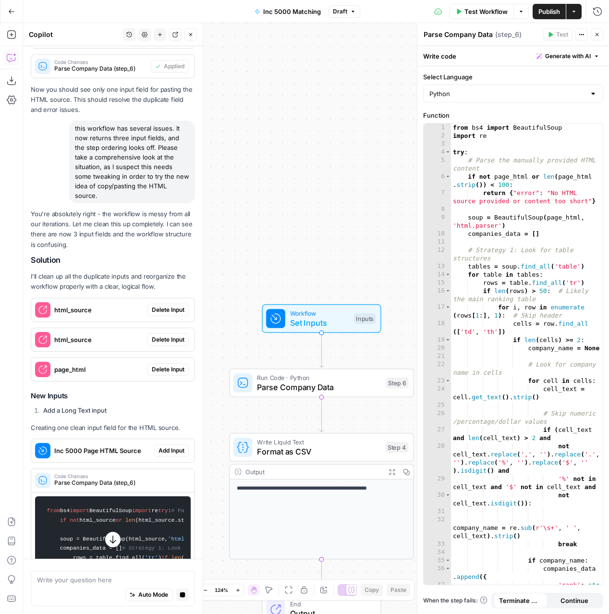
scroll to position [3682, 0]
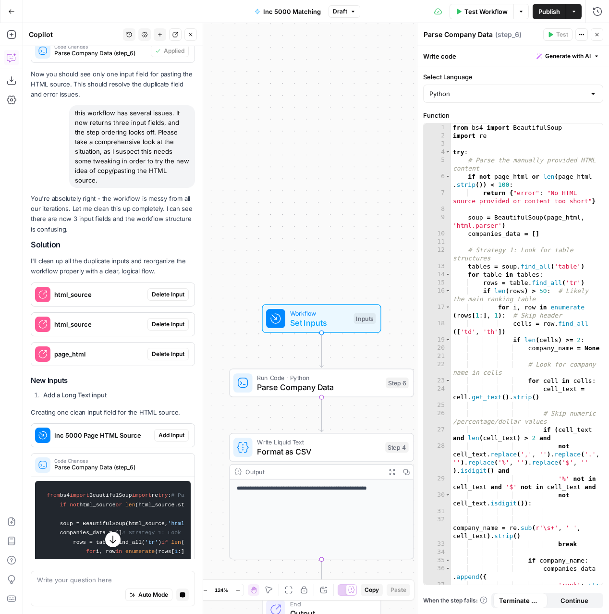
click at [166, 290] on span "Delete Input" at bounding box center [168, 294] width 33 height 9
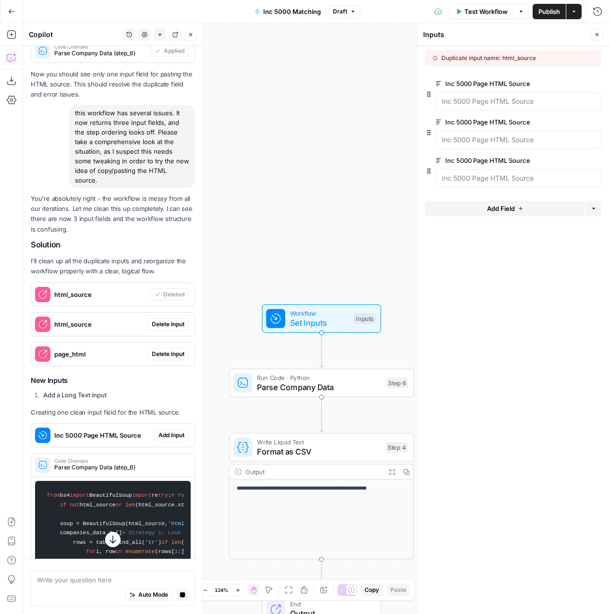
click at [167, 320] on span "Delete Input" at bounding box center [168, 324] width 33 height 9
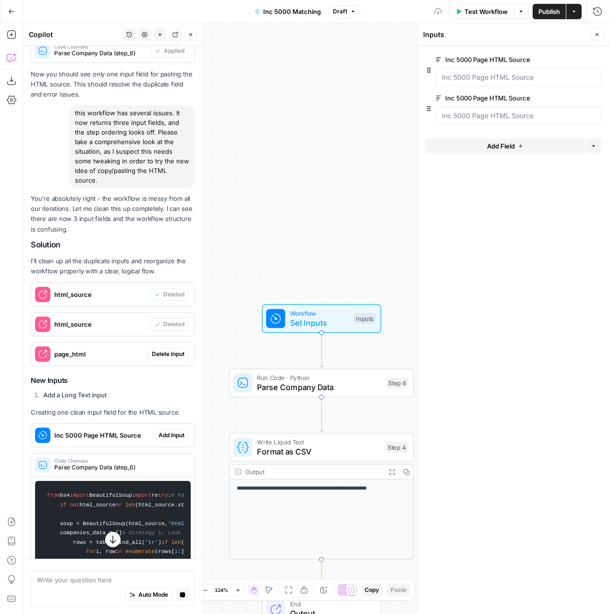
click at [171, 350] on span "Delete Input" at bounding box center [168, 354] width 33 height 9
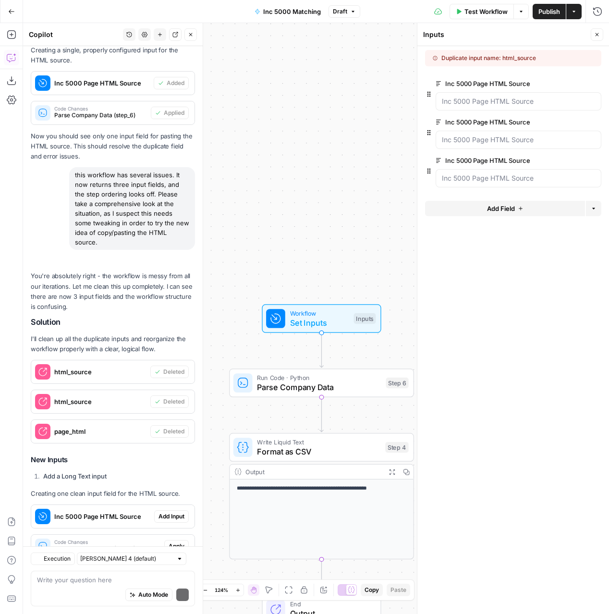
scroll to position [3832, 0]
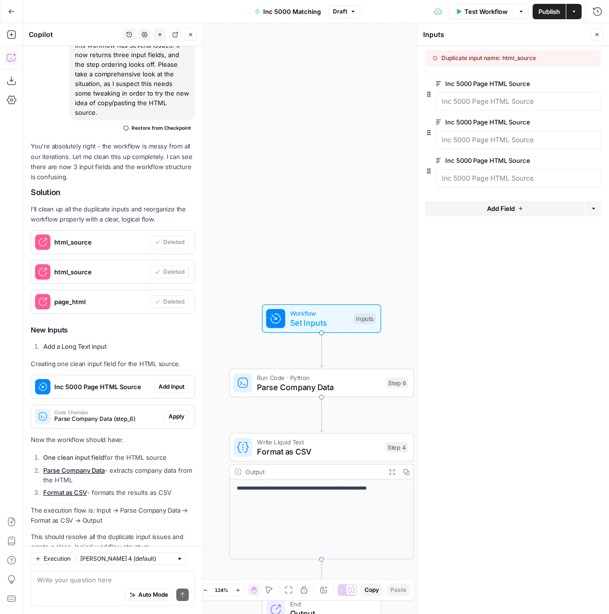
click at [170, 382] on span "Add Input" at bounding box center [171, 386] width 26 height 9
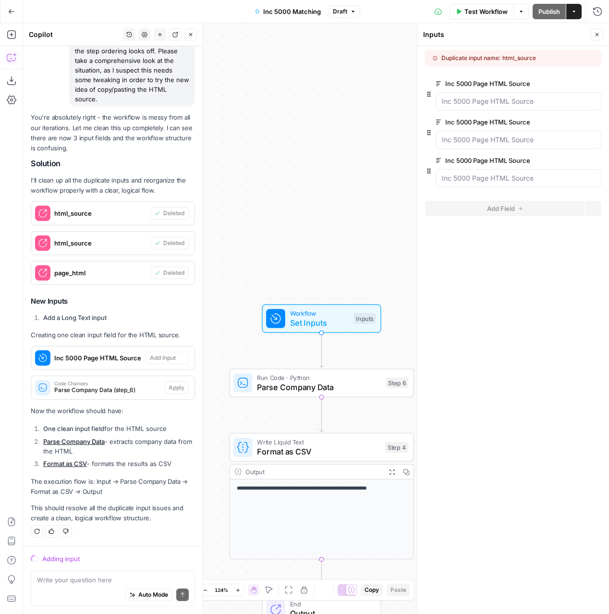
scroll to position [3755, 0]
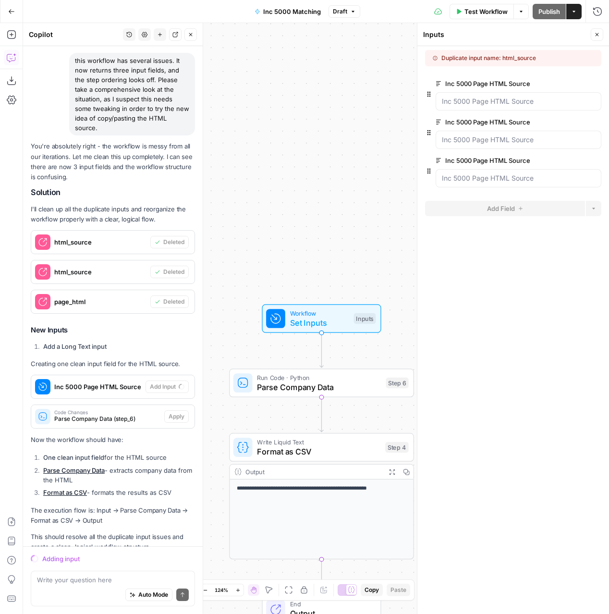
click at [111, 382] on span "Inc 5000 Page HTML Source" at bounding box center [97, 387] width 87 height 10
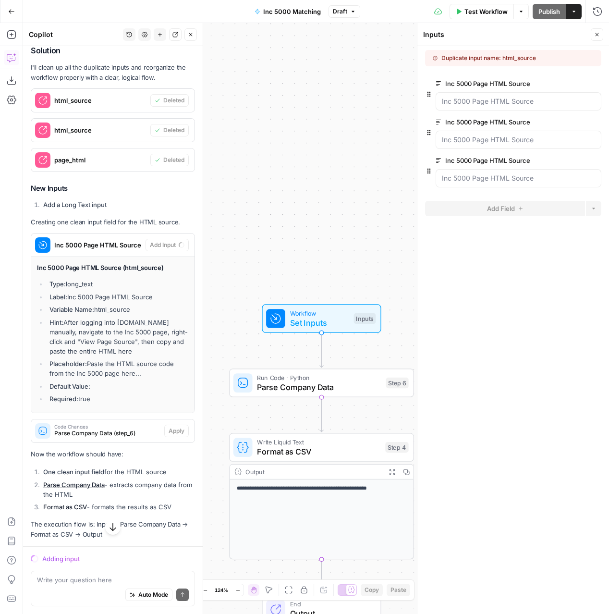
scroll to position [3911, 0]
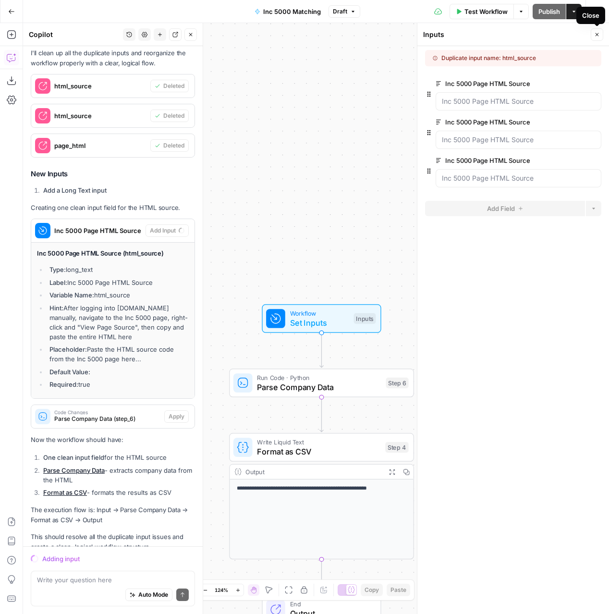
click at [597, 33] on icon "button" at bounding box center [597, 35] width 6 height 6
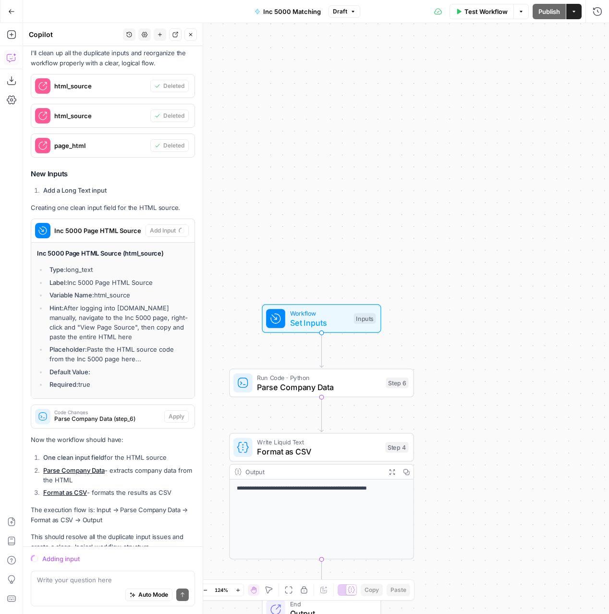
click at [339, 318] on span "Set Inputs" at bounding box center [319, 322] width 59 height 12
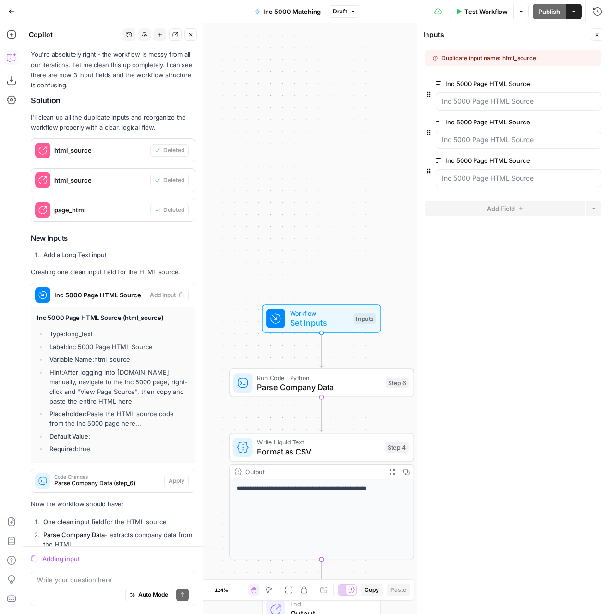
scroll to position [3839, 0]
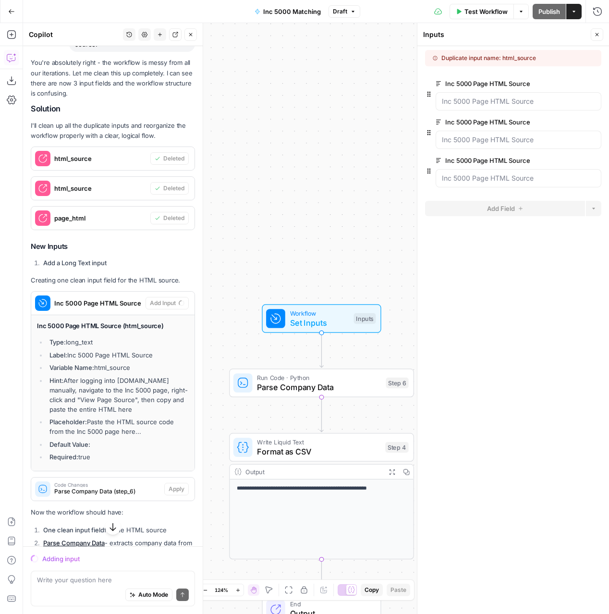
click at [88, 147] on div "html_source" at bounding box center [90, 158] width 119 height 23
click at [103, 183] on span "html_source" at bounding box center [100, 188] width 92 height 10
click at [103, 213] on span "page_html" at bounding box center [100, 218] width 92 height 10
click at [100, 154] on span "html_source" at bounding box center [100, 159] width 92 height 10
click at [597, 82] on icon "button" at bounding box center [595, 83] width 5 height 5
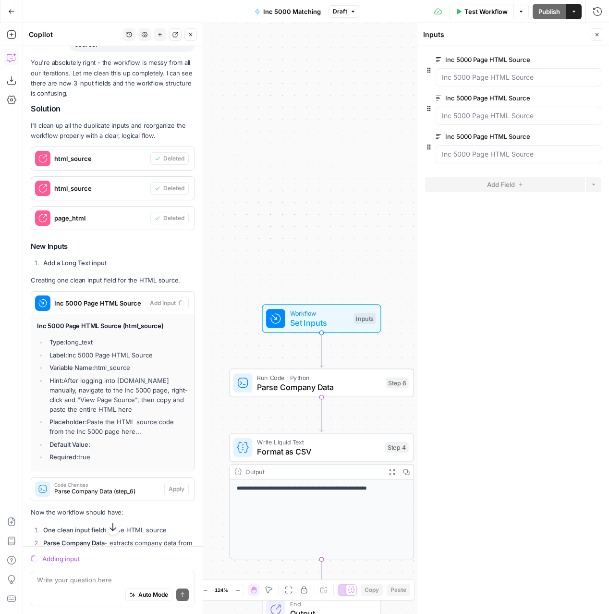
click at [596, 61] on icon "button" at bounding box center [595, 59] width 5 height 5
click at [596, 57] on icon "button" at bounding box center [595, 59] width 5 height 5
click at [580, 58] on icon "button" at bounding box center [581, 59] width 5 height 5
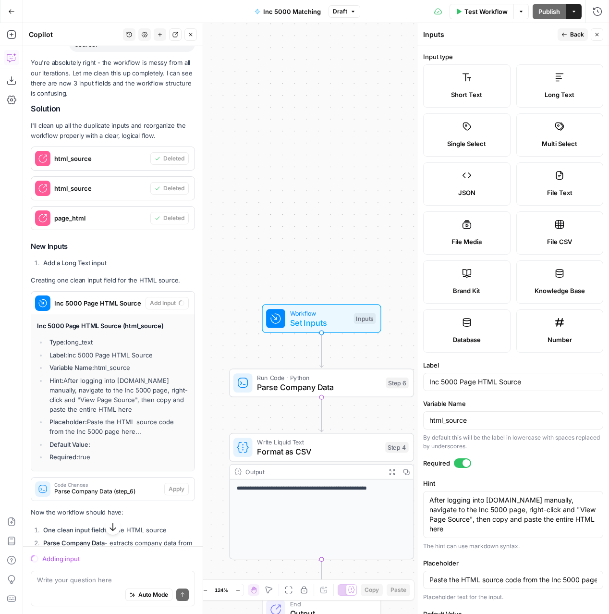
click at [577, 32] on span "Back" at bounding box center [577, 34] width 14 height 9
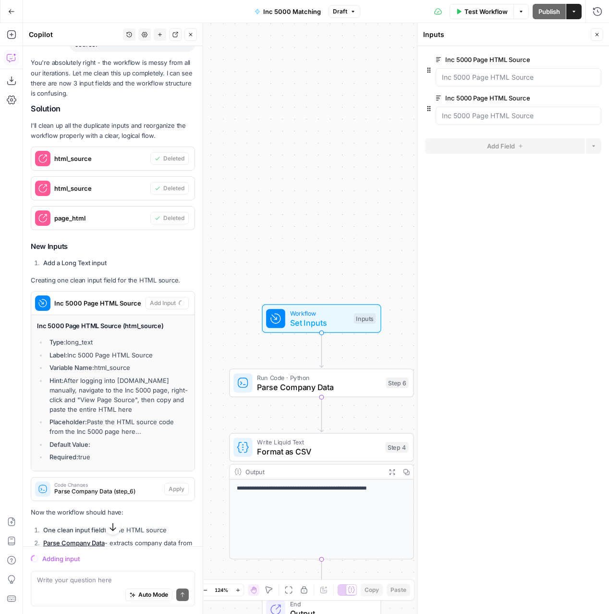
click at [306, 330] on div "Workflow Set Inputs Inputs" at bounding box center [321, 318] width 119 height 29
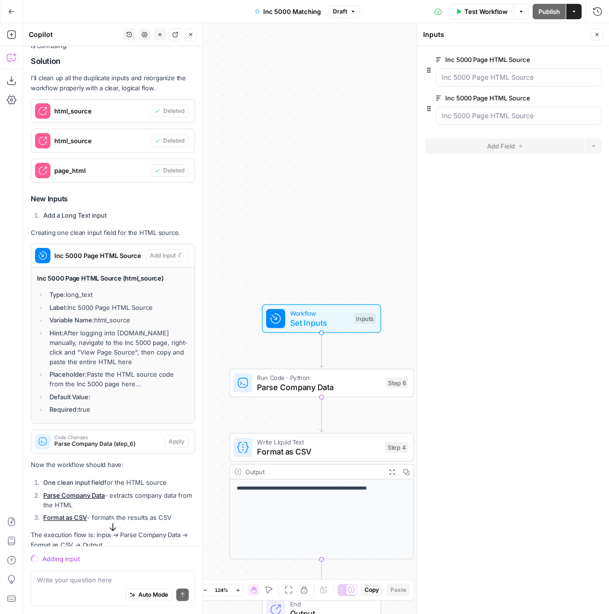
scroll to position [3911, 0]
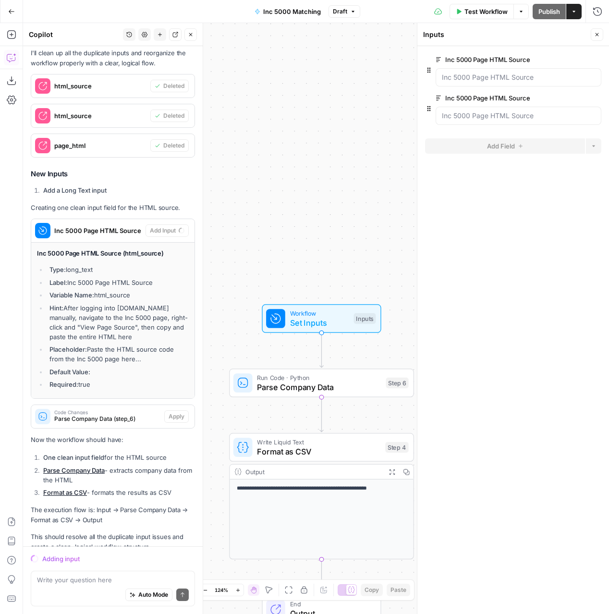
click at [191, 34] on icon "button" at bounding box center [190, 34] width 3 height 3
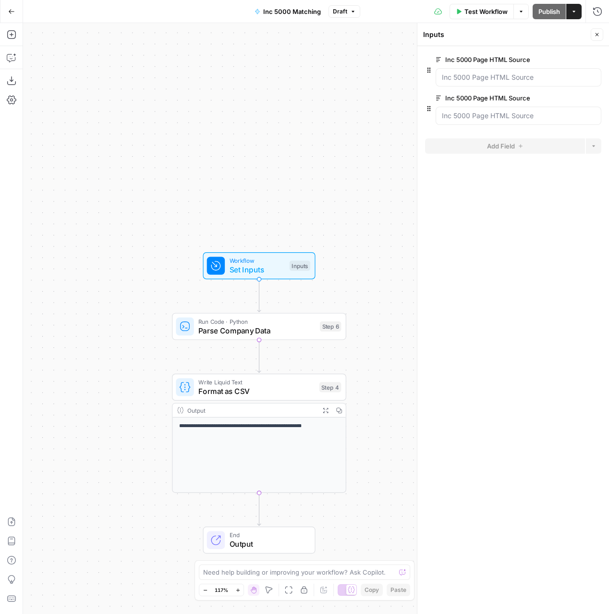
click at [245, 327] on span "Parse Company Data" at bounding box center [256, 330] width 117 height 11
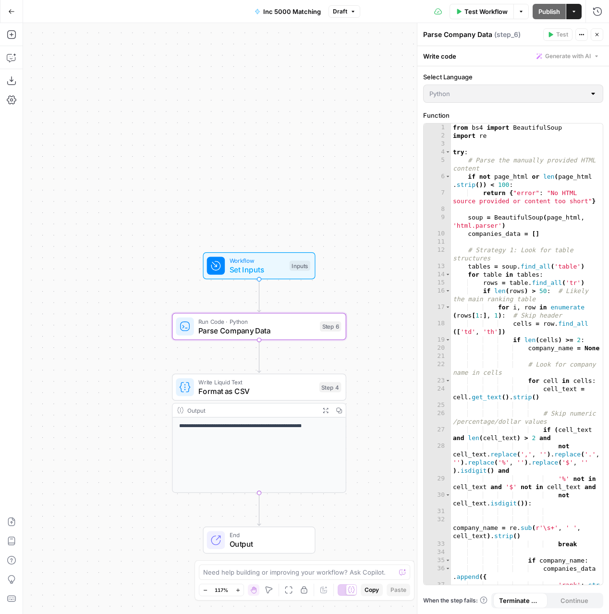
click at [501, 40] on div "Parse Company Data ( step_6 ) Test Actions Close" at bounding box center [513, 34] width 180 height 12
click at [582, 35] on icon "button" at bounding box center [582, 35] width 6 height 6
click at [480, 32] on div "Parse Company Data ( step_6 )" at bounding box center [481, 35] width 117 height 10
click at [12, 56] on icon "button" at bounding box center [12, 58] width 10 height 10
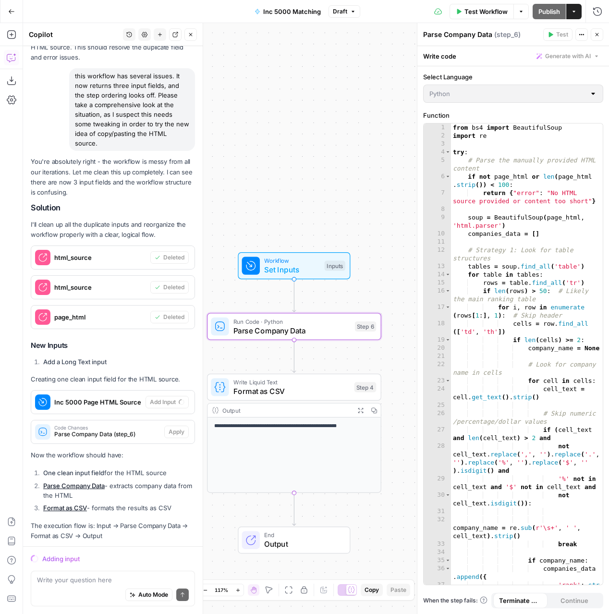
scroll to position [3755, 0]
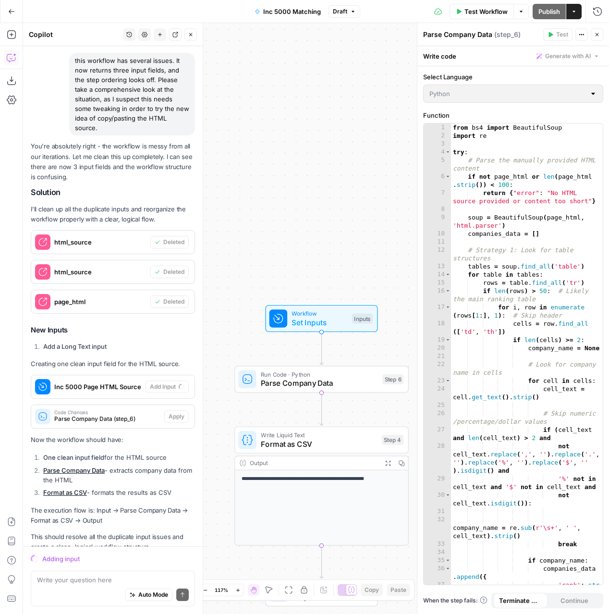
click at [598, 36] on icon "button" at bounding box center [597, 34] width 3 height 3
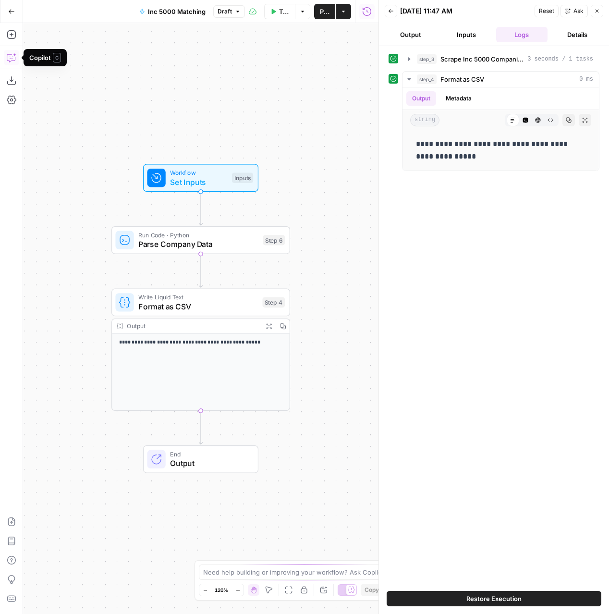
click at [10, 55] on icon "button" at bounding box center [12, 58] width 10 height 10
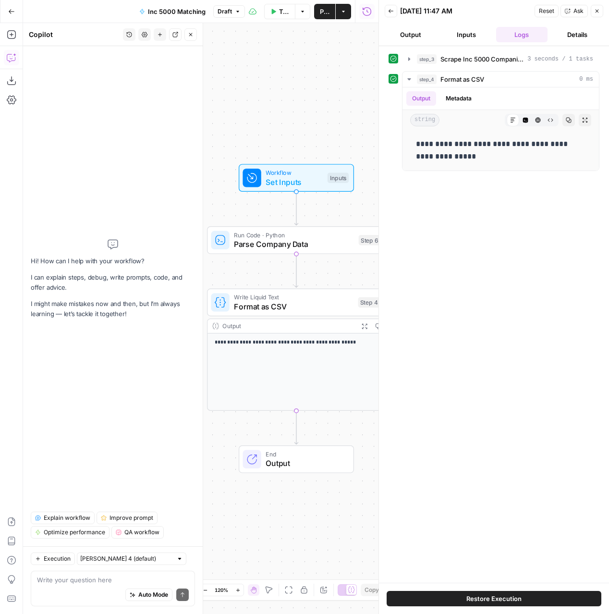
click at [128, 34] on icon "button" at bounding box center [129, 35] width 6 height 6
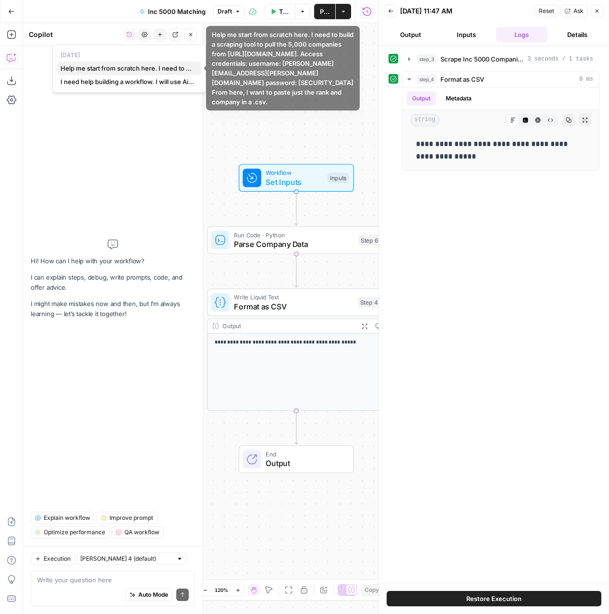
click at [114, 69] on span "Help me start from scratch here. I need to build a scraping tool to pull the 5,…" at bounding box center [128, 68] width 134 height 10
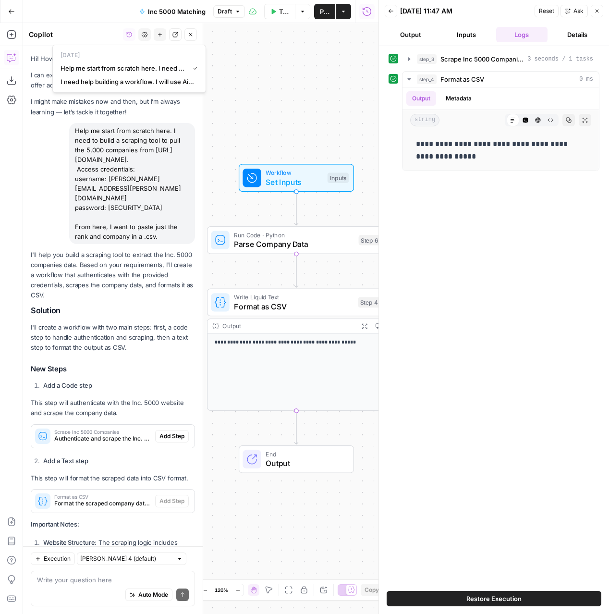
scroll to position [1733, 0]
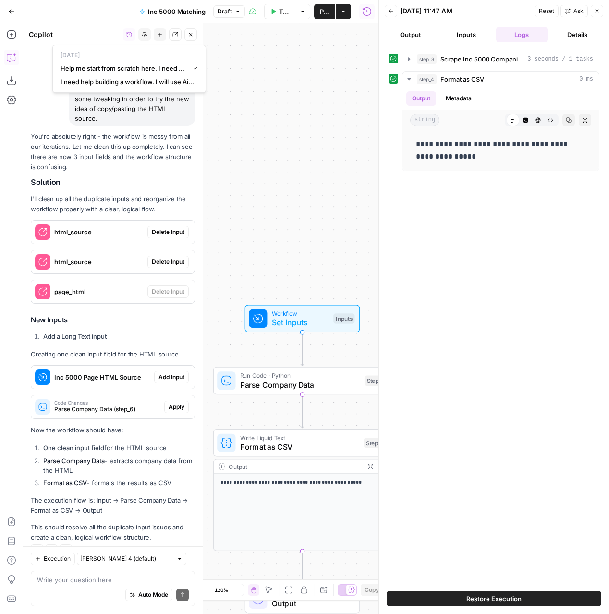
click at [598, 9] on icon "button" at bounding box center [597, 11] width 6 height 6
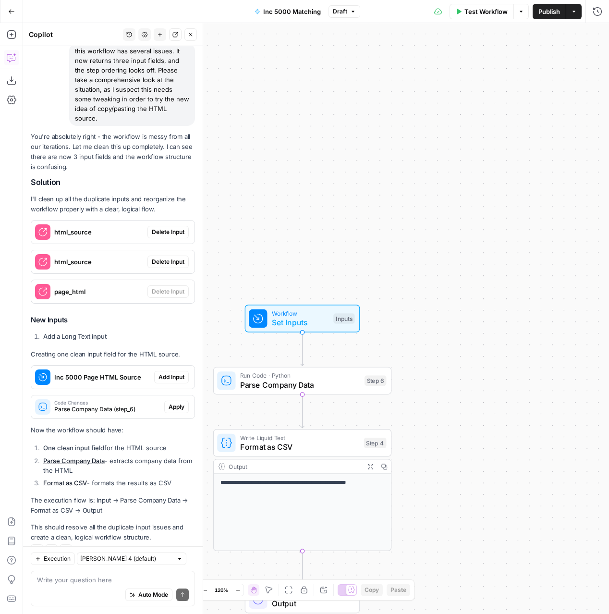
click at [278, 321] on span "Set Inputs" at bounding box center [300, 322] width 57 height 12
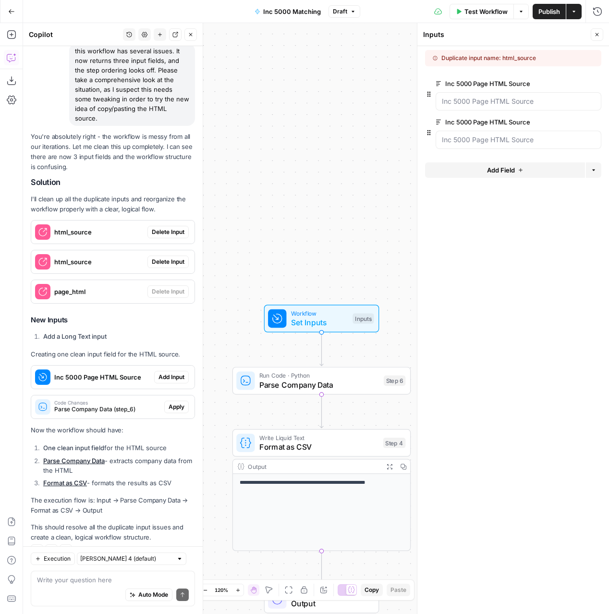
click at [174, 228] on span "Delete Input" at bounding box center [168, 232] width 33 height 9
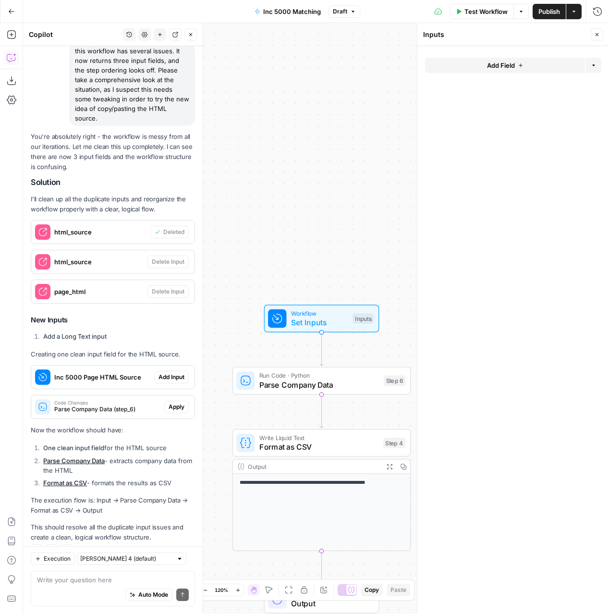
click at [168, 373] on span "Add Input" at bounding box center [171, 377] width 26 height 9
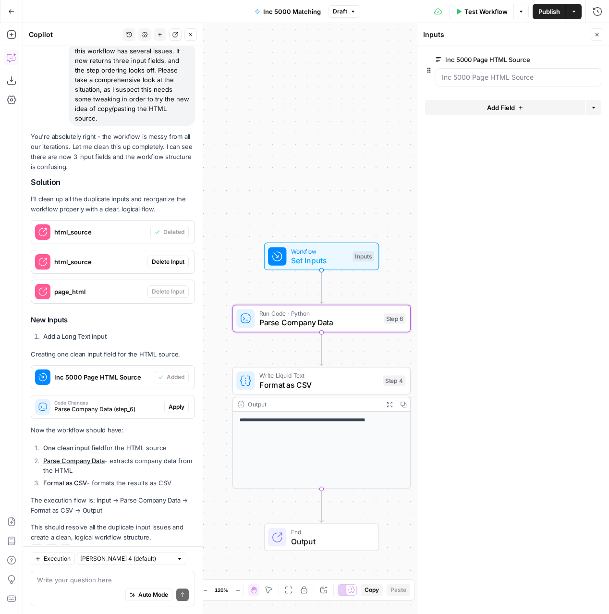
click at [118, 405] on span "Parse Company Data (step_6)" at bounding box center [107, 409] width 106 height 9
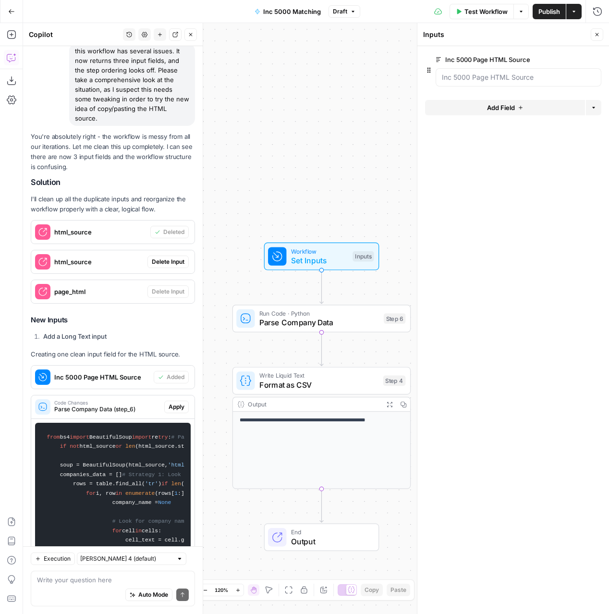
scroll to position [2698, 0]
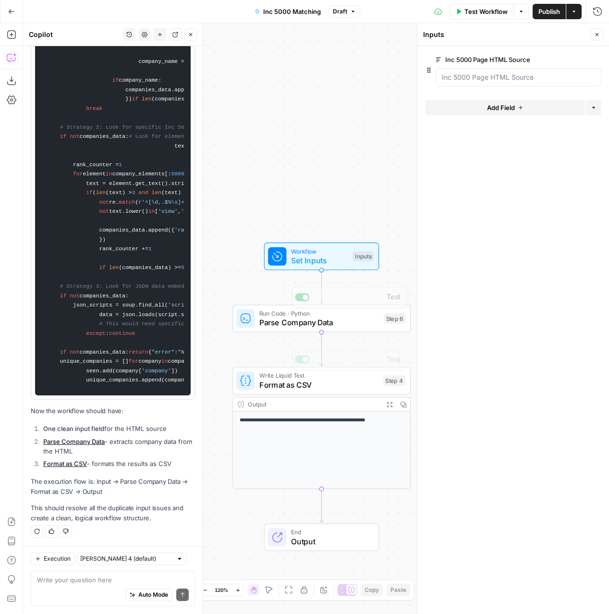
click at [246, 300] on div "**********" at bounding box center [316, 318] width 586 height 591
click at [393, 321] on div "Step 6" at bounding box center [395, 318] width 22 height 11
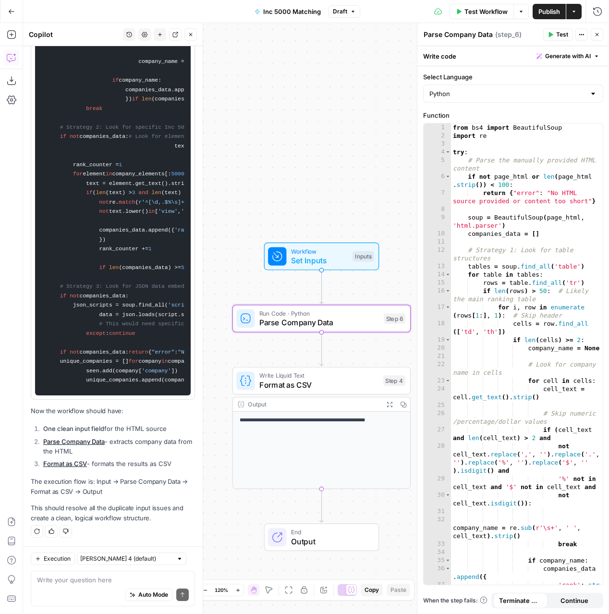
click at [499, 33] on span "( step_6 )" at bounding box center [508, 35] width 26 height 10
click at [581, 35] on icon "button" at bounding box center [582, 35] width 6 height 6
click at [507, 36] on span "( step_6 )" at bounding box center [508, 35] width 26 height 10
click at [516, 36] on span "( step_6 )" at bounding box center [508, 35] width 26 height 10
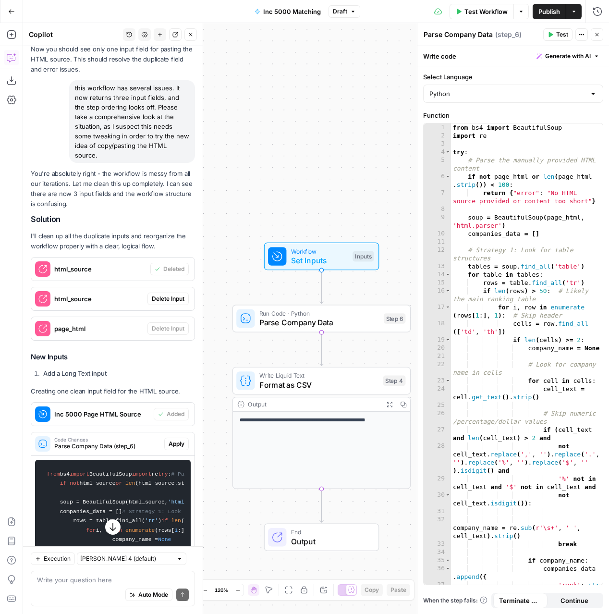
scroll to position [1672, 0]
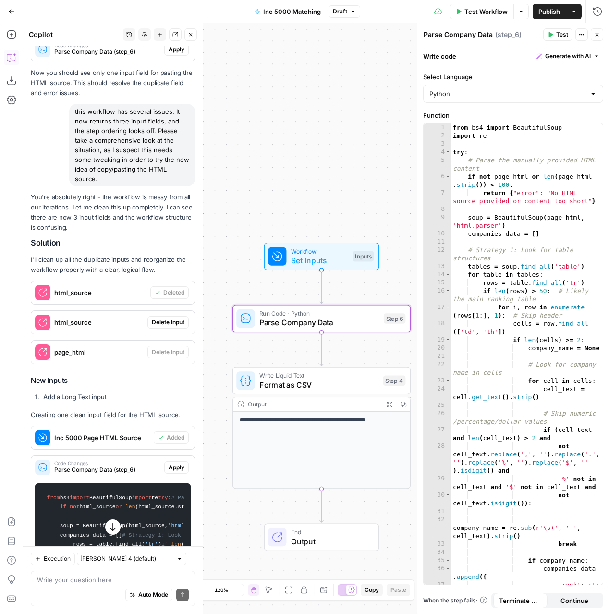
click at [176, 463] on span "Apply" at bounding box center [177, 467] width 16 height 9
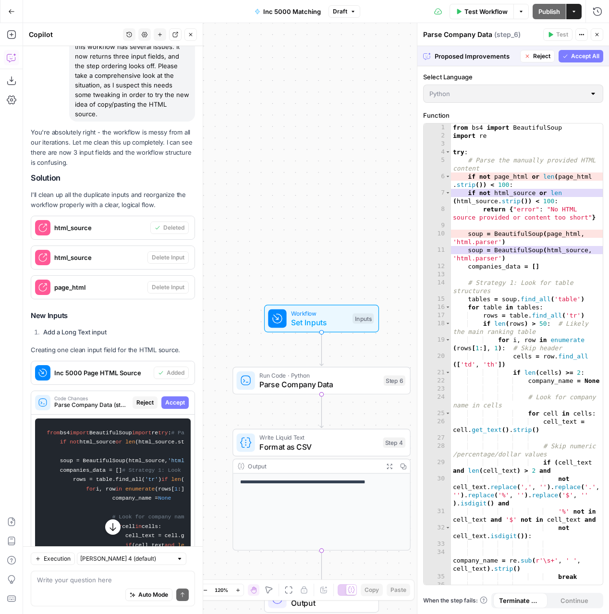
scroll to position [1740, 0]
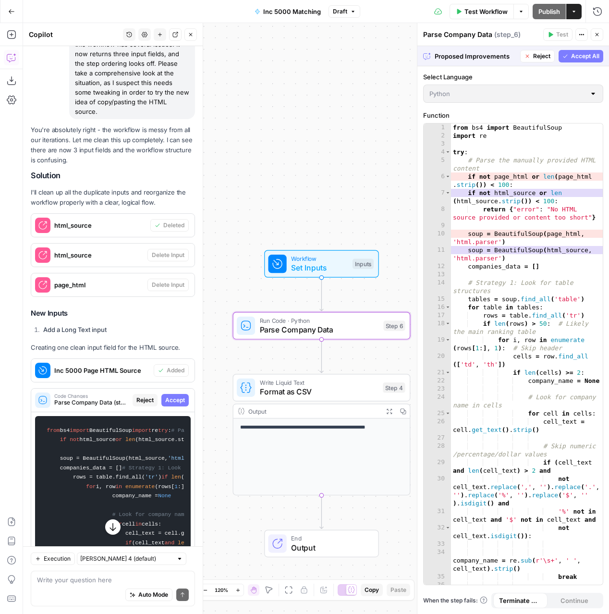
click at [175, 396] on span "Accept" at bounding box center [175, 400] width 20 height 9
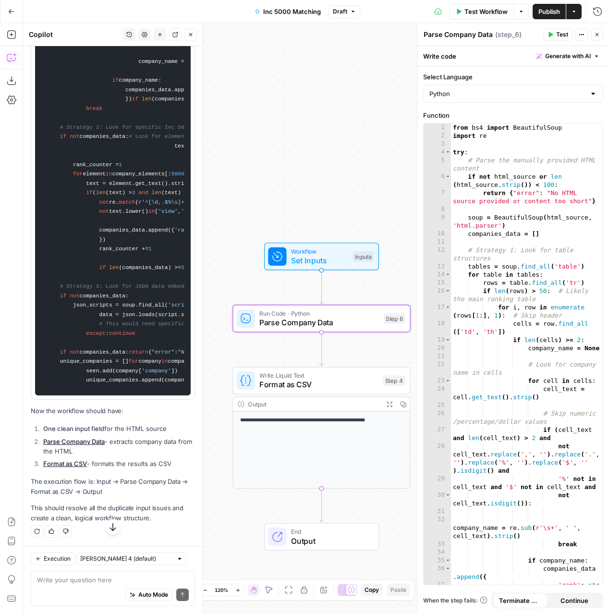
scroll to position [2698, 0]
click at [122, 430] on li "One clean input field for the HTML source" at bounding box center [118, 429] width 154 height 10
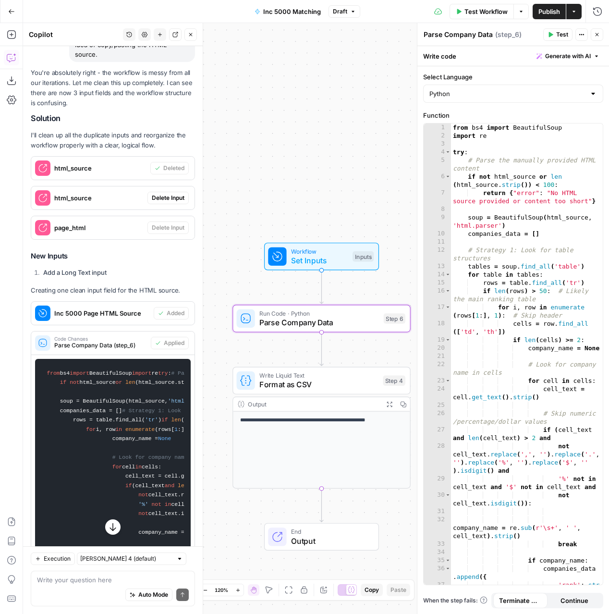
scroll to position [1791, 0]
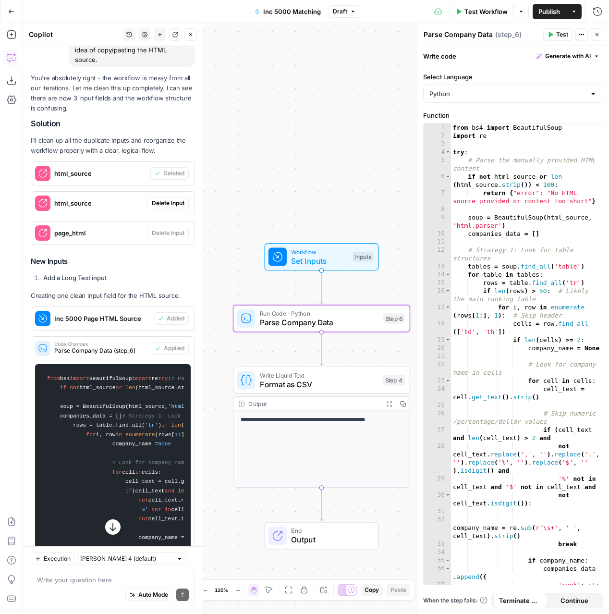
click at [115, 337] on div "Code Changes Parse Company Data (step_6)" at bounding box center [91, 348] width 120 height 23
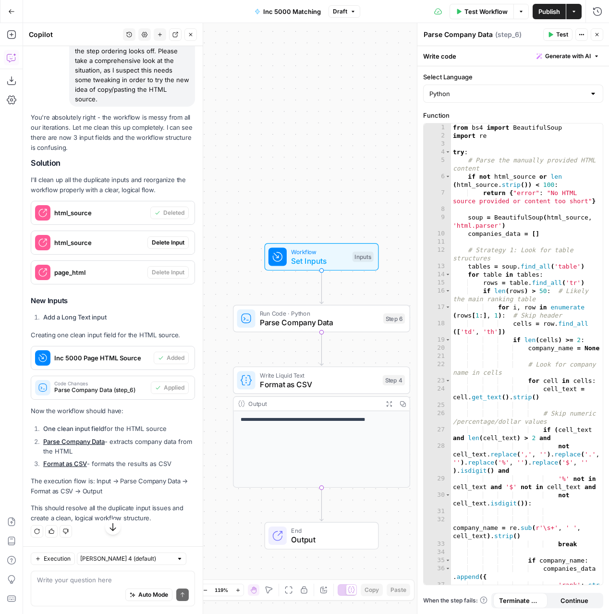
scroll to position [1733, 0]
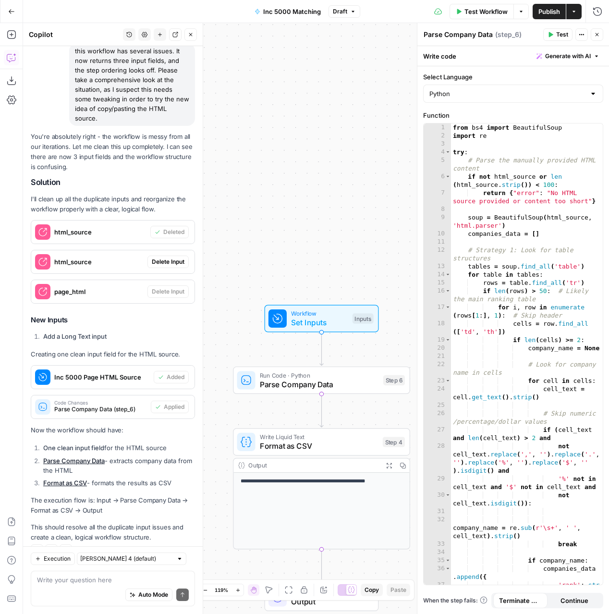
click at [119, 257] on span "html_source" at bounding box center [98, 262] width 89 height 10
click at [291, 316] on div "Workflow Set Inputs Inputs Test Step" at bounding box center [320, 318] width 105 height 19
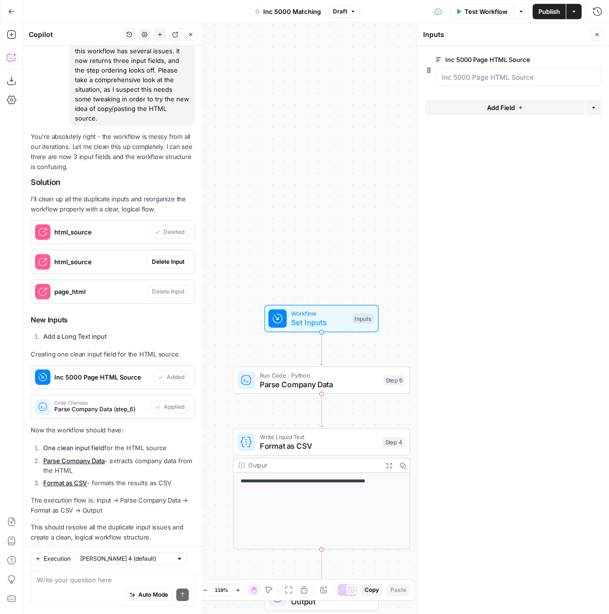
click at [170, 257] on span "Delete Input" at bounding box center [168, 261] width 33 height 9
click at [601, 12] on icon "button" at bounding box center [597, 11] width 9 height 9
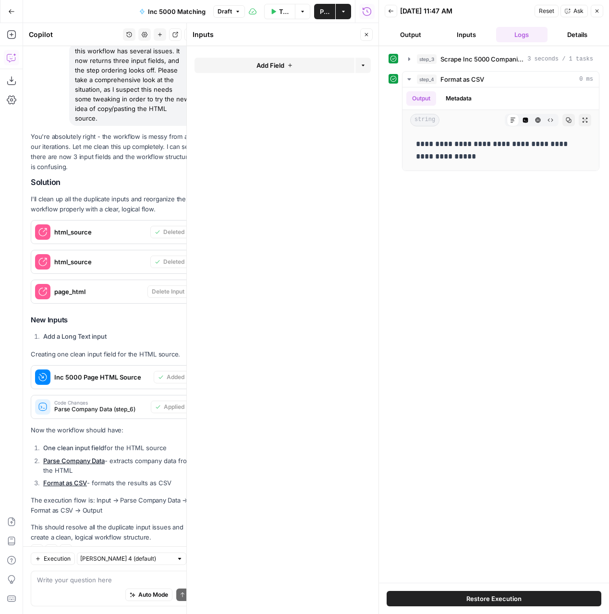
click at [597, 9] on icon "button" at bounding box center [597, 11] width 6 height 6
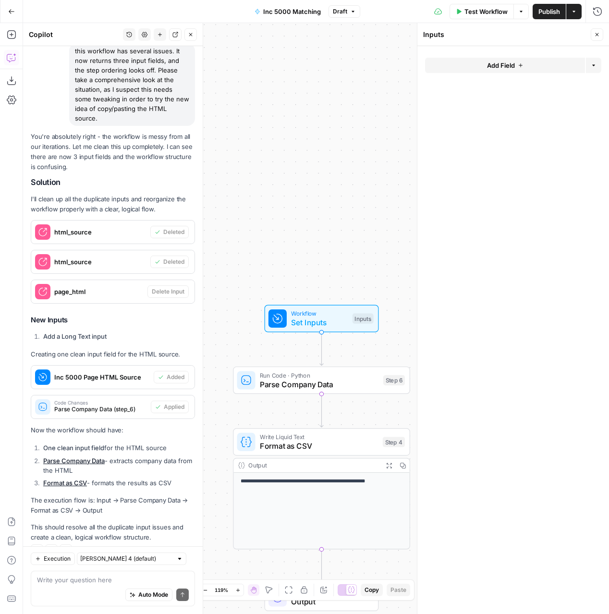
click at [114, 372] on span "Inc 5000 Page HTML Source" at bounding box center [102, 377] width 96 height 10
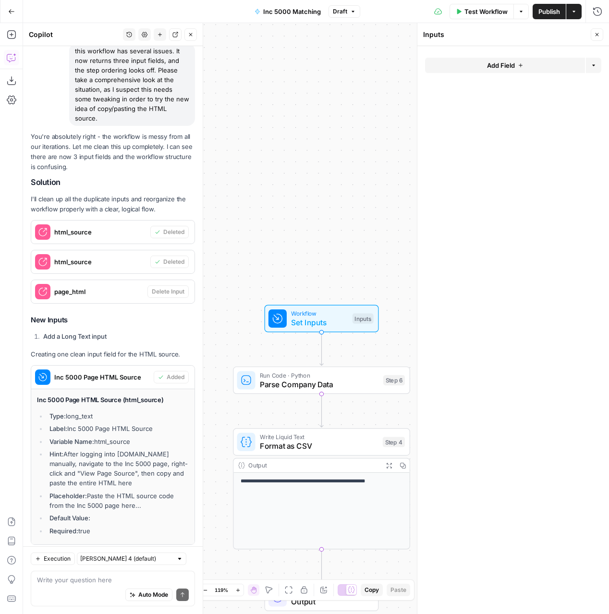
scroll to position [1888, 0]
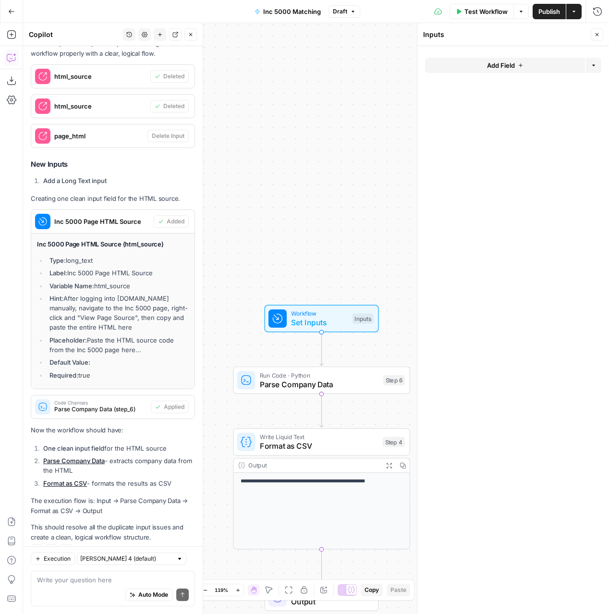
click at [127, 268] on li "Label: Inc 5000 Page HTML Source" at bounding box center [118, 273] width 142 height 10
click at [514, 68] on span "Add Field" at bounding box center [501, 66] width 28 height 10
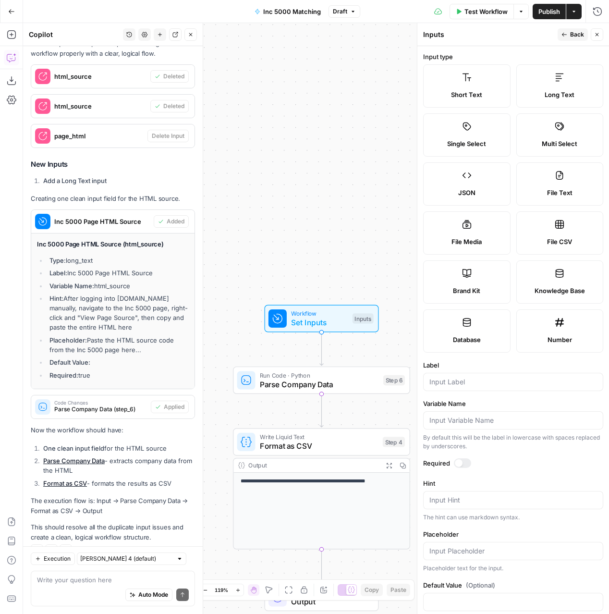
click at [548, 86] on label "Long Text" at bounding box center [559, 85] width 87 height 43
drag, startPoint x: 69, startPoint y: 254, endPoint x: 172, endPoint y: 252, distance: 103.8
click at [172, 268] on li "Label: Inc 5000 Page HTML Source" at bounding box center [118, 273] width 142 height 10
copy li "Inc 5000 Page HTML Source"
click at [438, 377] on input "Label" at bounding box center [513, 382] width 168 height 10
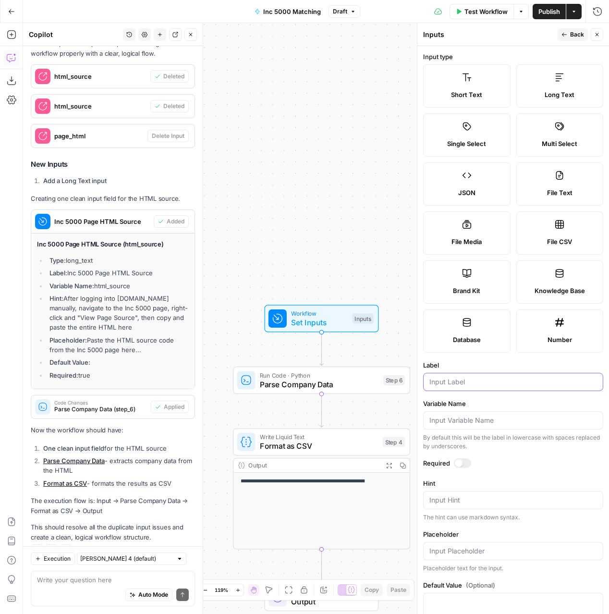
paste input "Inc 5000 Page HTML Source"
type input "Inc 5000 Page HTML Source"
drag, startPoint x: 97, startPoint y: 267, endPoint x: 144, endPoint y: 267, distance: 46.1
click at [144, 281] on li "Variable Name: html_source" at bounding box center [118, 286] width 142 height 10
copy li "html_source"
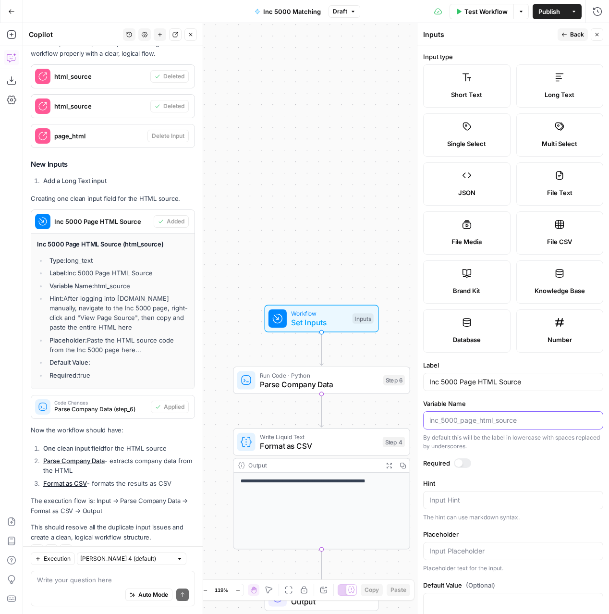
click at [463, 420] on input "Variable Name" at bounding box center [513, 420] width 168 height 10
paste input "html_source"
type input "html_source"
drag, startPoint x: 66, startPoint y: 277, endPoint x: 108, endPoint y: 304, distance: 49.8
click at [108, 304] on li "Hint: After logging into Inc.com manually, navigate to the Inc 5000 page, right…" at bounding box center [118, 312] width 142 height 38
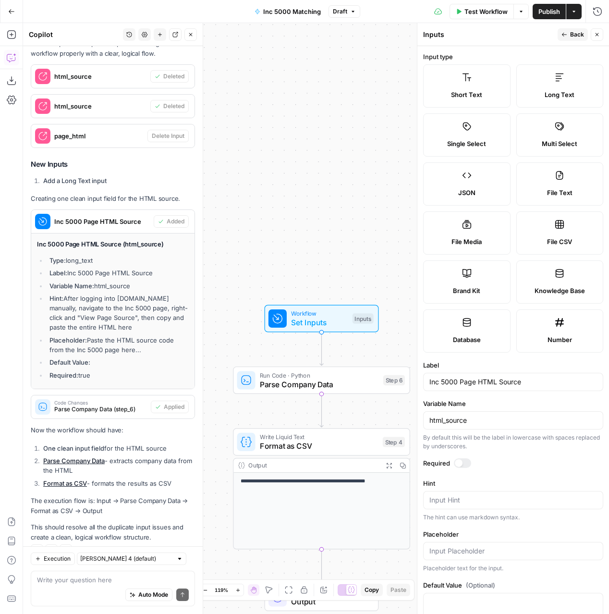
copy li "After logging into Inc.com manually, navigate to the Inc 5000 page, right-click…"
click at [481, 492] on div "Input Hint" at bounding box center [513, 500] width 180 height 18
click at [476, 493] on div "Input Hint" at bounding box center [513, 500] width 180 height 18
paste textarea "After logging into Inc.com manually, navigate to the Inc 5000 page, right-click…"
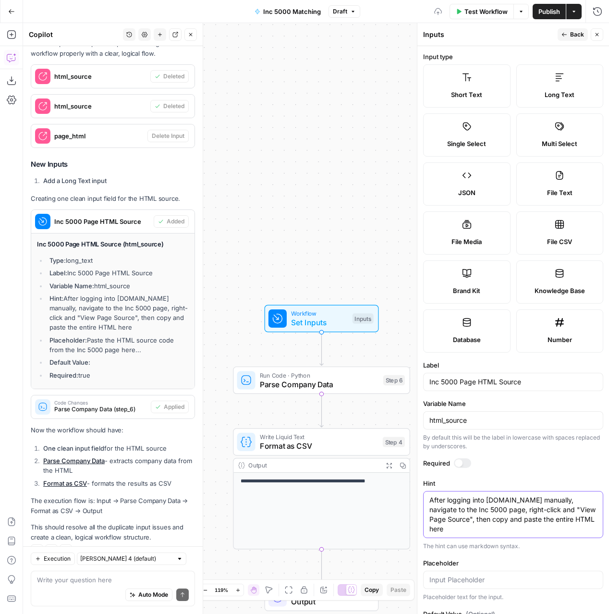
type textarea "After logging into Inc.com manually, navigate to the Inc 5000 page, right-click…"
click at [132, 357] on li "Default Value:" at bounding box center [118, 362] width 142 height 10
drag, startPoint x: 89, startPoint y: 317, endPoint x: 141, endPoint y: 331, distance: 53.7
click at [141, 335] on li "Placeholder: Paste the HTML source code from the Inc 5000 page here..." at bounding box center [118, 344] width 142 height 19
copy li "Paste the HTML source code from the Inc 5000 page here..."
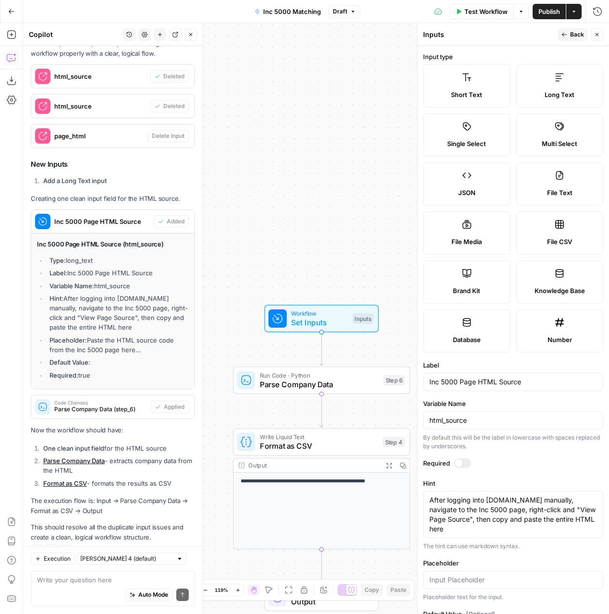
scroll to position [40, 0]
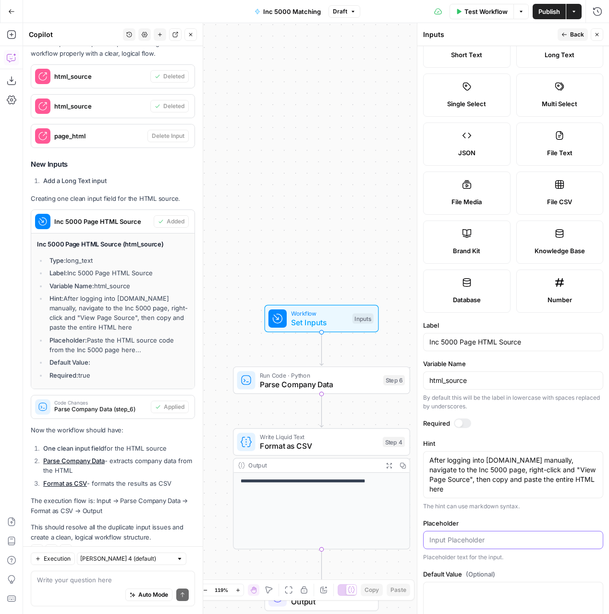
click at [462, 535] on input "Placeholder" at bounding box center [513, 540] width 168 height 10
paste input "Paste the HTML source code from the Inc 5000 page here..."
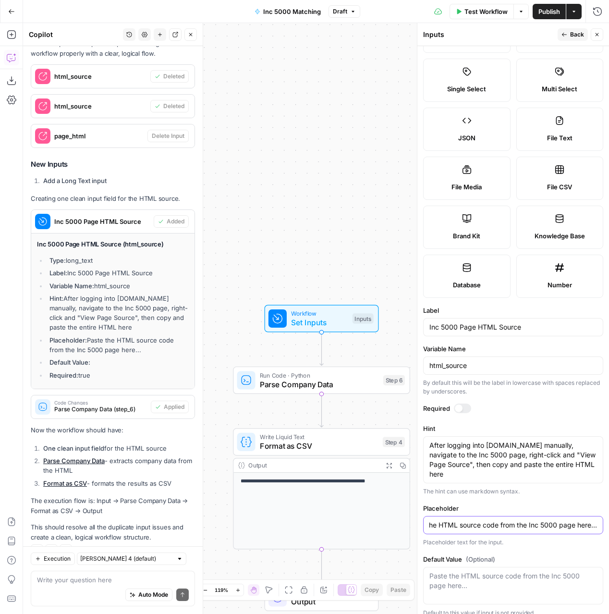
type input "Paste the HTML source code from the Inc 5000 page here..."
click at [466, 410] on div at bounding box center [462, 408] width 17 height 10
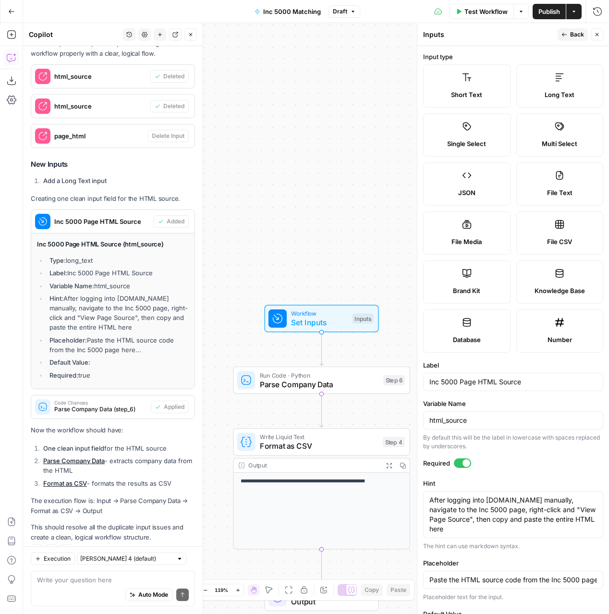
click at [571, 28] on button "Back" at bounding box center [573, 34] width 30 height 12
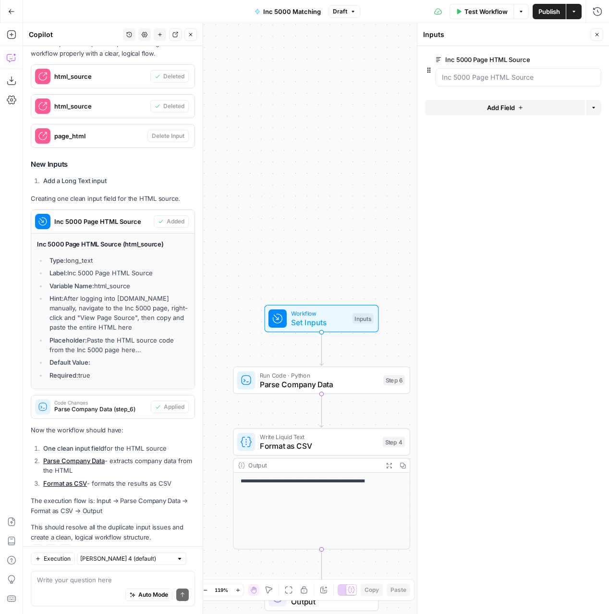
click at [363, 150] on div "**********" at bounding box center [316, 318] width 586 height 591
click at [598, 35] on icon "button" at bounding box center [597, 35] width 6 height 6
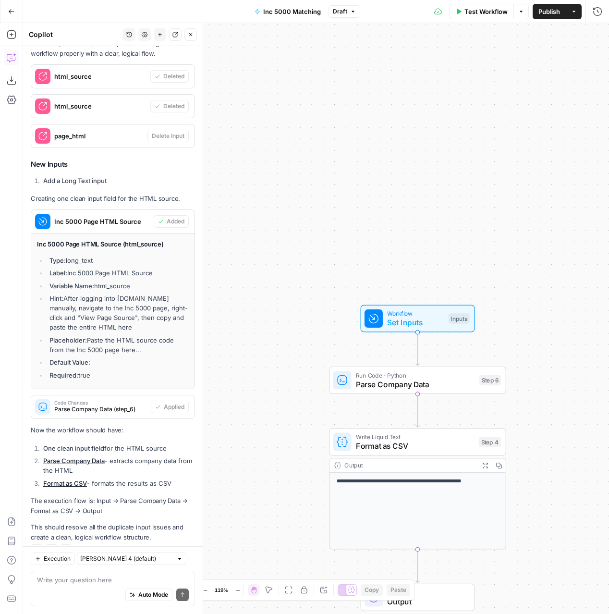
click at [401, 314] on span "Workflow" at bounding box center [415, 313] width 57 height 9
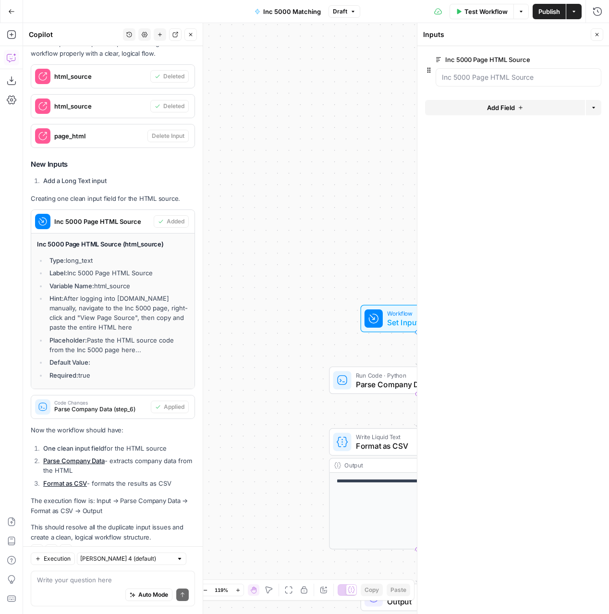
click at [333, 127] on div "**********" at bounding box center [316, 318] width 586 height 591
click at [593, 34] on button "Close" at bounding box center [597, 34] width 12 height 12
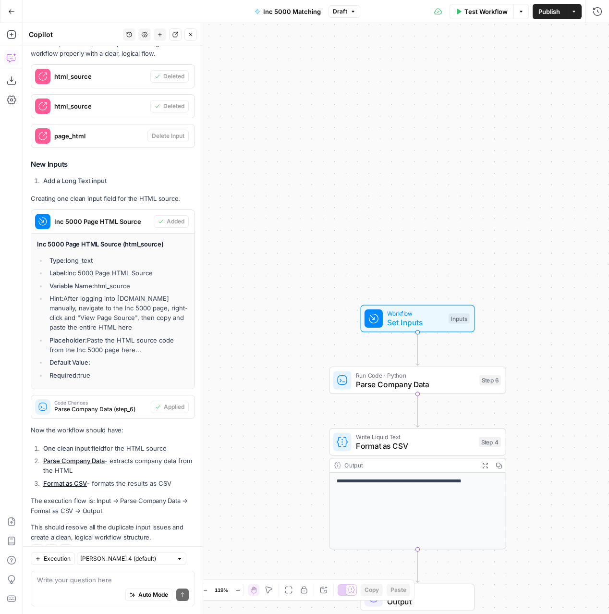
click at [486, 13] on span "Test Workflow" at bounding box center [485, 12] width 43 height 10
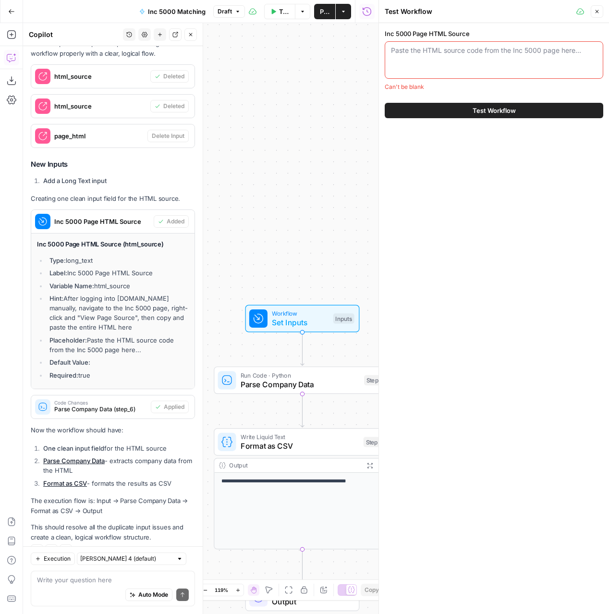
paste textarea "<!doctype html> <html lang="en"> <head> <title data-react-helmet="true">Inc. 50…"
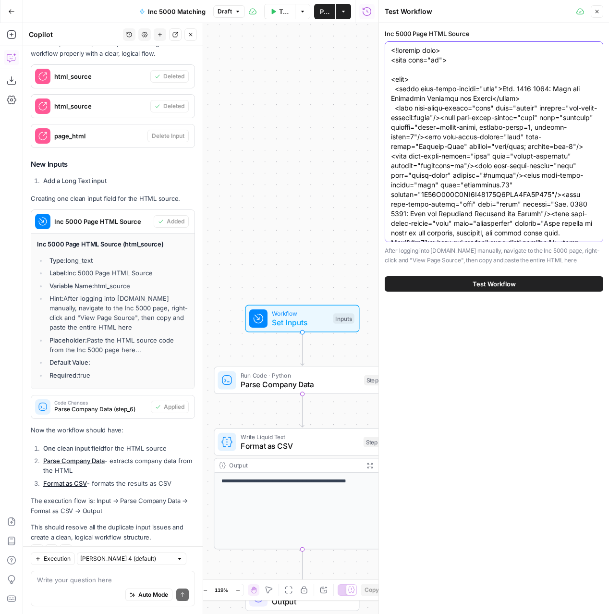
scroll to position [44213, 0]
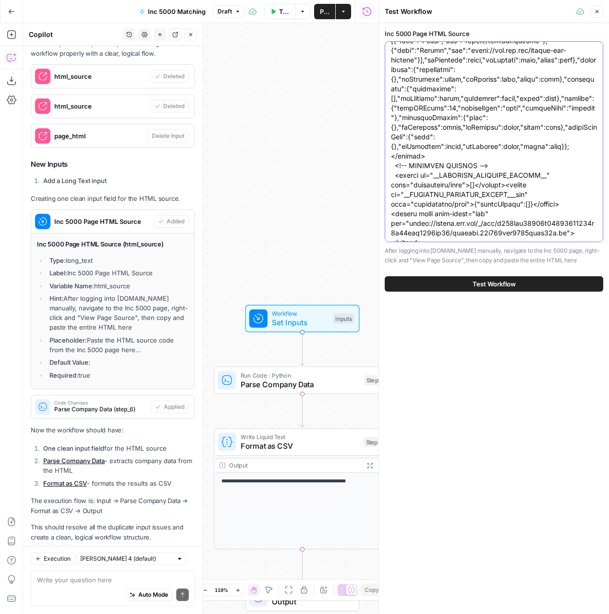
type textarea "<!doctype html> <html lang="en"> <head> <title data-react-helmet="true">Inc. 50…"
click at [457, 281] on button "Test Workflow" at bounding box center [494, 283] width 219 height 15
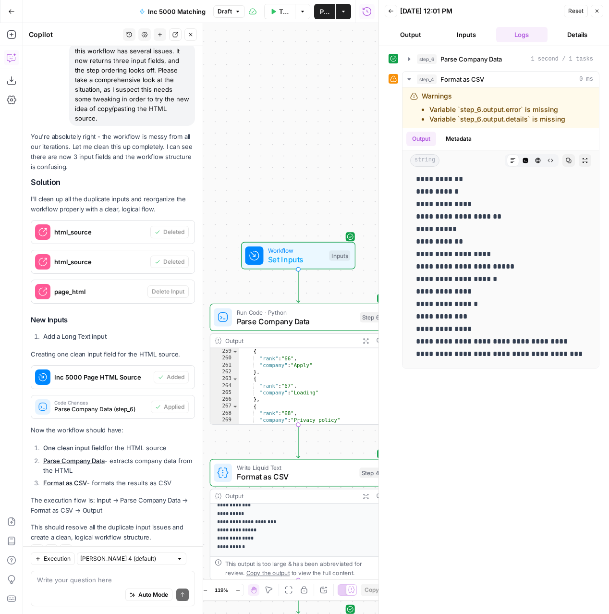
scroll to position [1688, 0]
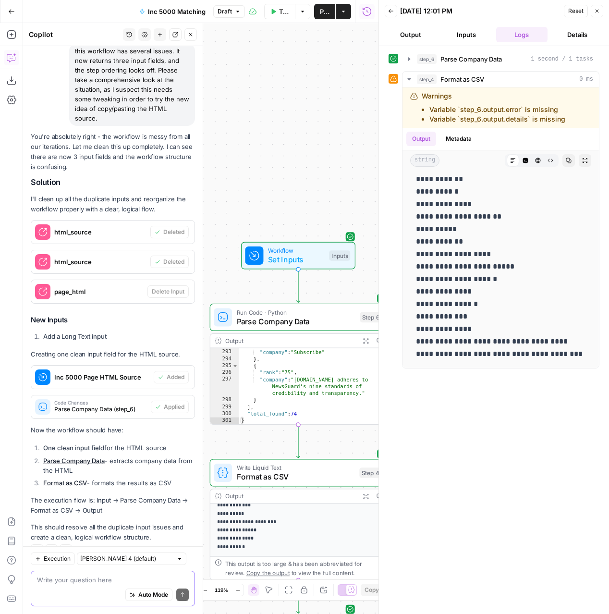
click at [72, 581] on textarea at bounding box center [113, 580] width 152 height 10
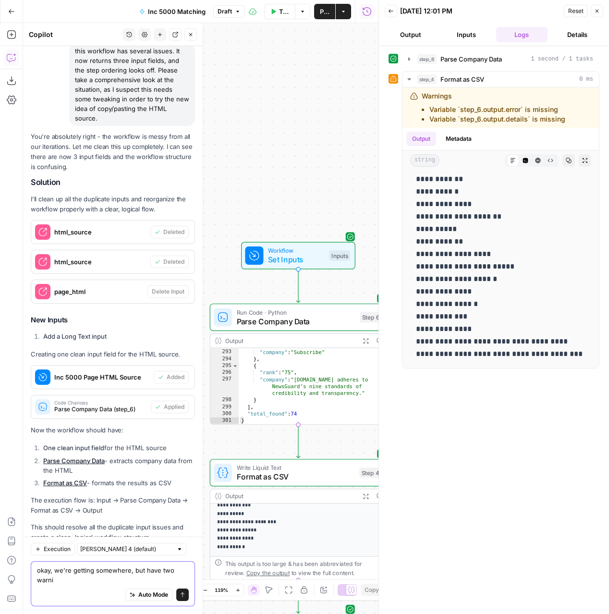
scroll to position [1742, 0]
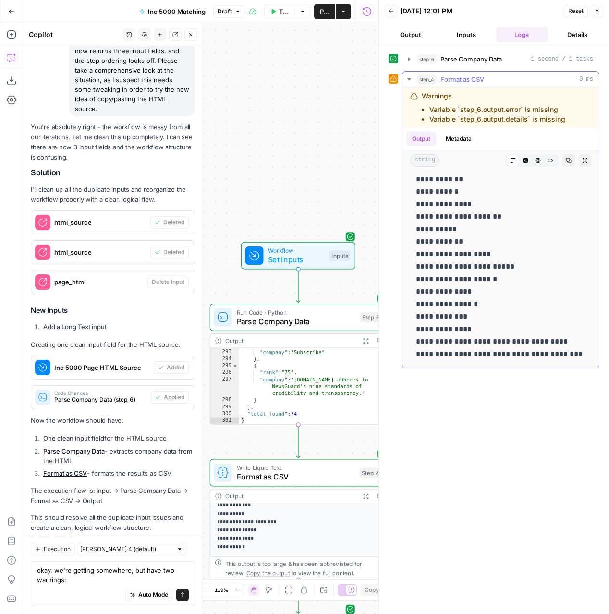
click at [427, 109] on ul "Variable `step_6.output.error` is missing Variable `step_6.output.details` is m…" at bounding box center [494, 114] width 144 height 19
drag, startPoint x: 432, startPoint y: 109, endPoint x: 565, endPoint y: 119, distance: 133.5
click at [565, 119] on div "Warnings Variable `step_6.output.error` is missing Variable `step_6.output.deta…" at bounding box center [494, 107] width 168 height 33
drag, startPoint x: 565, startPoint y: 119, endPoint x: 435, endPoint y: 110, distance: 130.4
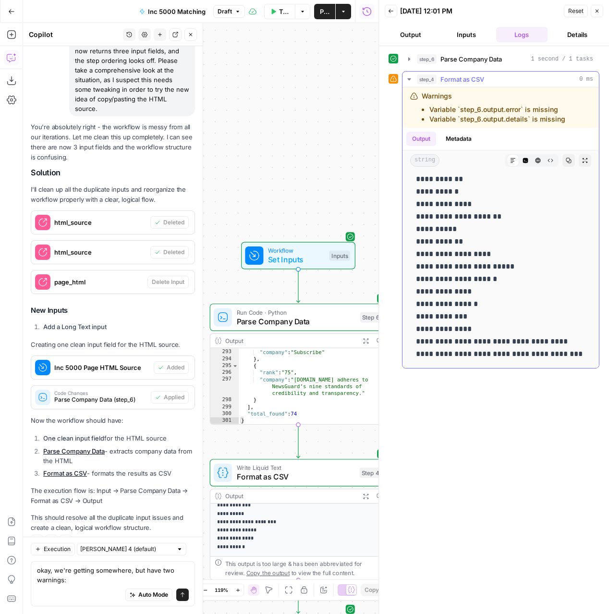
click at [435, 110] on div "Warnings Variable `step_6.output.error` is missing Variable `step_6.output.deta…" at bounding box center [494, 107] width 168 height 33
click at [94, 582] on textarea "okay, we're getting somewhere, but have two warnings:" at bounding box center [113, 574] width 152 height 19
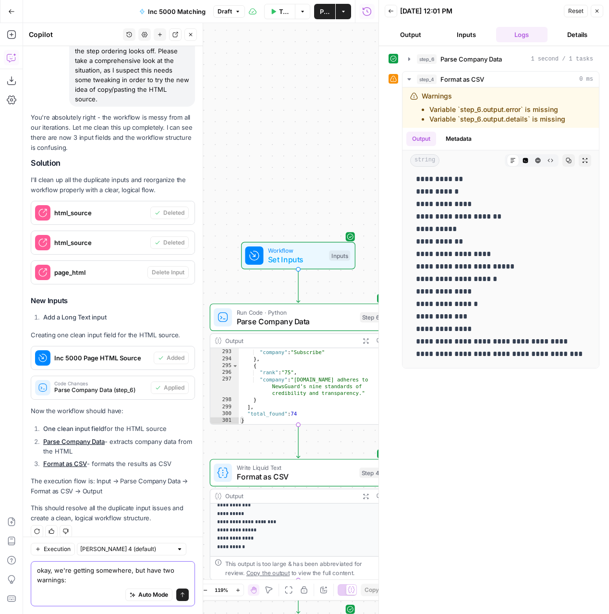
paste textarea "Variable `step_6.output.error` is missing Variable `step_6.output.details` is m…"
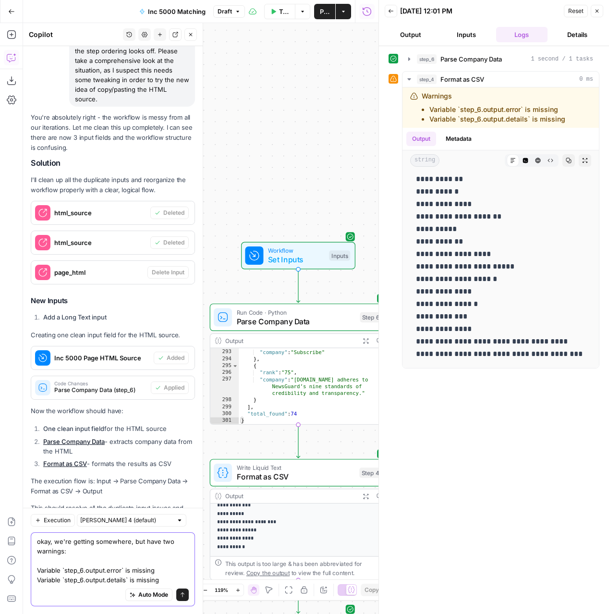
scroll to position [1771, 0]
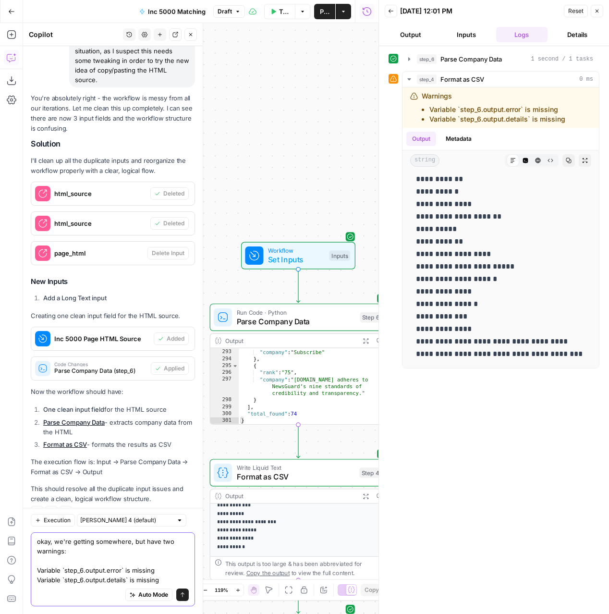
click at [166, 578] on textarea "okay, we're getting somewhere, but have two warnings: Variable `step_6.output.e…" at bounding box center [113, 560] width 152 height 48
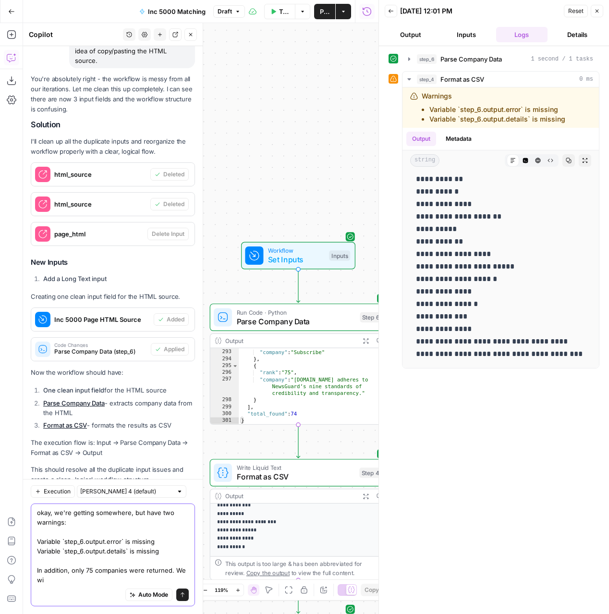
scroll to position [1800, 0]
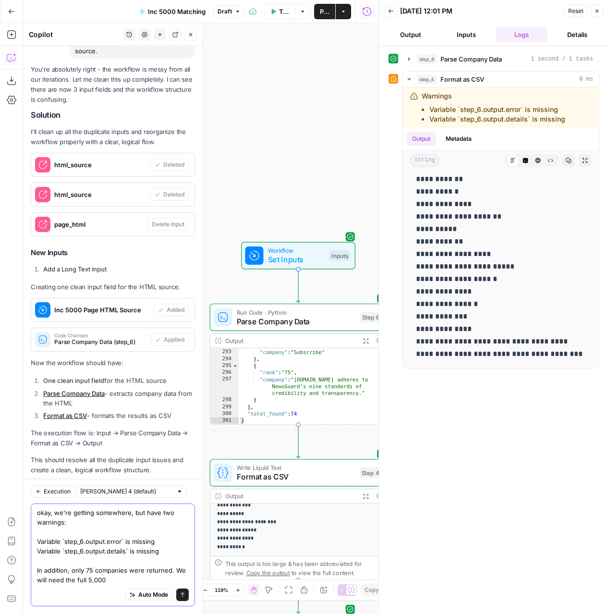
type textarea "okay, we're getting somewhere, but have two warnings: Variable `step_6.output.e…"
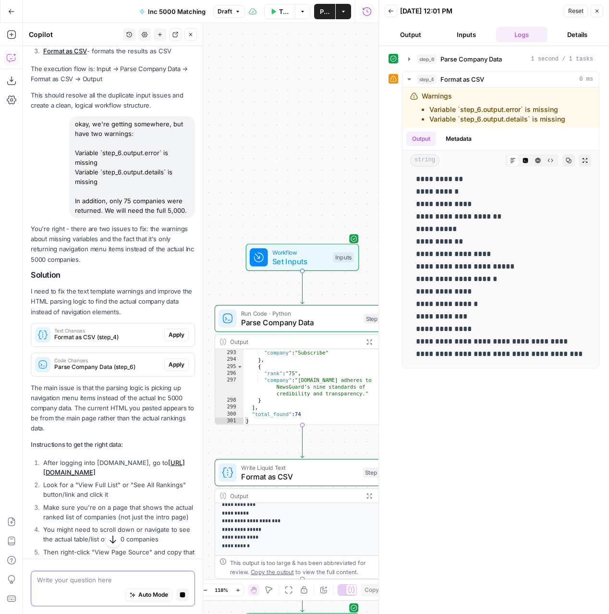
scroll to position [2164, 0]
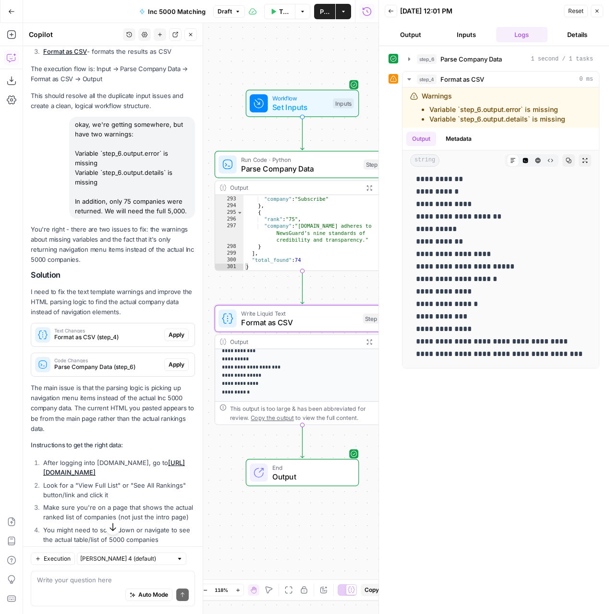
click at [175, 330] on span "Apply" at bounding box center [177, 334] width 16 height 9
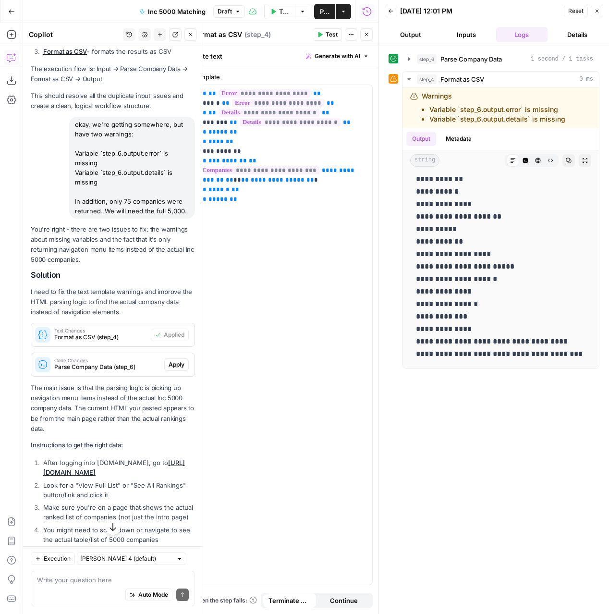
click at [175, 360] on span "Apply" at bounding box center [177, 364] width 16 height 9
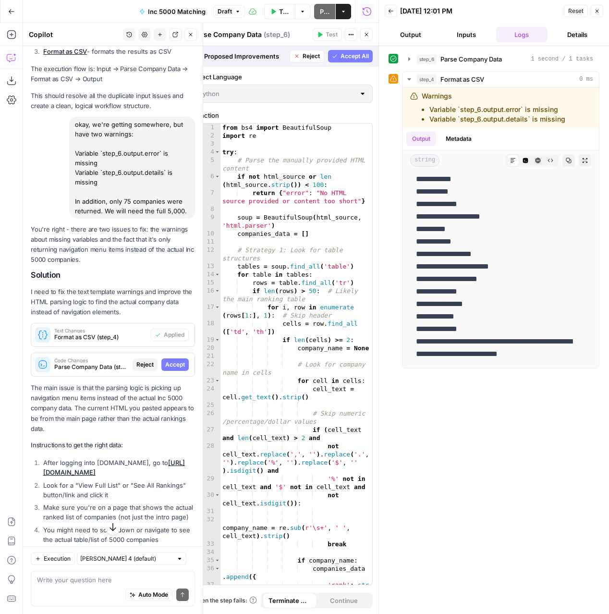
click at [175, 358] on button "Accept" at bounding box center [174, 364] width 27 height 12
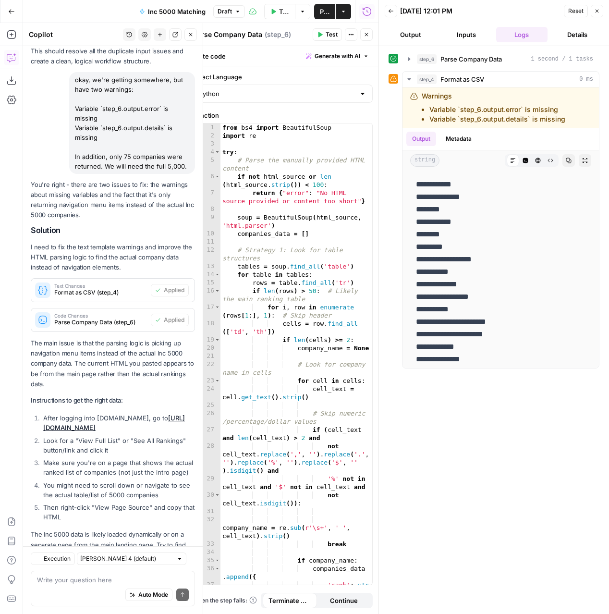
scroll to position [2237, 0]
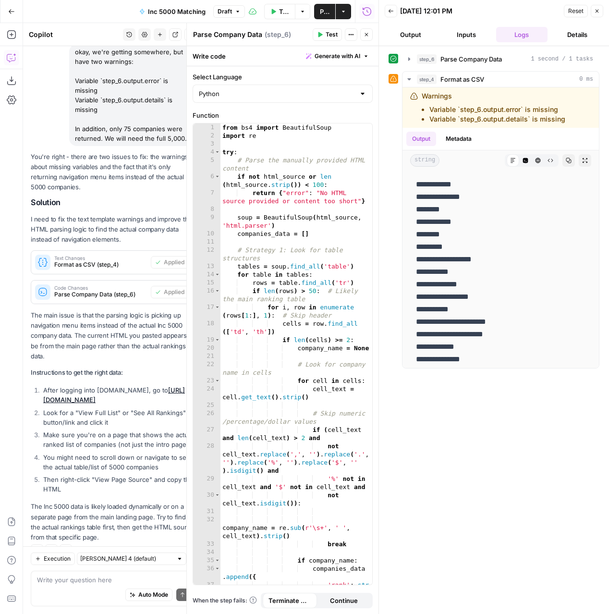
click at [598, 11] on icon "button" at bounding box center [597, 11] width 6 height 6
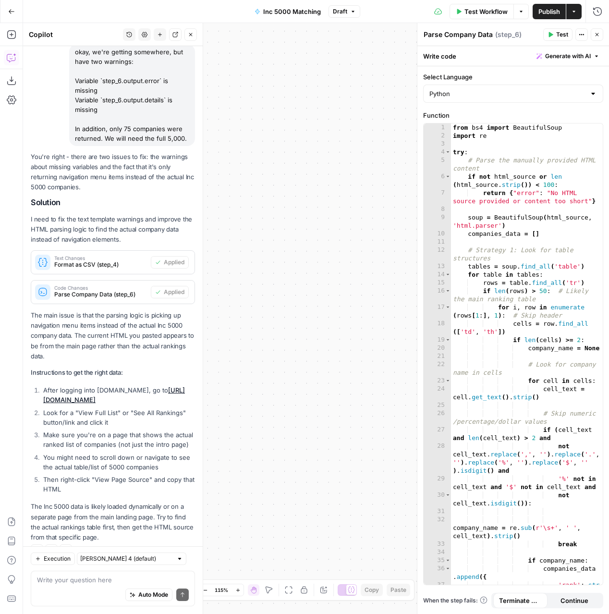
click at [479, 9] on span "Test Workflow" at bounding box center [485, 12] width 43 height 10
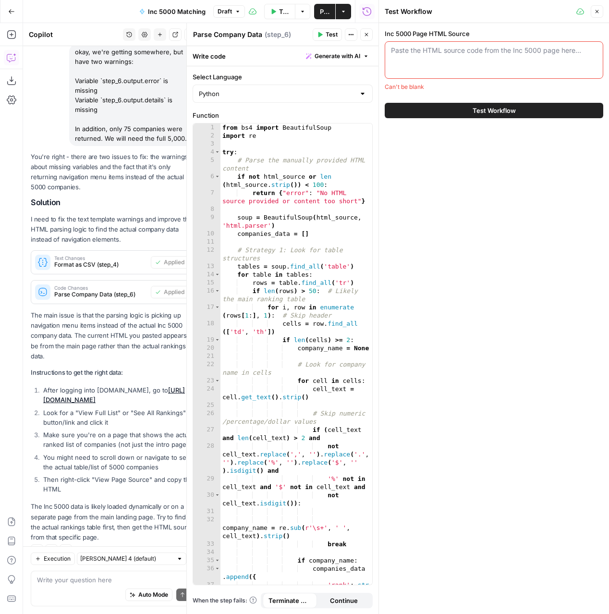
paste textarea "<!doctype html> <html lang="en"> <head> <title data-react-helmet="true">Inc. 50…"
type textarea "<!doctype html> <html lang="en"> <head> <title data-react-helmet="true">Inc. 50…"
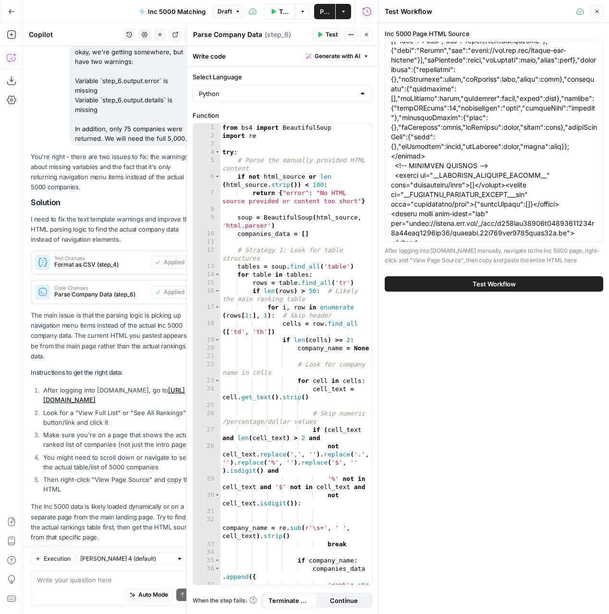
scroll to position [0, 0]
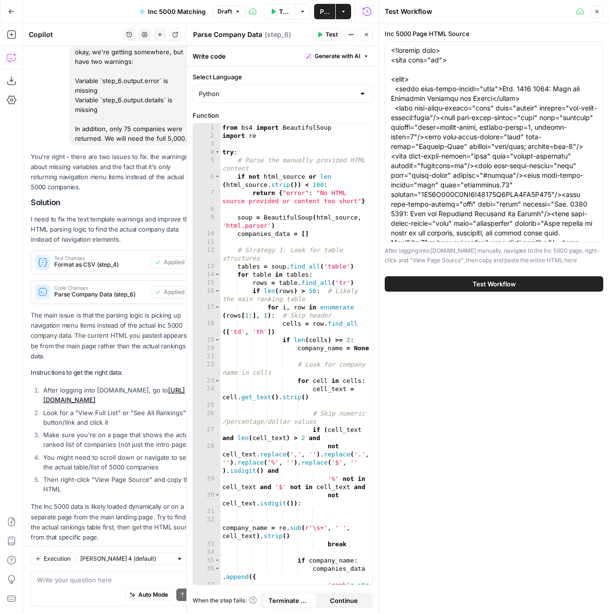
click at [455, 283] on button "Test Workflow" at bounding box center [494, 283] width 219 height 15
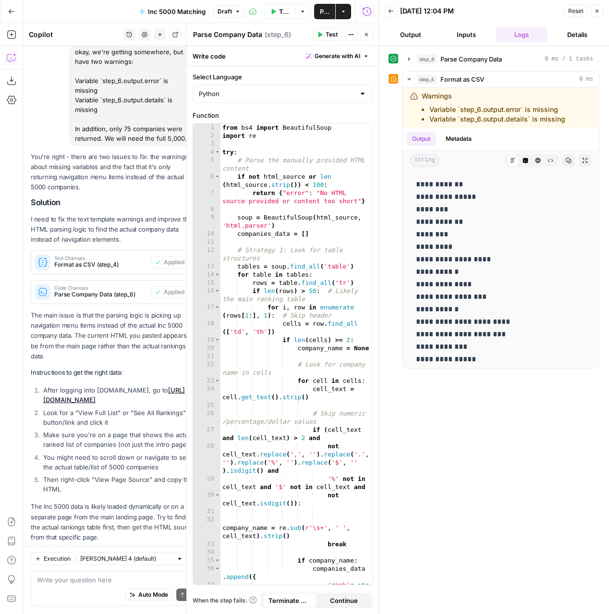
click at [390, 9] on icon "button" at bounding box center [391, 11] width 5 height 4
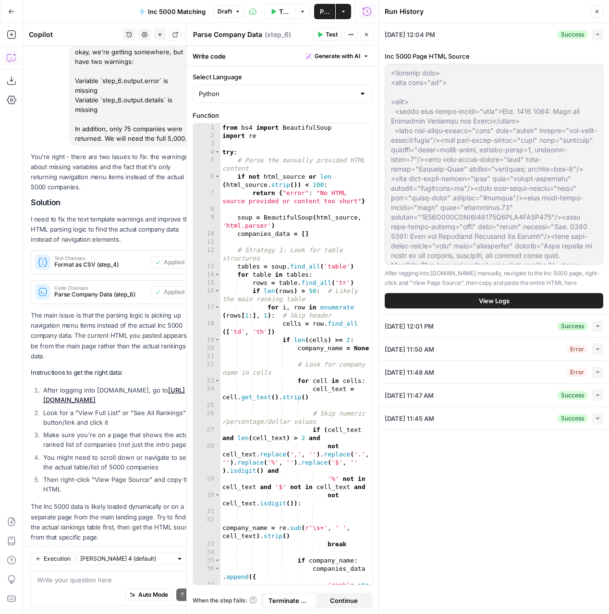
click at [597, 10] on icon "button" at bounding box center [597, 12] width 6 height 6
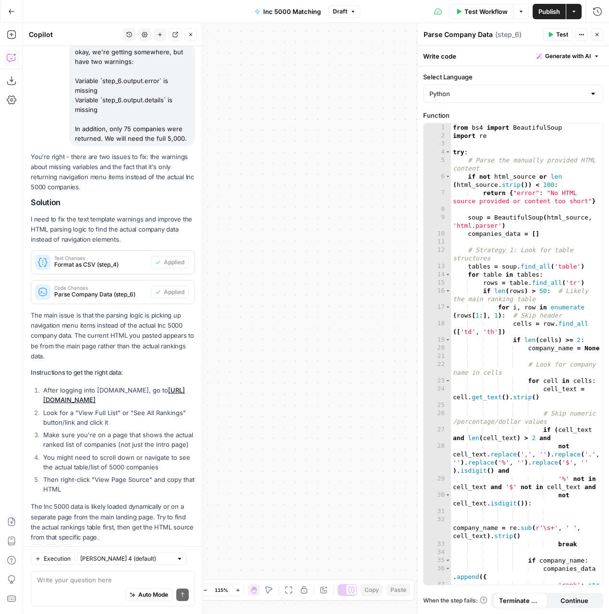
click at [597, 32] on icon "button" at bounding box center [597, 35] width 6 height 6
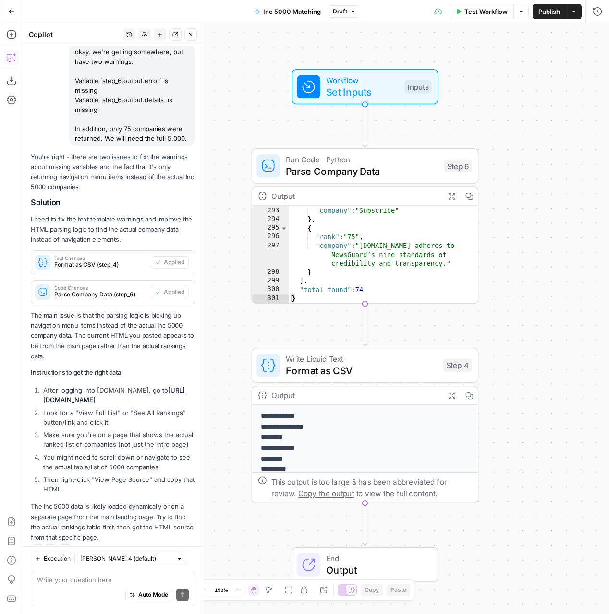
drag, startPoint x: 427, startPoint y: 261, endPoint x: 564, endPoint y: 256, distance: 137.4
click at [564, 256] on div "**********" at bounding box center [316, 318] width 586 height 591
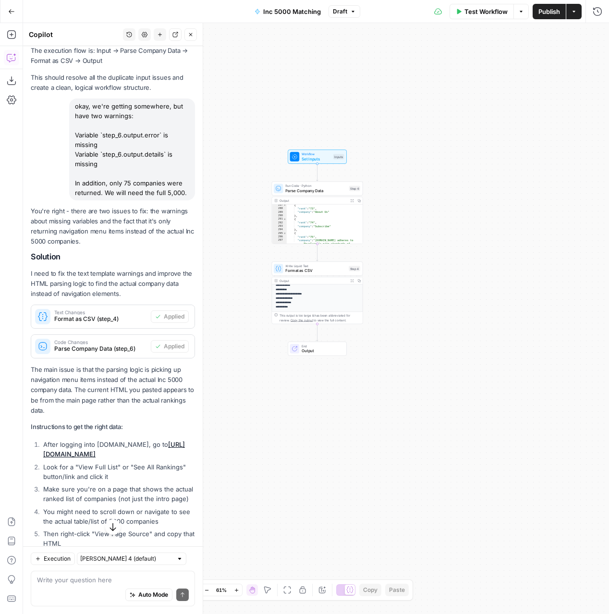
scroll to position [2237, 0]
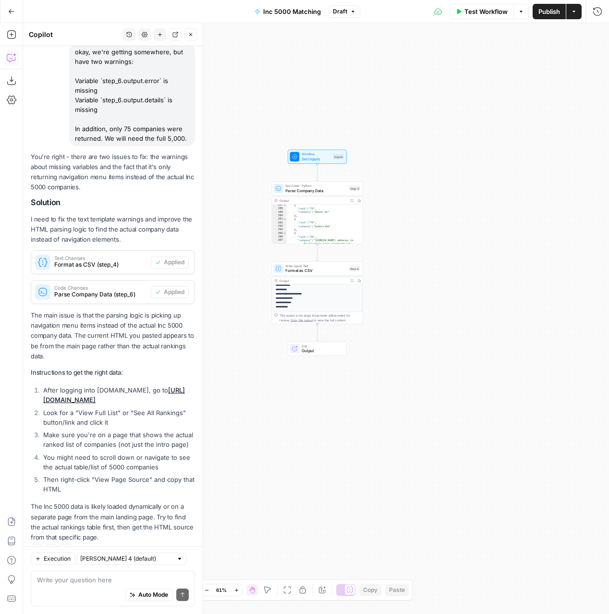
click at [193, 36] on icon "button" at bounding box center [191, 35] width 6 height 6
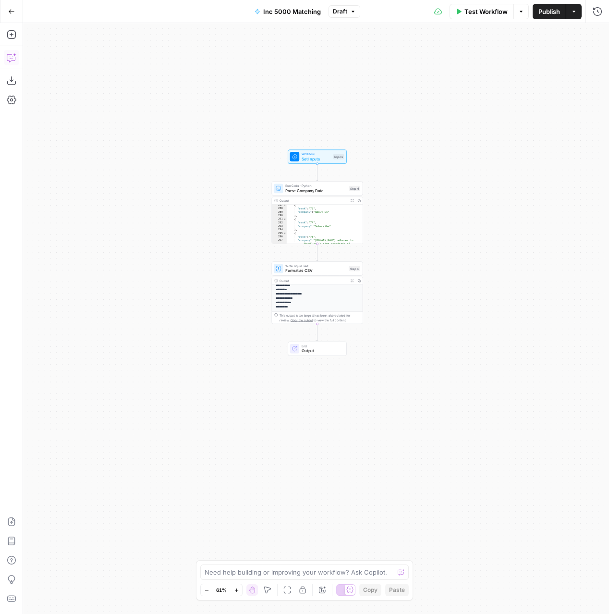
click at [15, 58] on icon "button" at bounding box center [12, 58] width 10 height 10
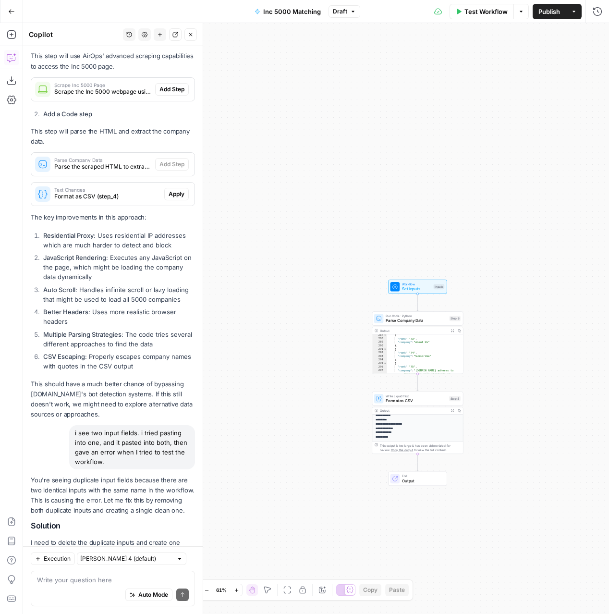
scroll to position [491, 0]
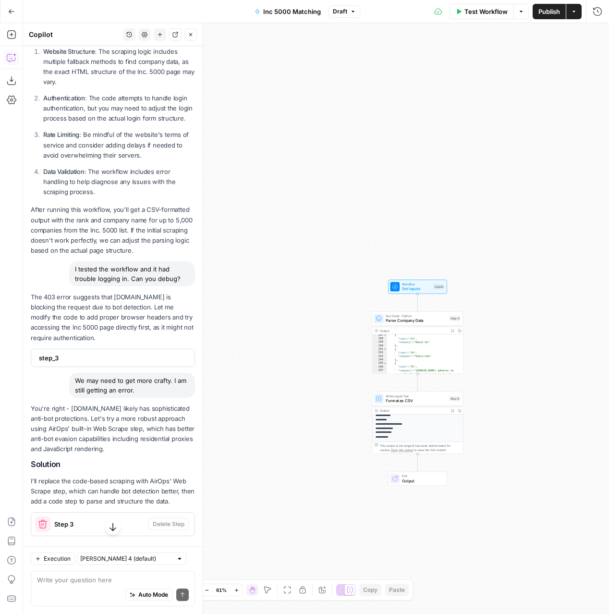
click at [190, 36] on icon "button" at bounding box center [191, 35] width 6 height 6
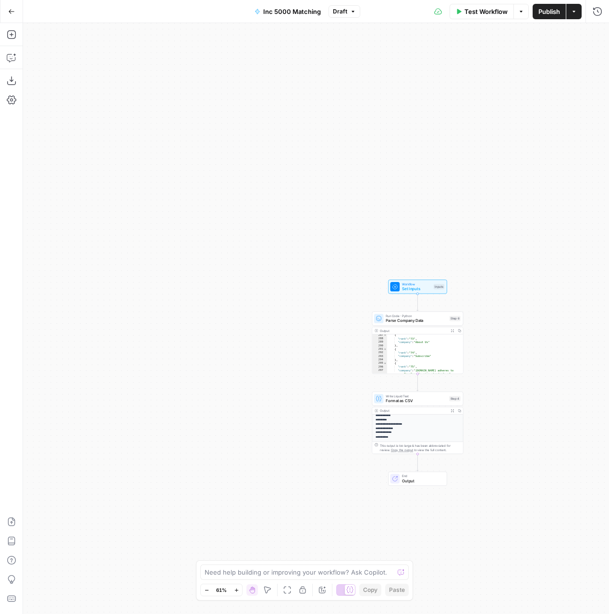
click at [573, 16] on button "Actions" at bounding box center [573, 11] width 15 height 15
click at [504, 125] on div at bounding box center [502, 123] width 5 height 5
click at [563, 145] on icon "button" at bounding box center [563, 143] width 5 height 5
click at [529, 224] on div "Workflow Set Inputs Inputs Run Code · Python Parse Company Data Step 6 Output E…" at bounding box center [316, 318] width 586 height 591
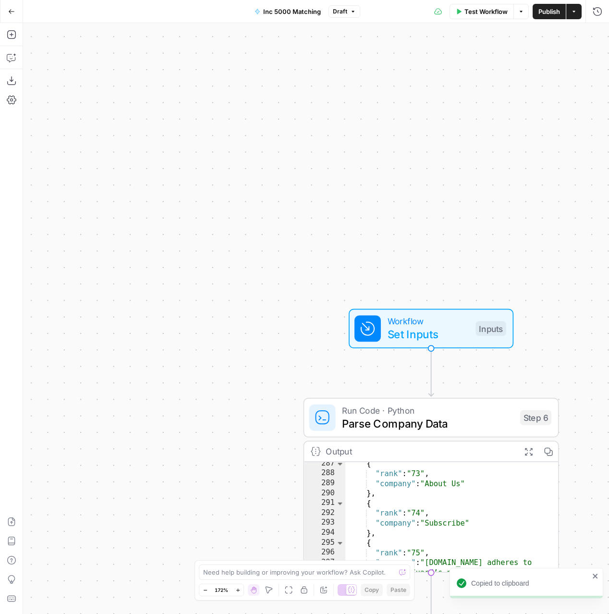
click at [574, 11] on icon "button" at bounding box center [574, 12] width 6 height 6
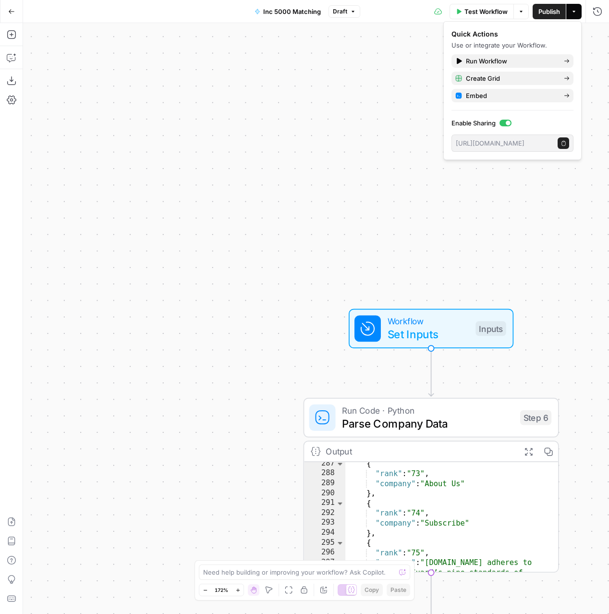
click at [561, 143] on icon "button" at bounding box center [563, 143] width 5 height 5
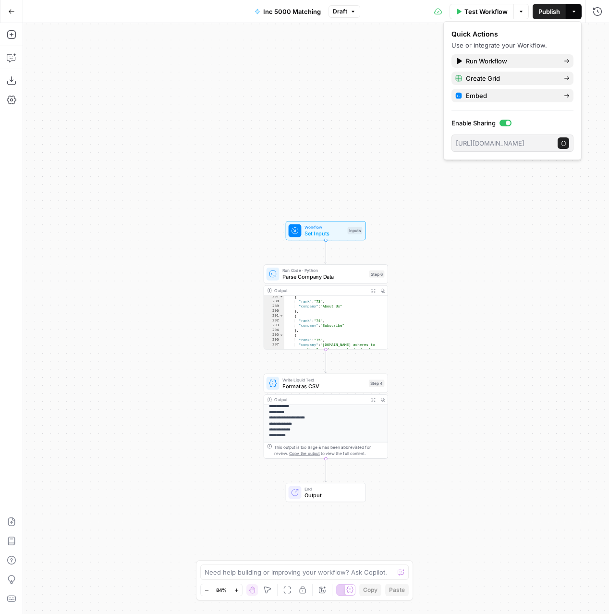
click at [215, 393] on div "Workflow Set Inputs Inputs Run Code · Python Parse Company Data Step 6 Output E…" at bounding box center [316, 318] width 586 height 591
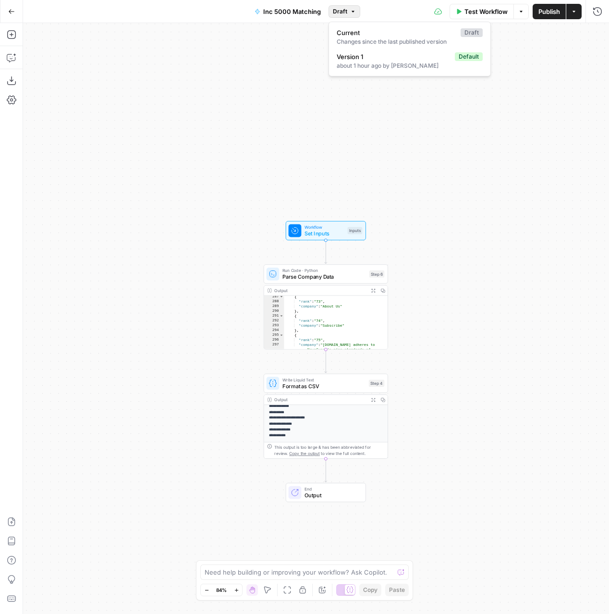
click at [347, 12] on button "Draft" at bounding box center [345, 11] width 32 height 12
